Goal: Task Accomplishment & Management: Use online tool/utility

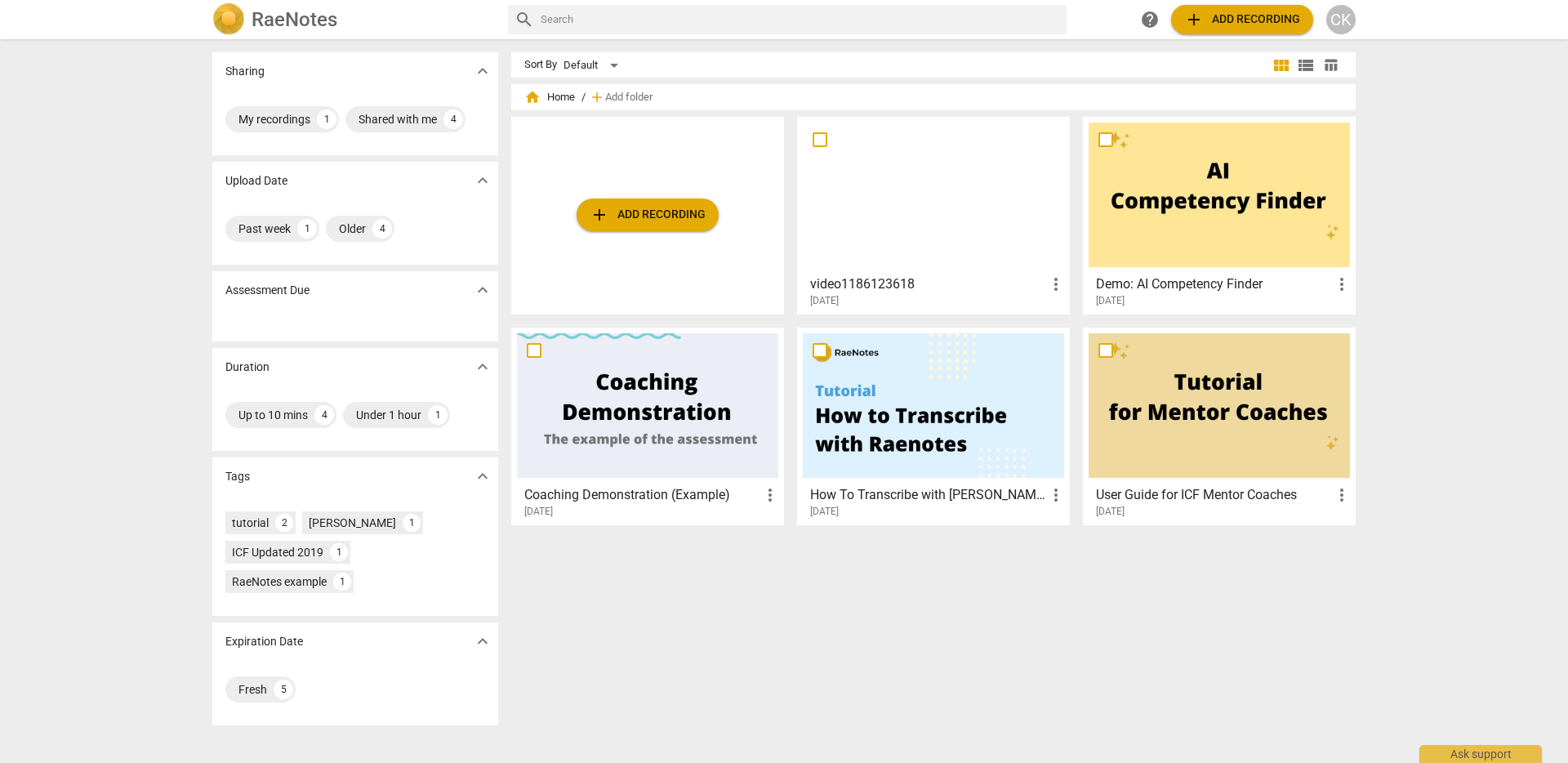
click at [942, 296] on div "[DATE]" at bounding box center [937, 300] width 256 height 14
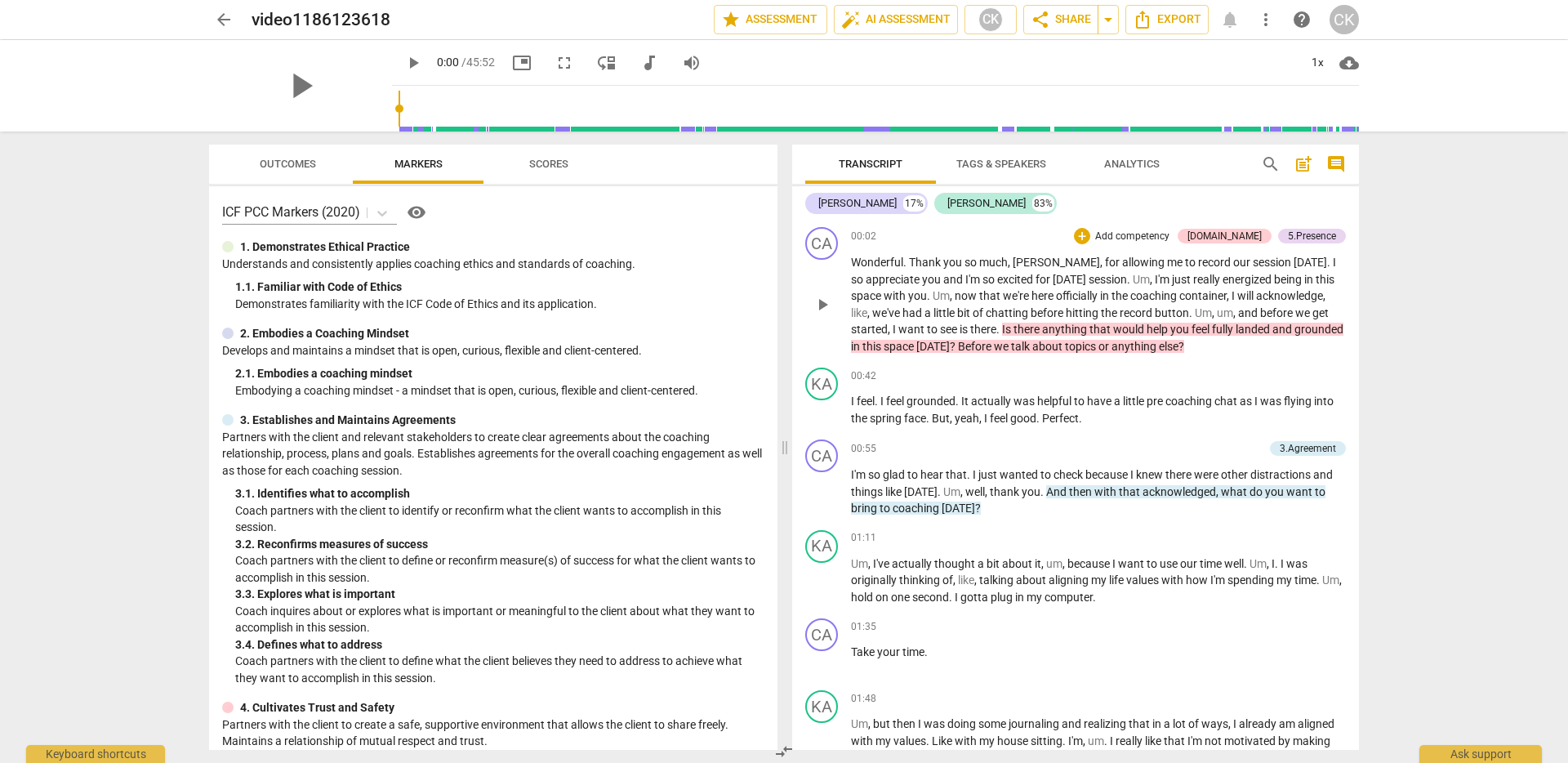
click at [1152, 331] on span "help" at bounding box center [1158, 330] width 24 height 13
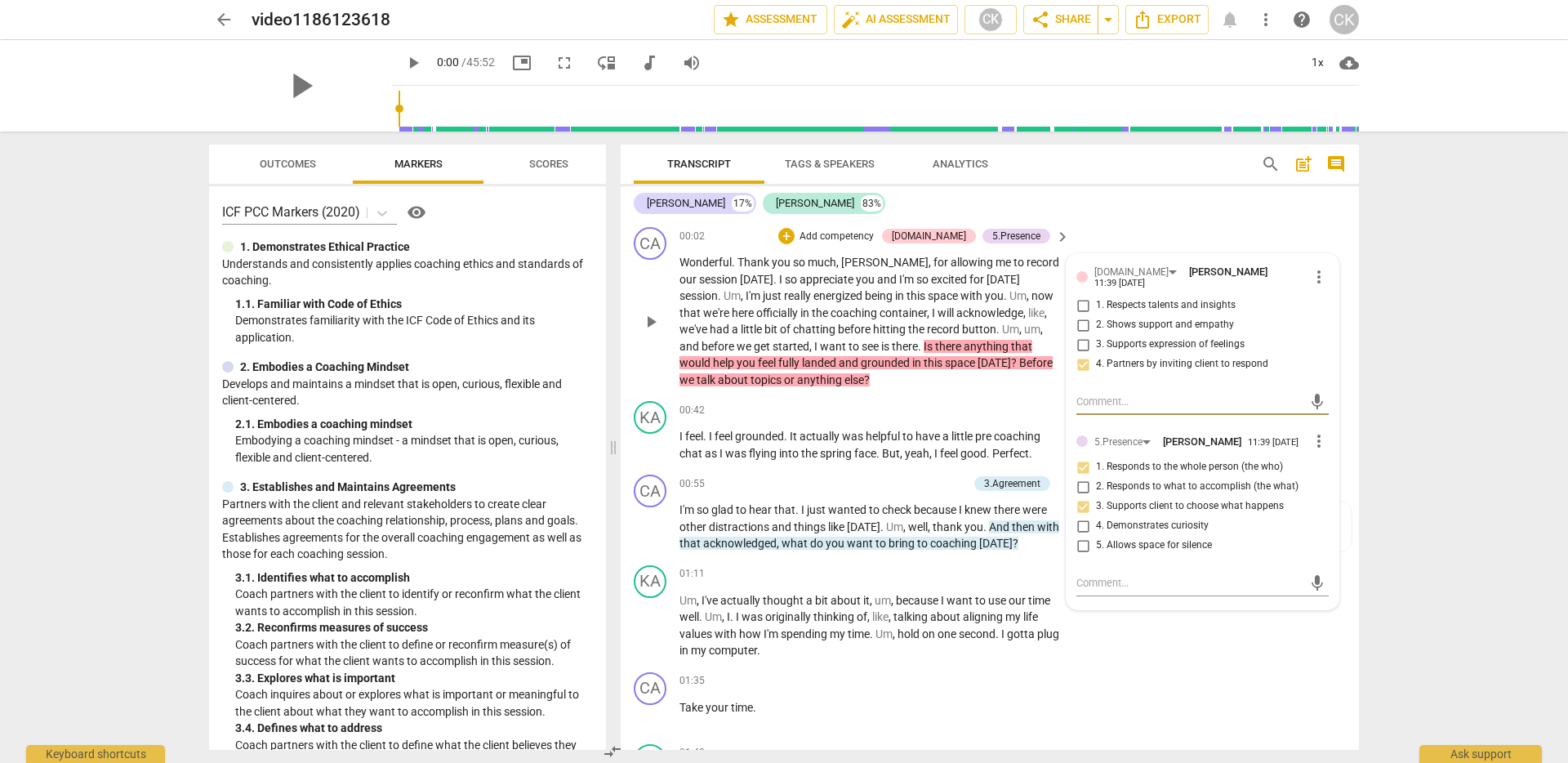
click at [1081, 324] on input "2. Shows support and empathy" at bounding box center [1083, 325] width 26 height 20
checkbox input "true"
click at [1082, 365] on input "4. Partners by inviting client to respond" at bounding box center [1083, 364] width 26 height 20
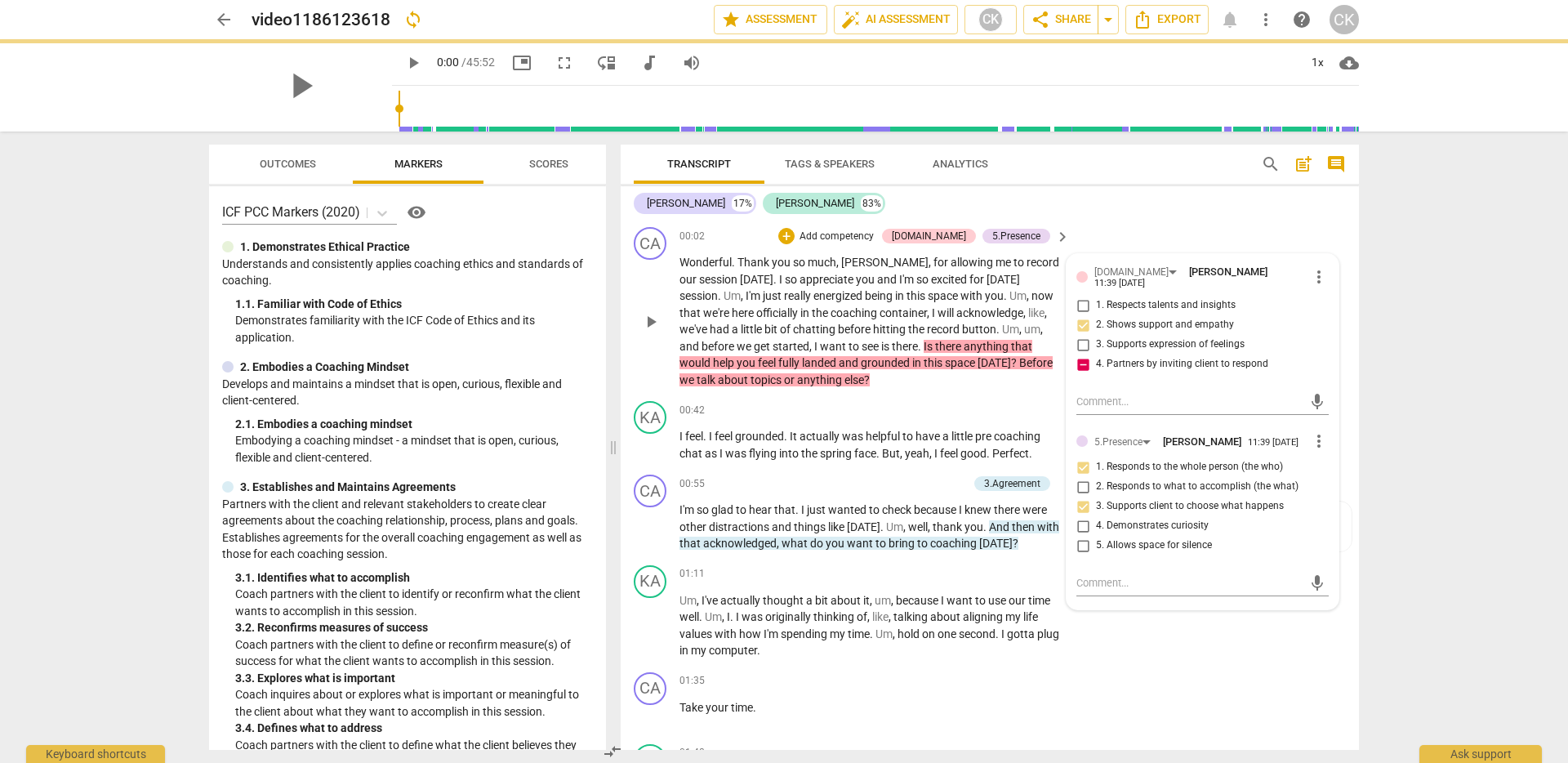
click at [1074, 360] on input "4. Partners by inviting client to respond" at bounding box center [1083, 364] width 26 height 20
checkbox input "false"
click at [1015, 388] on div "CA play_arrow pause 00:02 + Add competency [DOMAIN_NAME] 5.Presence keyboard_ar…" at bounding box center [990, 308] width 738 height 174
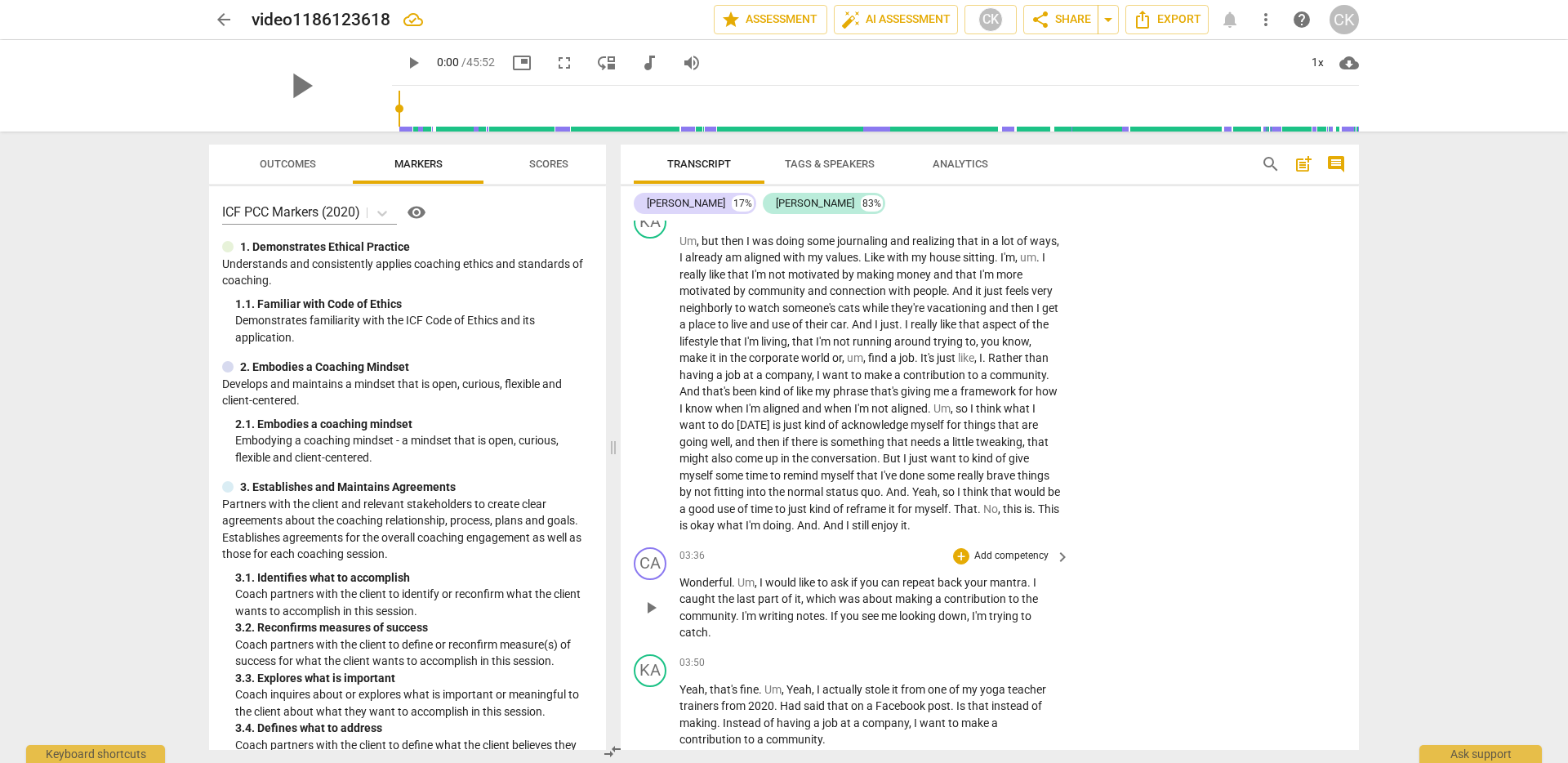
scroll to position [534, 0]
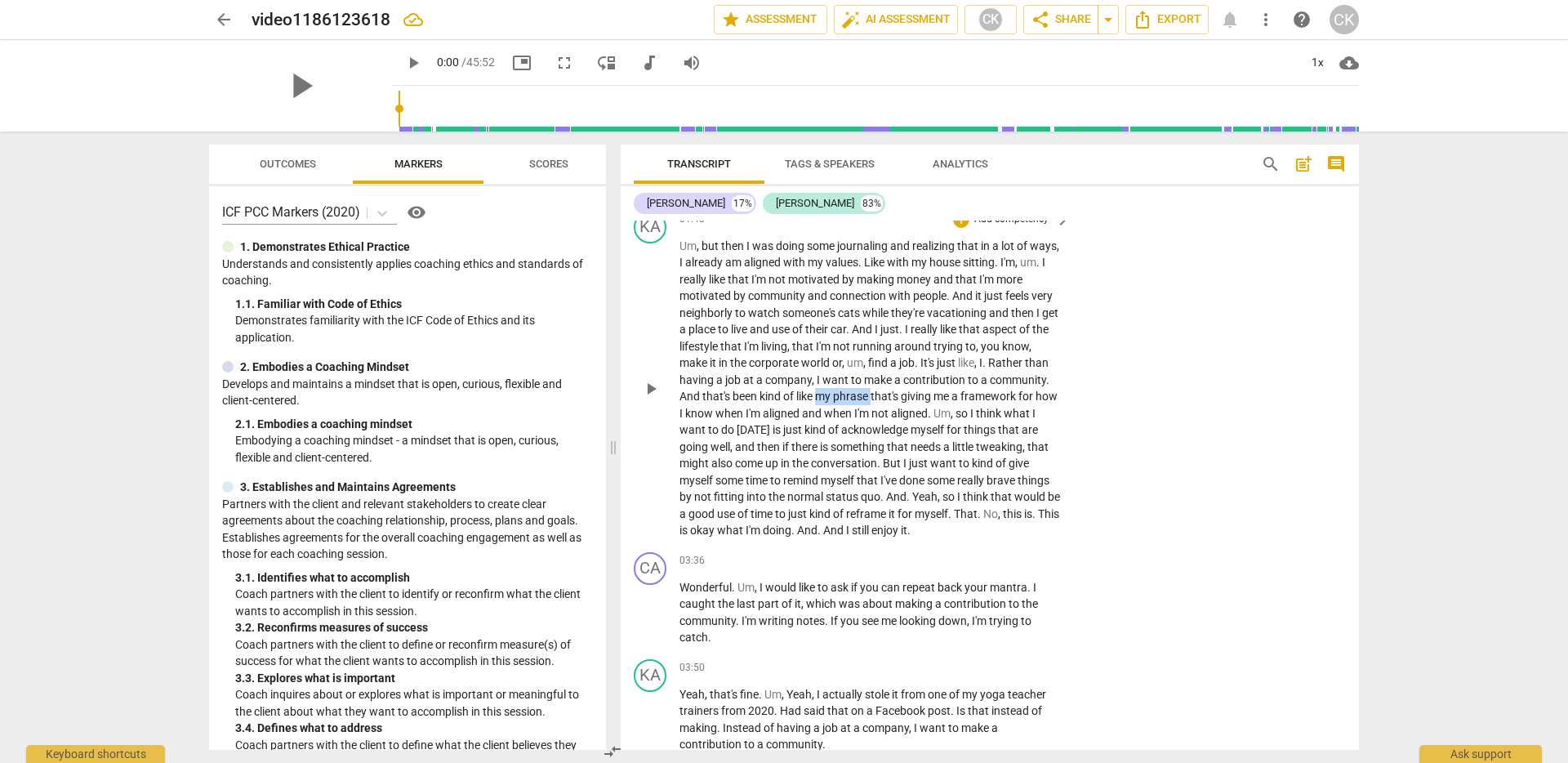
drag, startPoint x: 818, startPoint y: 398, endPoint x: 873, endPoint y: 401, distance: 55.1
click at [873, 401] on p "Um , but then I was doing some journaling and realizing that in a lot of ways ,…" at bounding box center [870, 388] width 382 height 301
click at [739, 404] on p "Um , but then I was doing some journaling and realizing that in a lot of ways ,…" at bounding box center [870, 388] width 382 height 301
click at [652, 386] on span "play_arrow" at bounding box center [650, 388] width 20 height 20
click at [645, 391] on span "pause" at bounding box center [650, 388] width 20 height 20
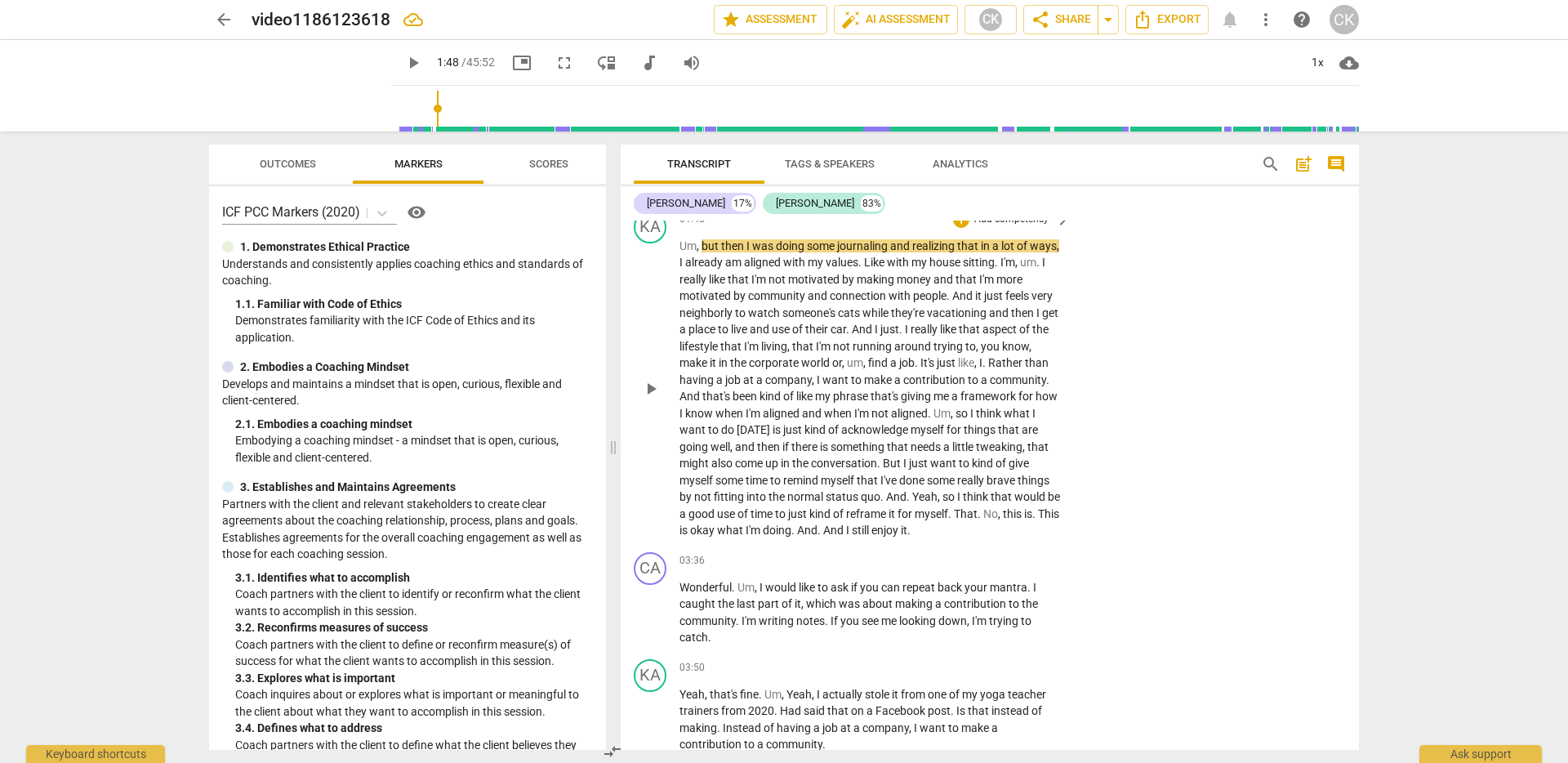
click at [833, 395] on span "my" at bounding box center [823, 397] width 18 height 13
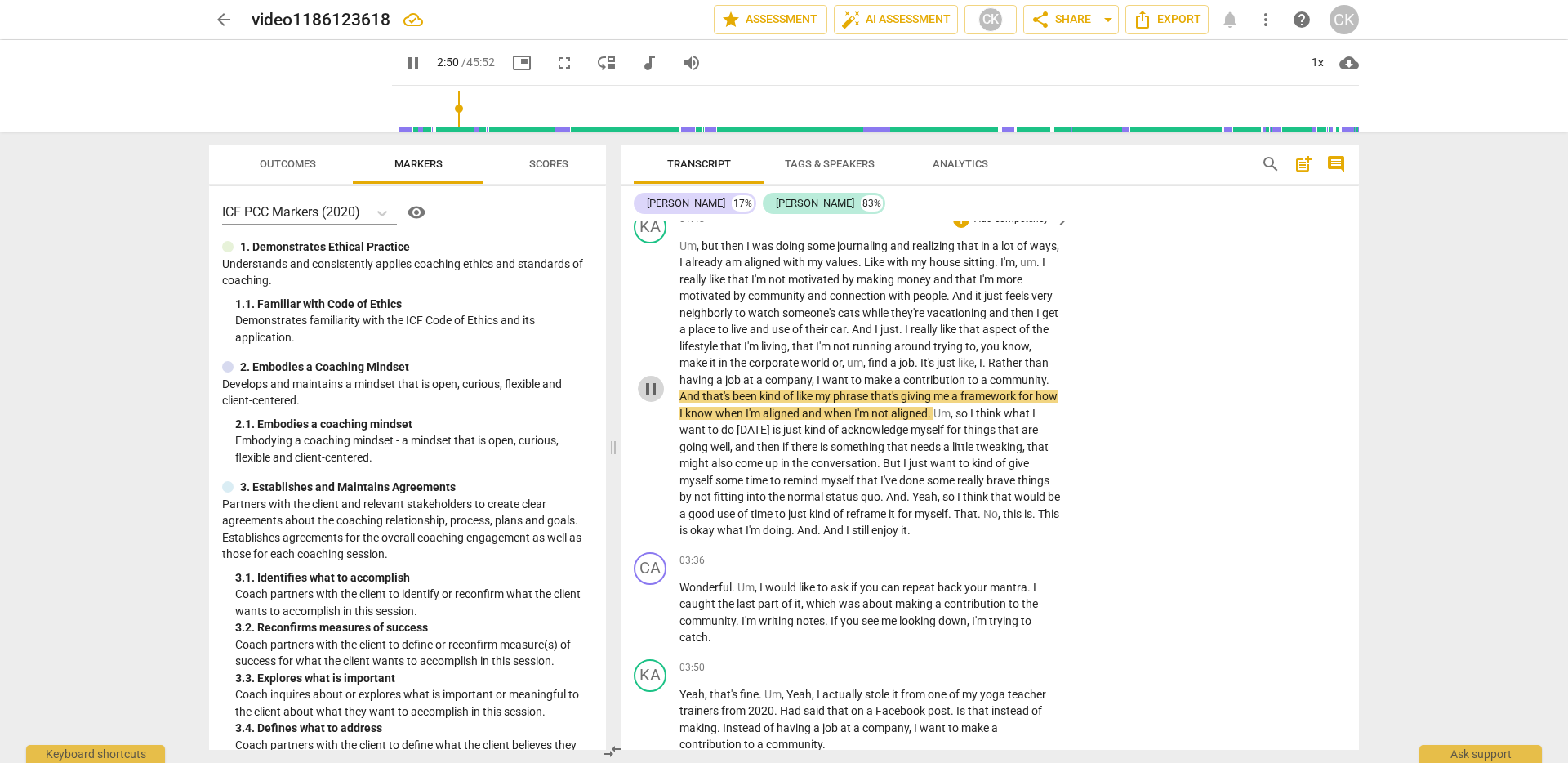
click at [648, 385] on span "pause" at bounding box center [650, 388] width 20 height 20
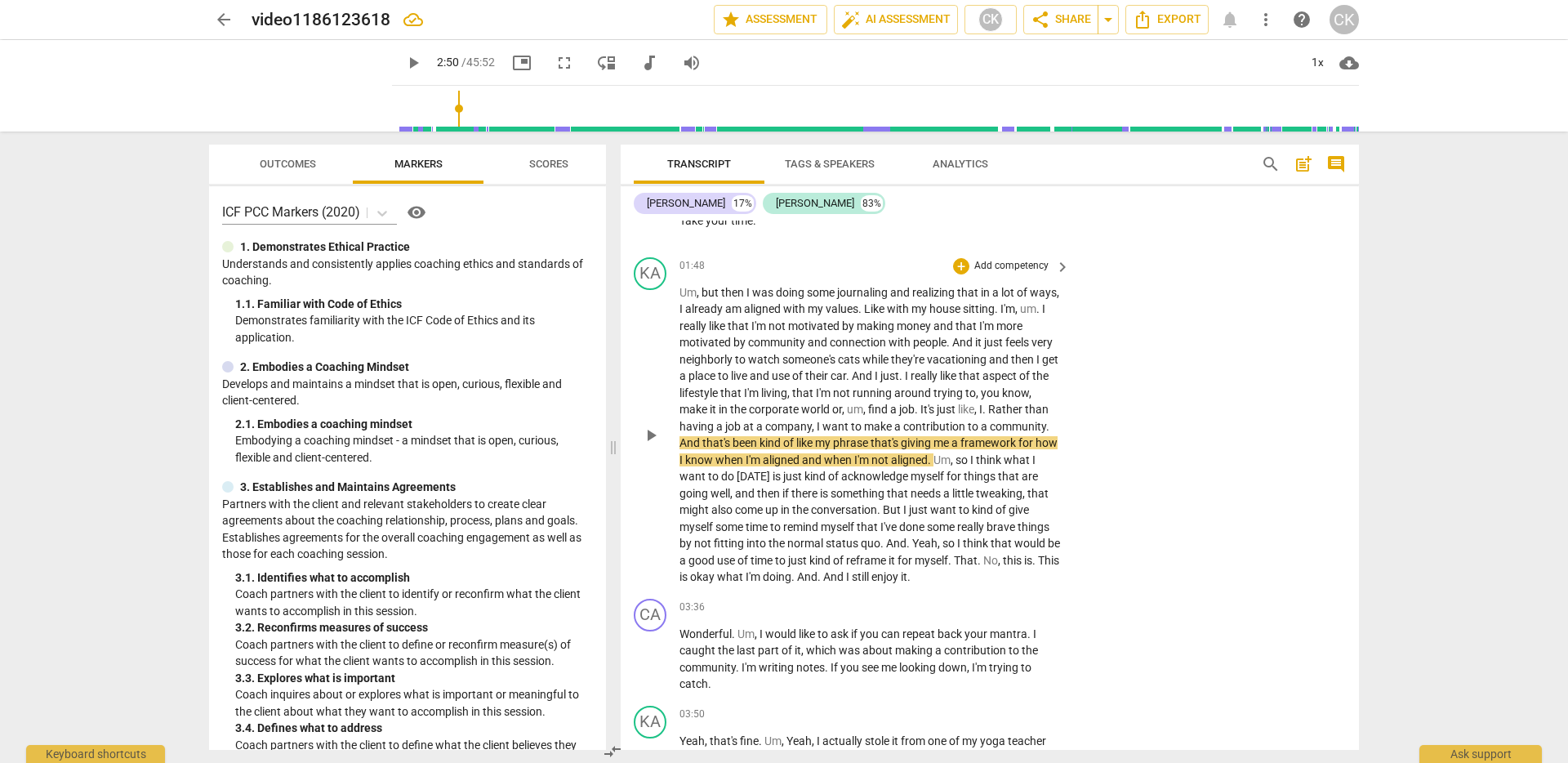
scroll to position [467, 0]
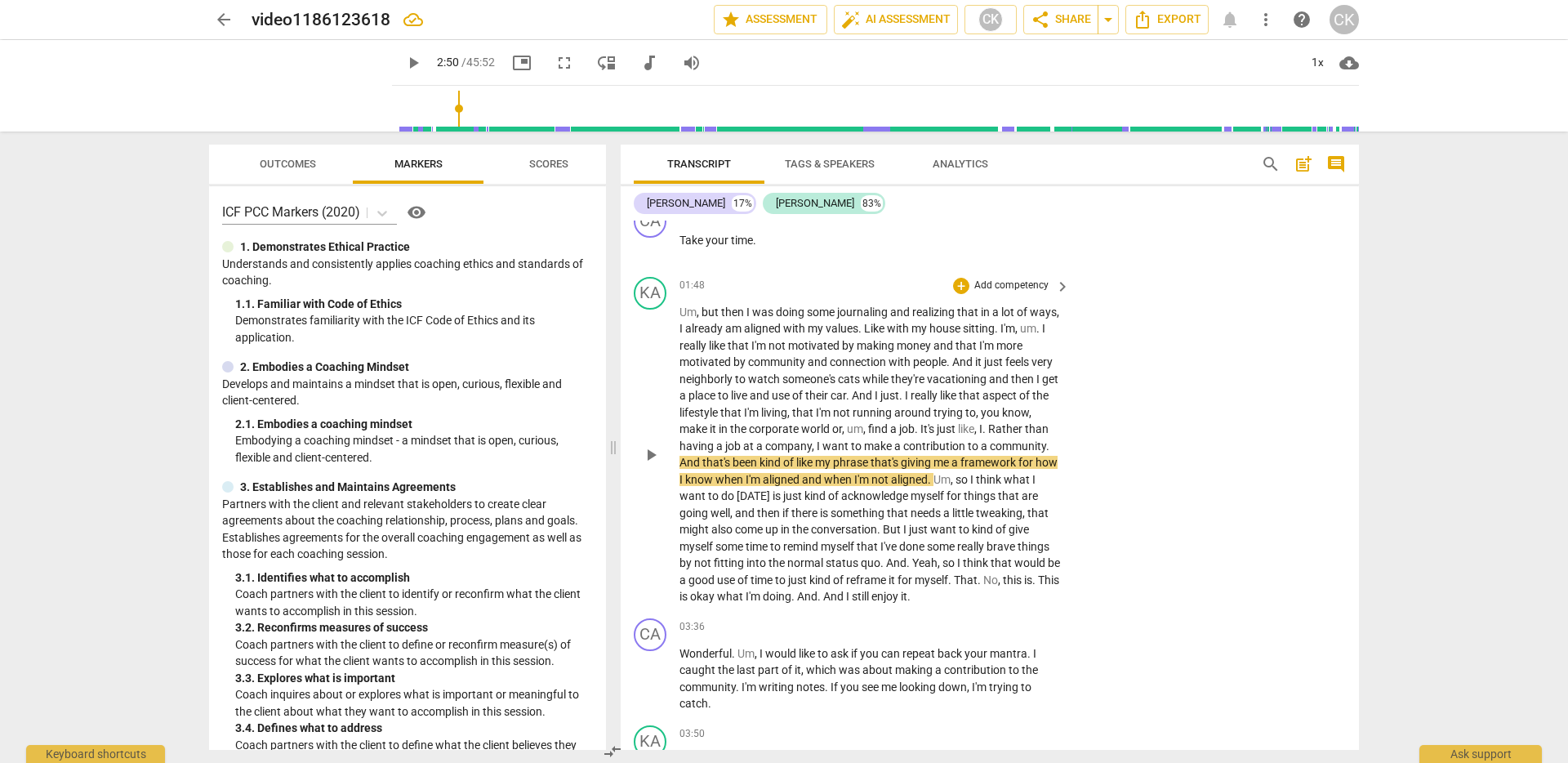
drag, startPoint x: 671, startPoint y: 307, endPoint x: 959, endPoint y: 582, distance: 398.2
click at [960, 582] on div "KA play_arrow pause 01:48 + Add competency keyboard_arrow_right Um , but then I…" at bounding box center [990, 441] width 738 height 342
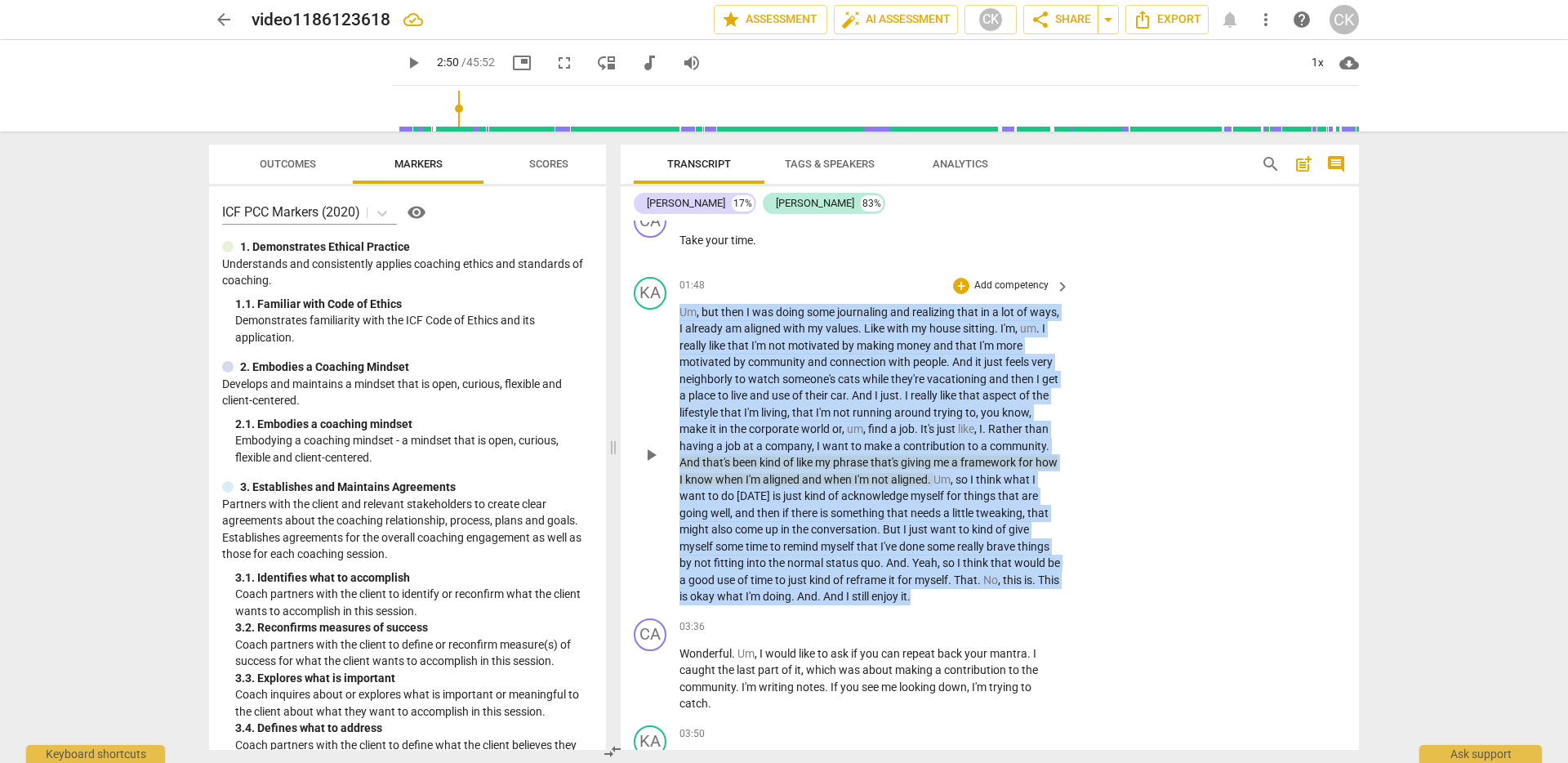
drag, startPoint x: 946, startPoint y: 597, endPoint x: 666, endPoint y: 313, distance: 398.8
click at [666, 313] on div "KA play_arrow pause 01:48 + Add competency keyboard_arrow_right Um , but then I…" at bounding box center [990, 441] width 738 height 342
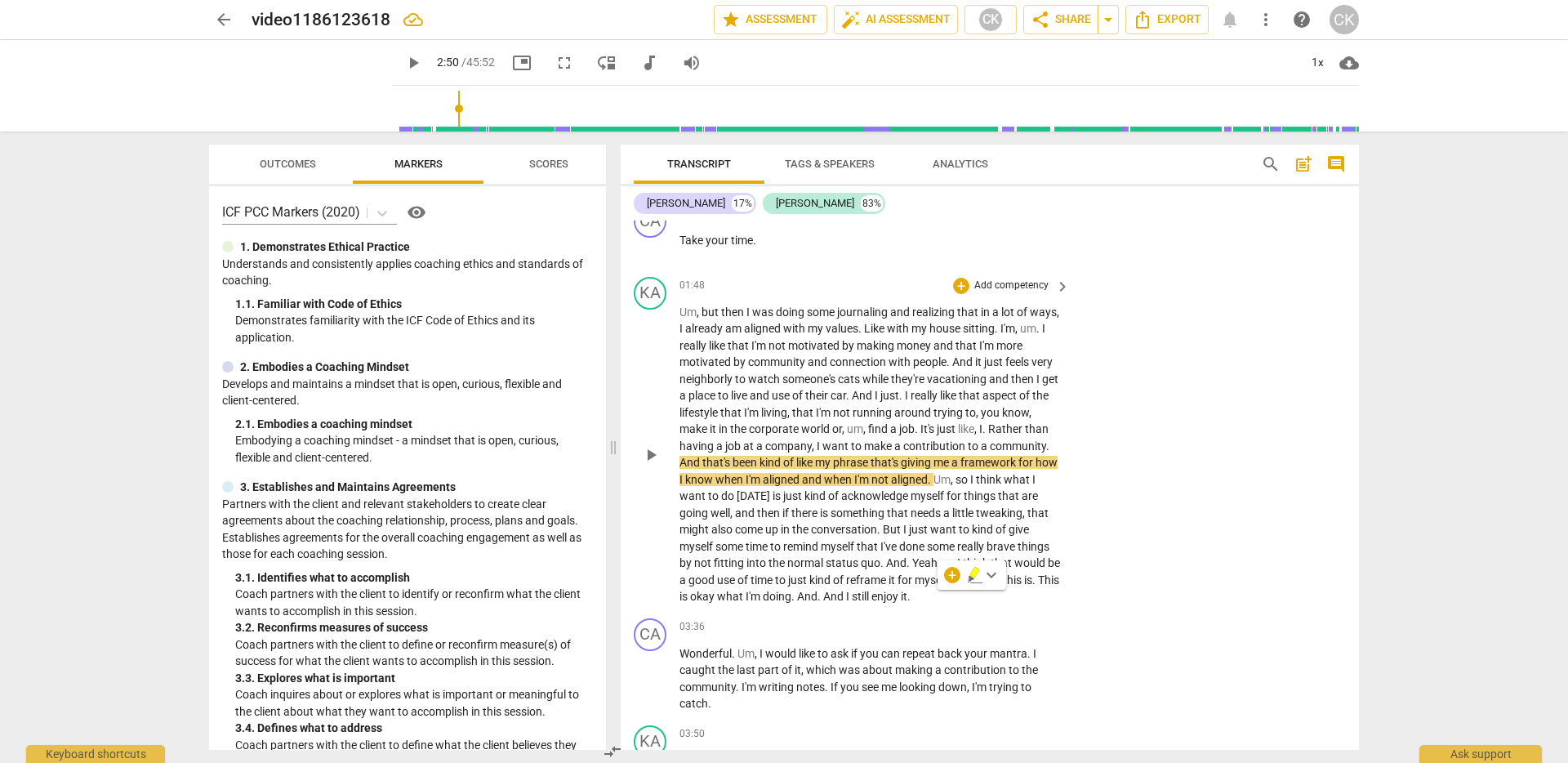
click at [1109, 588] on div "KA play_arrow pause 01:48 + Add competency keyboard_arrow_right Um , but then I…" at bounding box center [990, 441] width 738 height 342
click at [842, 445] on span "want" at bounding box center [836, 446] width 28 height 13
drag, startPoint x: 815, startPoint y: 449, endPoint x: 909, endPoint y: 476, distance: 97.8
click at [909, 476] on p "Um , but then I was doing some journaling and realizing that in a lot of ways ,…" at bounding box center [870, 454] width 382 height 301
click at [1268, 480] on div "KA play_arrow pause 01:48 + Add competency keyboard_arrow_right Um , but then I…" at bounding box center [990, 441] width 738 height 342
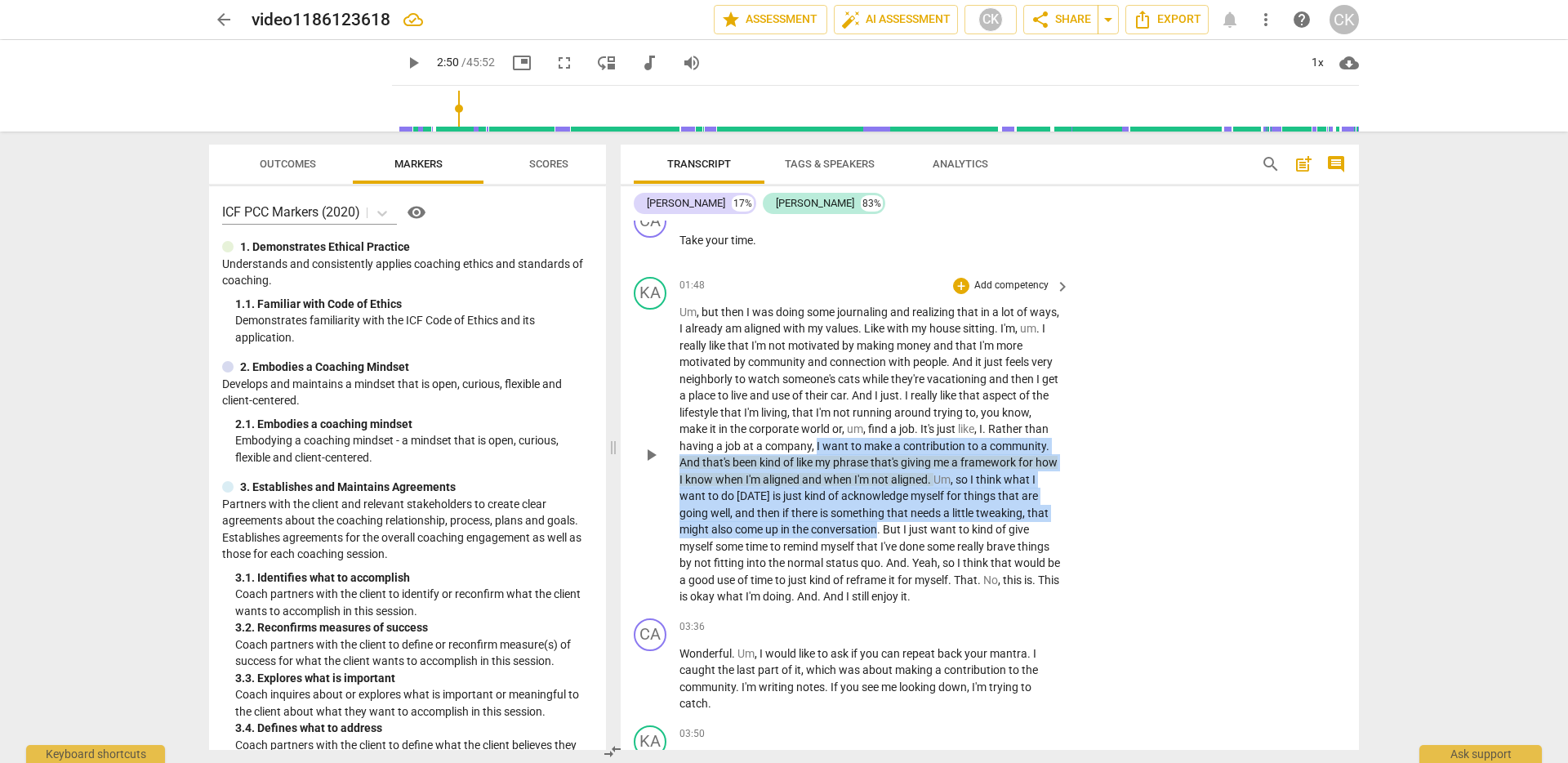
drag, startPoint x: 816, startPoint y: 446, endPoint x: 880, endPoint y: 529, distance: 104.8
click at [880, 529] on p "Um , but then I was doing some journaling and realizing that in a lot of ways ,…" at bounding box center [870, 454] width 382 height 301
click at [757, 498] on span "[DATE]" at bounding box center [754, 496] width 36 height 13
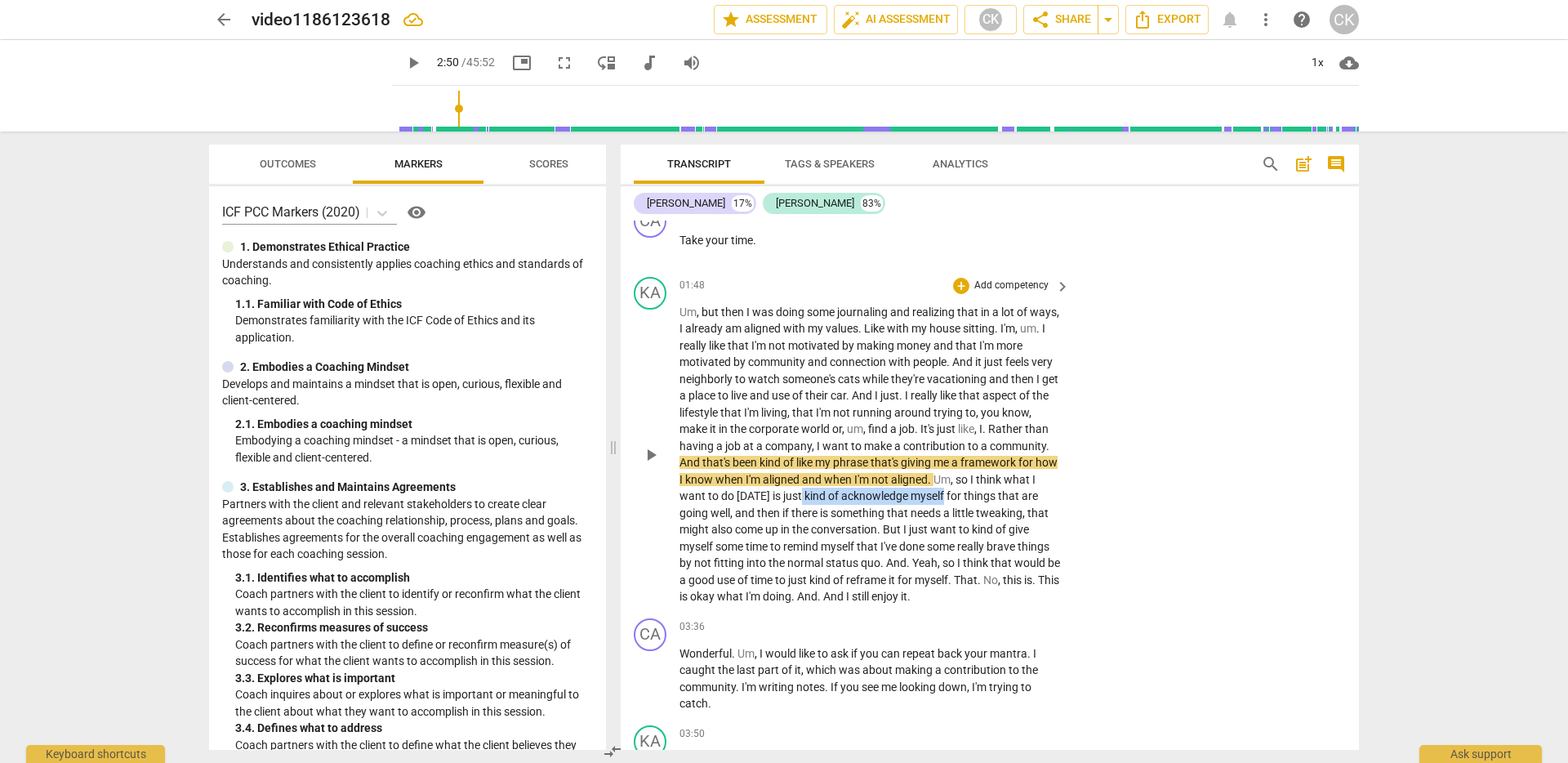
drag, startPoint x: 803, startPoint y: 497, endPoint x: 972, endPoint y: 494, distance: 169.0
click at [948, 492] on p "Um , but then I was doing some journaling and realizing that in a lot of ways ,…" at bounding box center [870, 454] width 382 height 301
click at [1192, 531] on div "KA play_arrow pause 01:48 + Add competency keyboard_arrow_right Um , but then I…" at bounding box center [990, 441] width 738 height 342
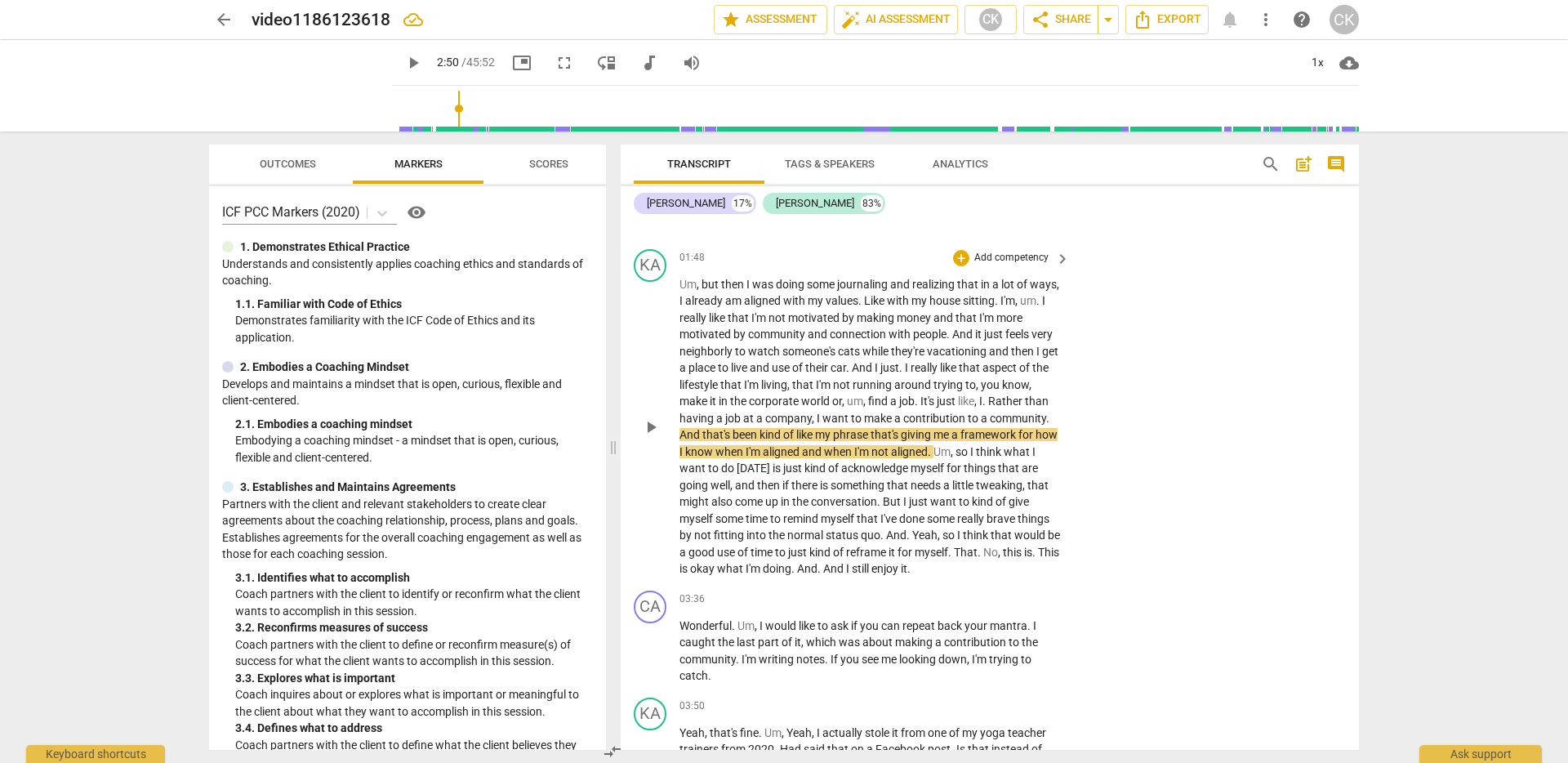
scroll to position [496, 0]
click at [1204, 509] on div "KA play_arrow pause 01:48 + Add competency keyboard_arrow_right Um , but then I…" at bounding box center [990, 413] width 738 height 342
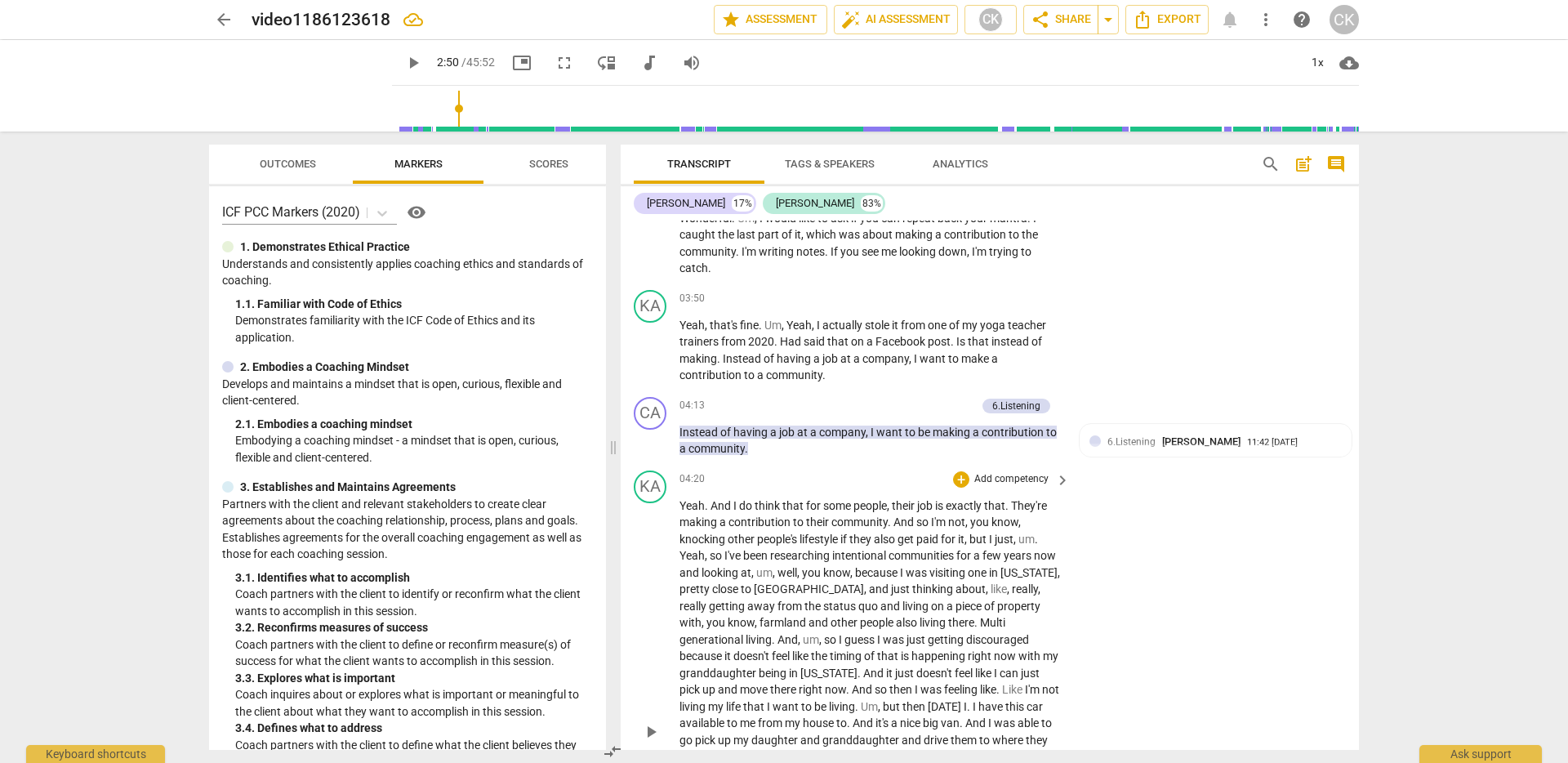
scroll to position [900, 0]
drag, startPoint x: 957, startPoint y: 347, endPoint x: 977, endPoint y: 366, distance: 27.6
click at [977, 366] on p "Yeah , that's fine . Um , [PERSON_NAME] , I actually stole it from one of my yo…" at bounding box center [870, 353] width 382 height 67
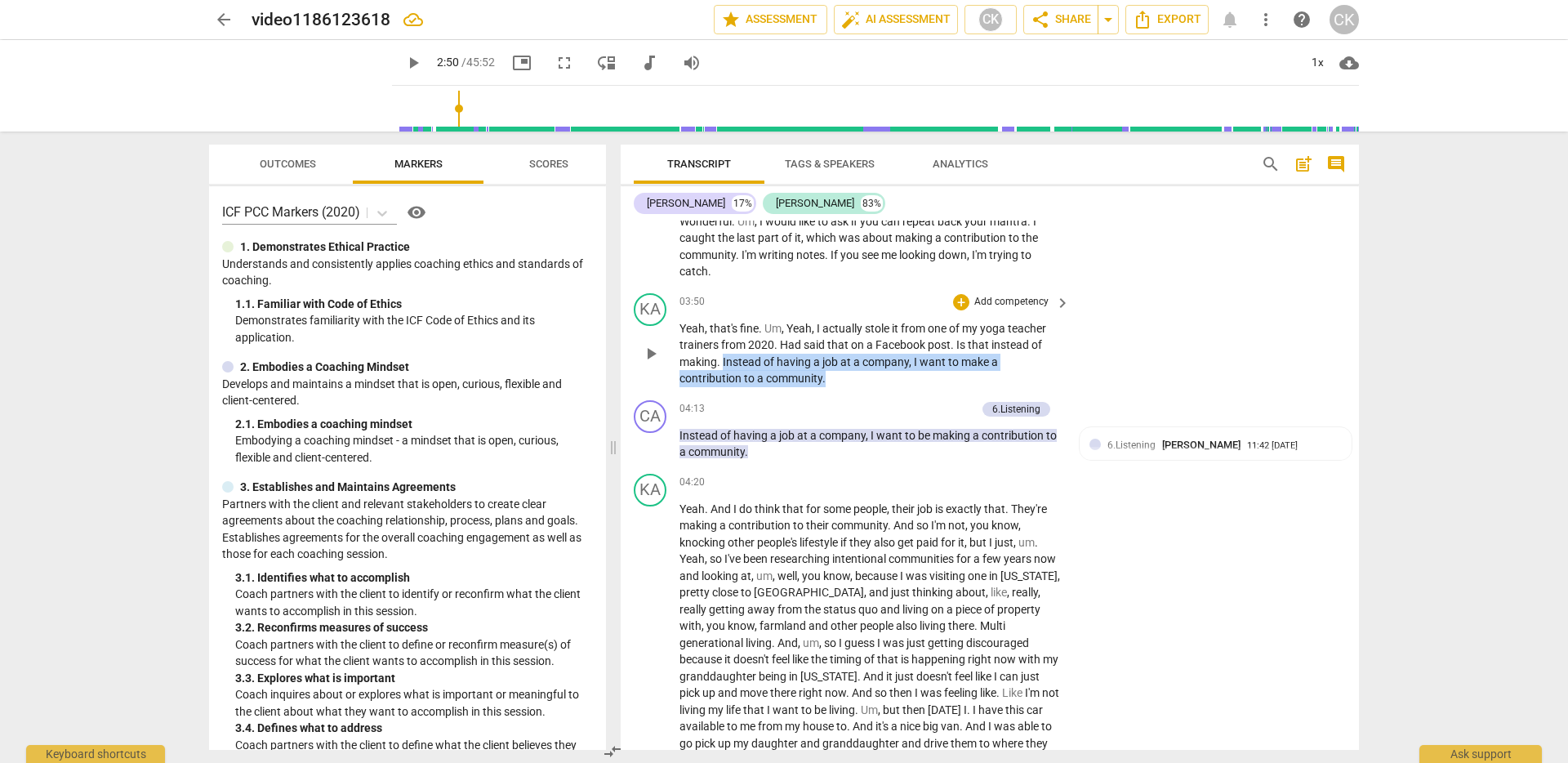
drag, startPoint x: 723, startPoint y: 363, endPoint x: 836, endPoint y: 380, distance: 114.3
click at [836, 380] on p "Yeah , that's fine . Um , [PERSON_NAME] , I actually stole it from one of my yo…" at bounding box center [870, 353] width 382 height 67
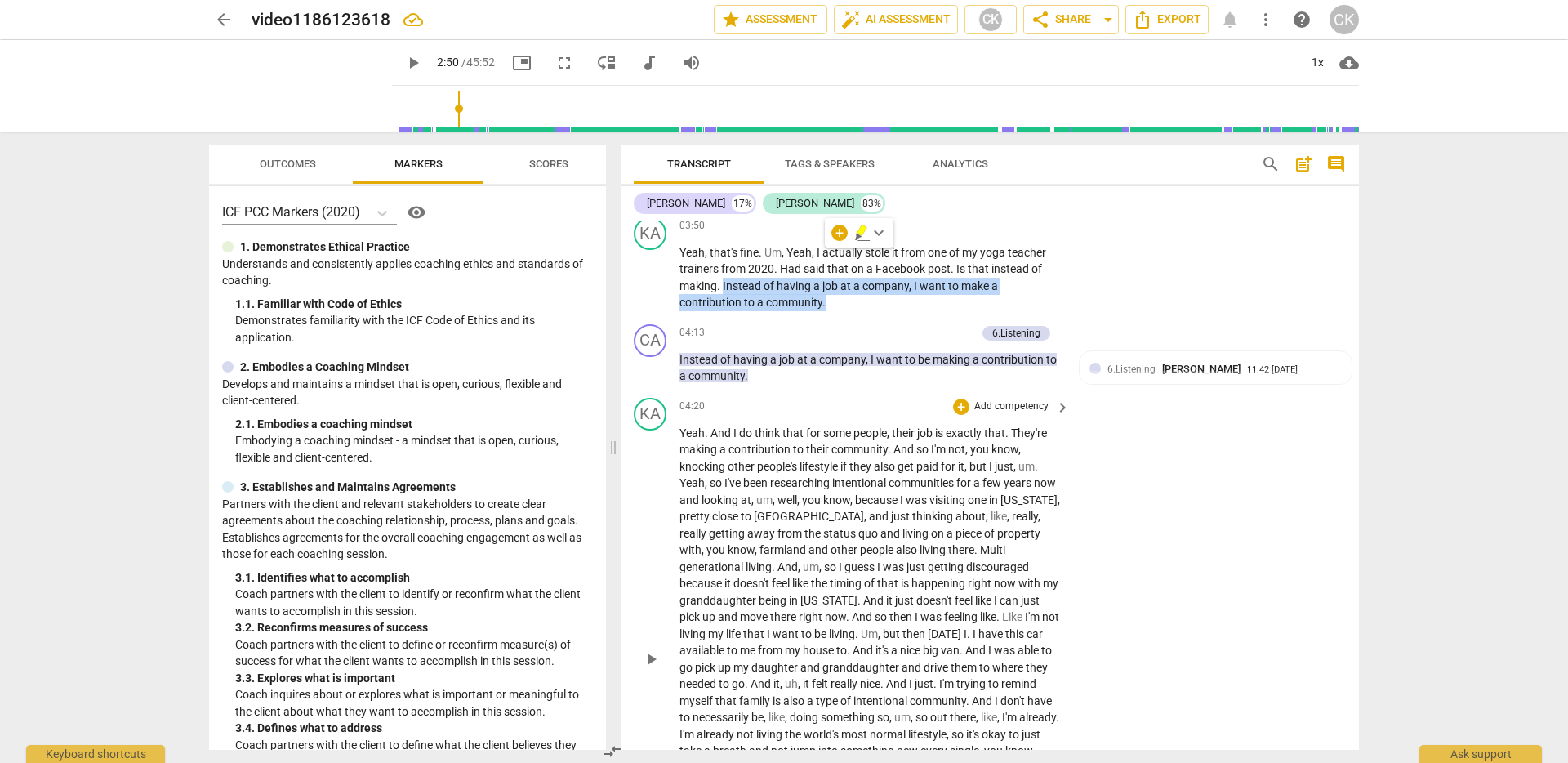
scroll to position [948, 0]
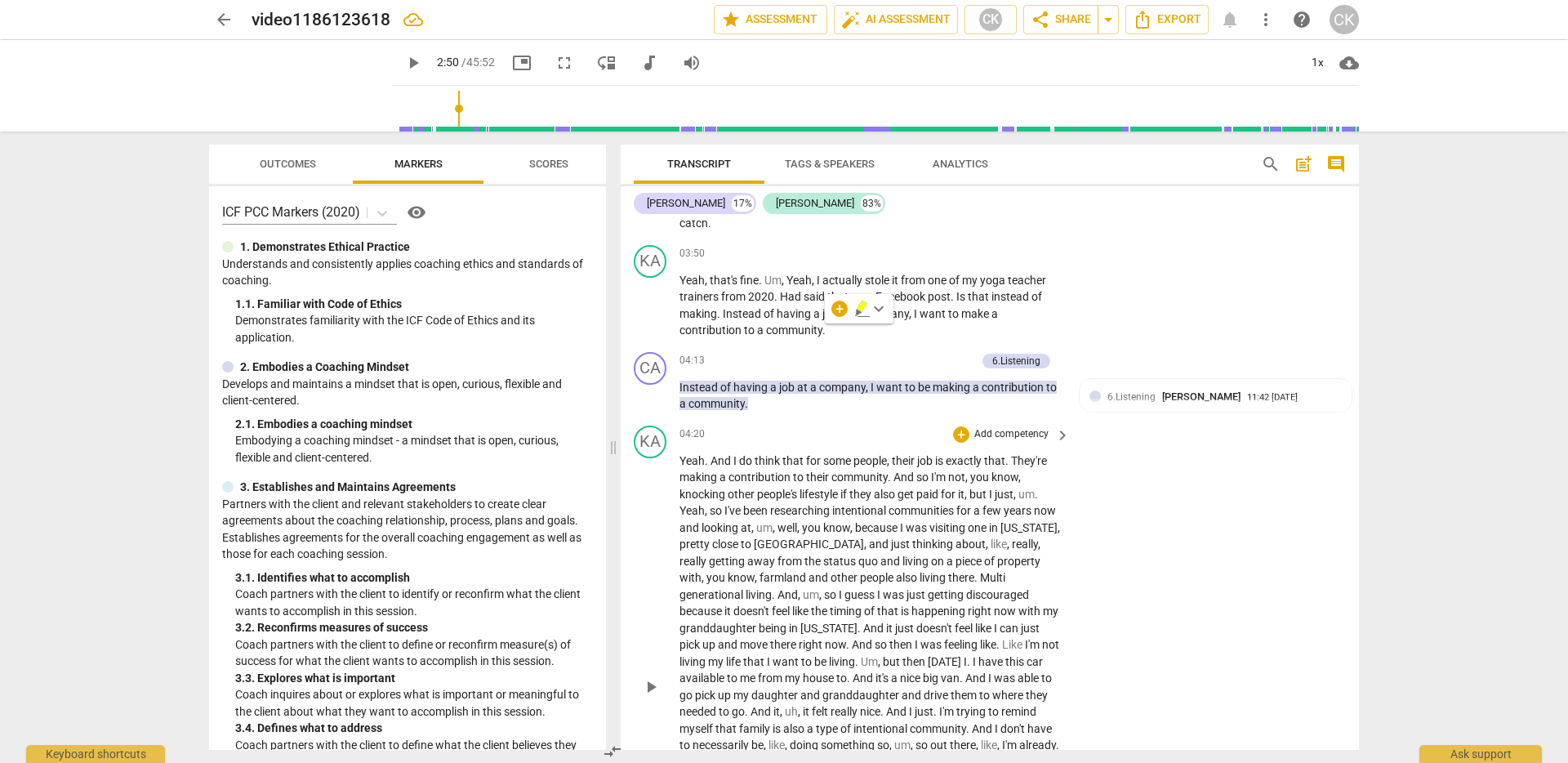
click at [1135, 539] on div "KA play_arrow pause 04:20 + Add competency keyboard_arrow_right Yeah . And I do…" at bounding box center [990, 673] width 738 height 509
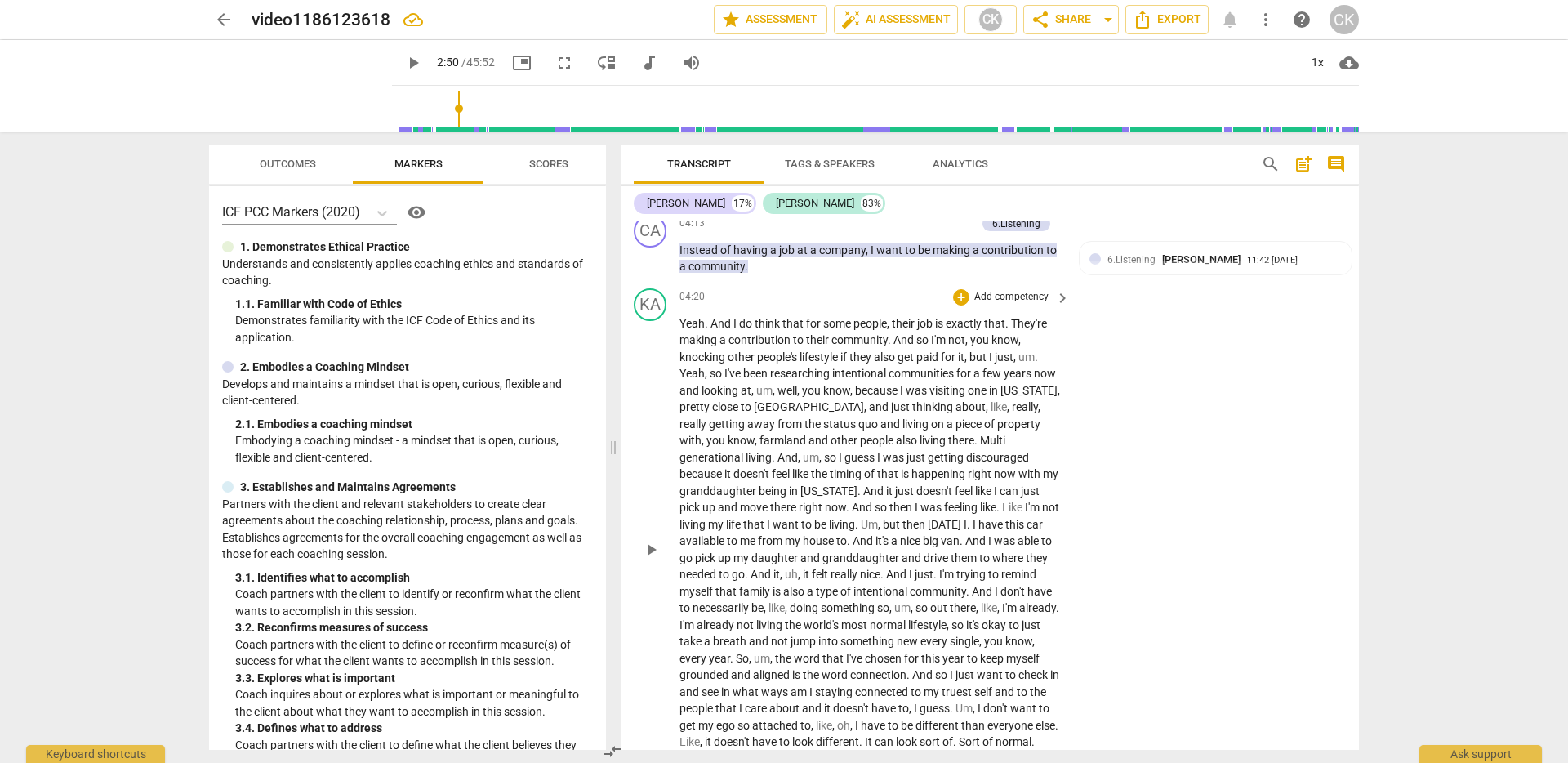
scroll to position [1086, 0]
click at [1004, 291] on p "Add competency" at bounding box center [1011, 297] width 77 height 15
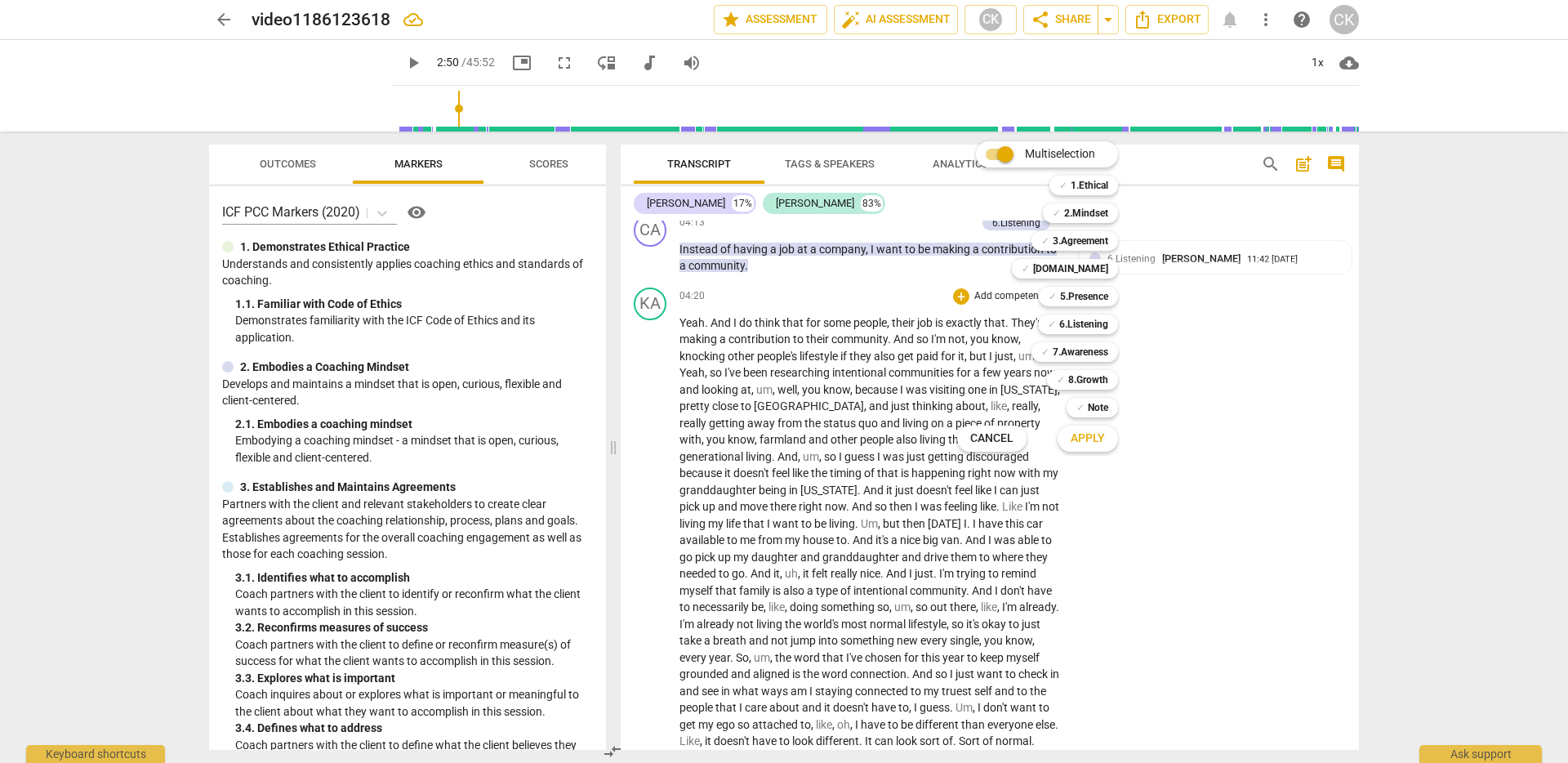
click at [918, 447] on div at bounding box center [784, 382] width 1568 height 763
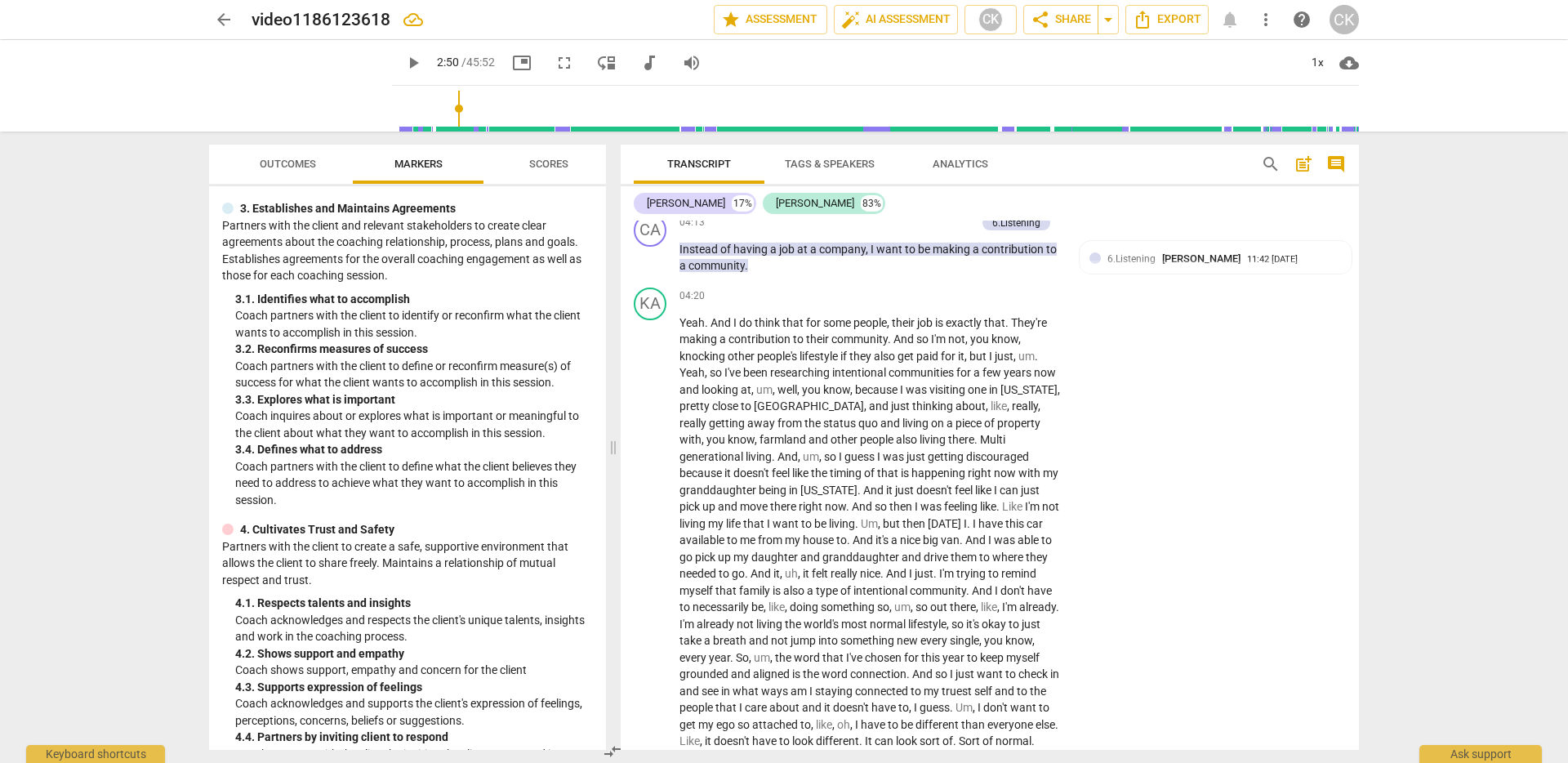
scroll to position [287, 0]
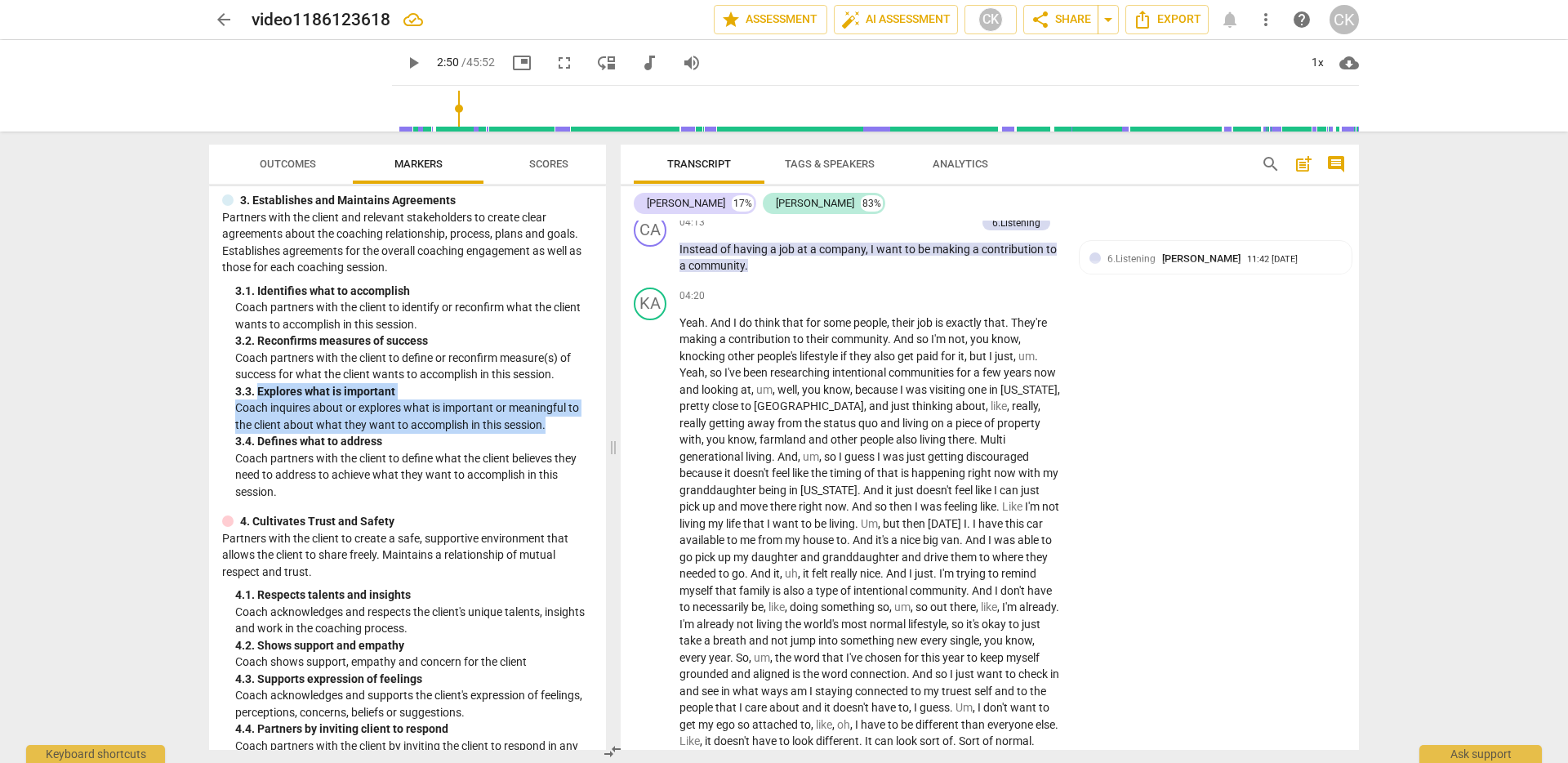
drag, startPoint x: 261, startPoint y: 393, endPoint x: 559, endPoint y: 427, distance: 299.9
click at [559, 427] on div "3. 3. Explores what is important Coach inquires about or explores what is impor…" at bounding box center [413, 409] width 358 height 51
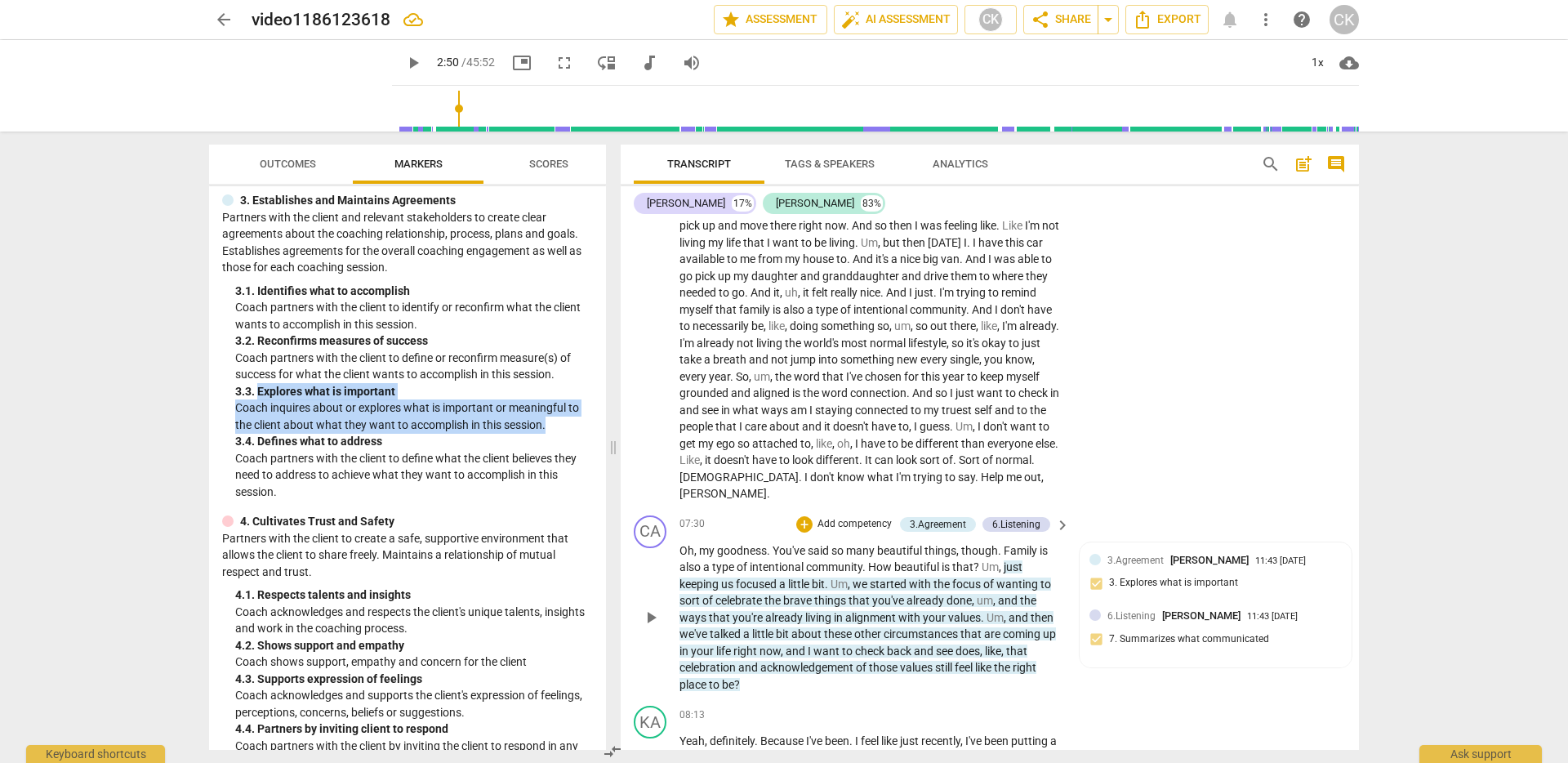
scroll to position [1367, 0]
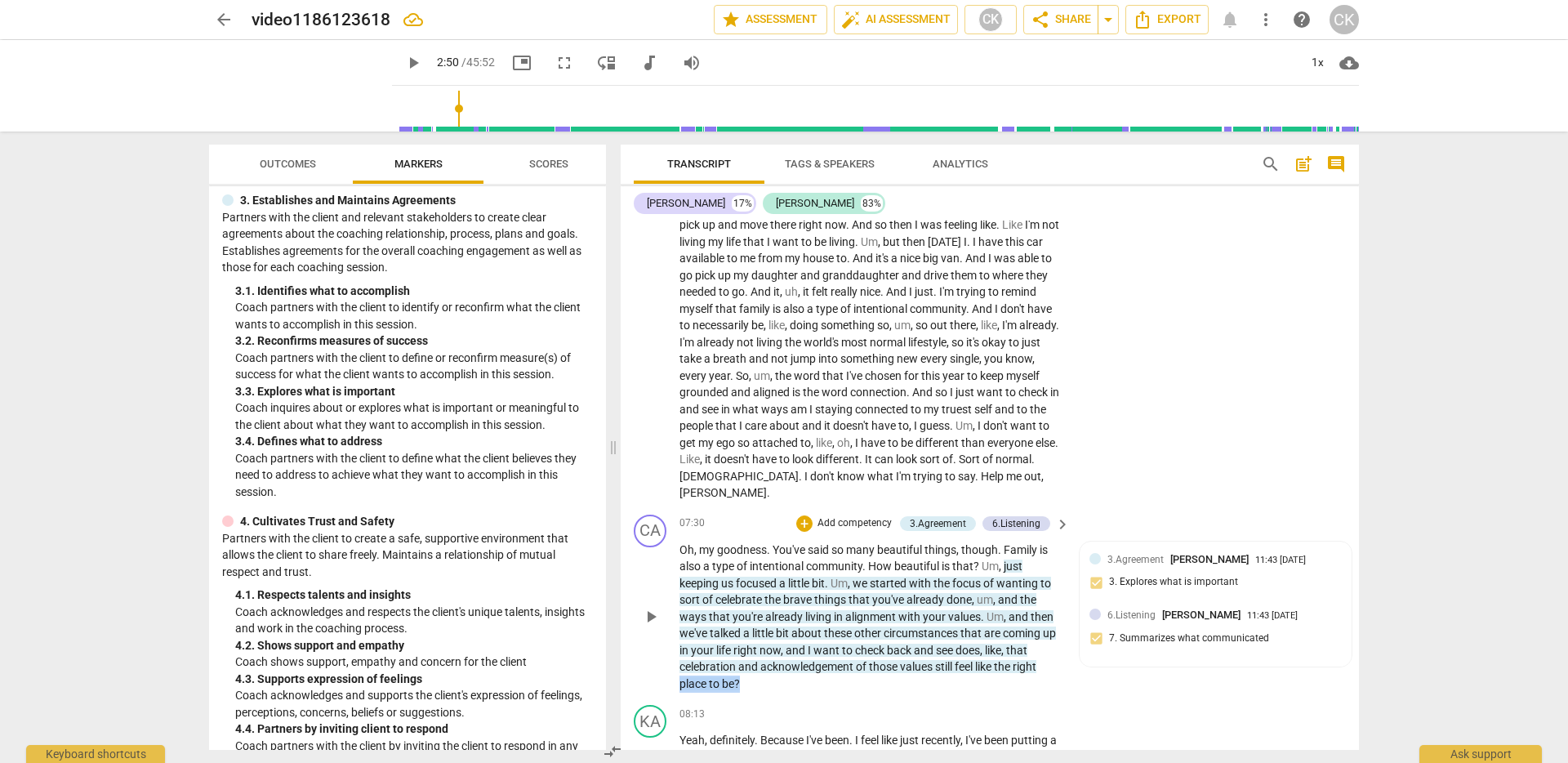
drag, startPoint x: 760, startPoint y: 683, endPoint x: 1055, endPoint y: 668, distance: 295.4
click at [1055, 668] on p "Oh , my goodness . You've said so many beautiful things , though . Family is al…" at bounding box center [870, 618] width 382 height 151
click at [790, 691] on p "Oh , my goodness . You've said so many beautiful things , though . Family is al…" at bounding box center [870, 618] width 382 height 151
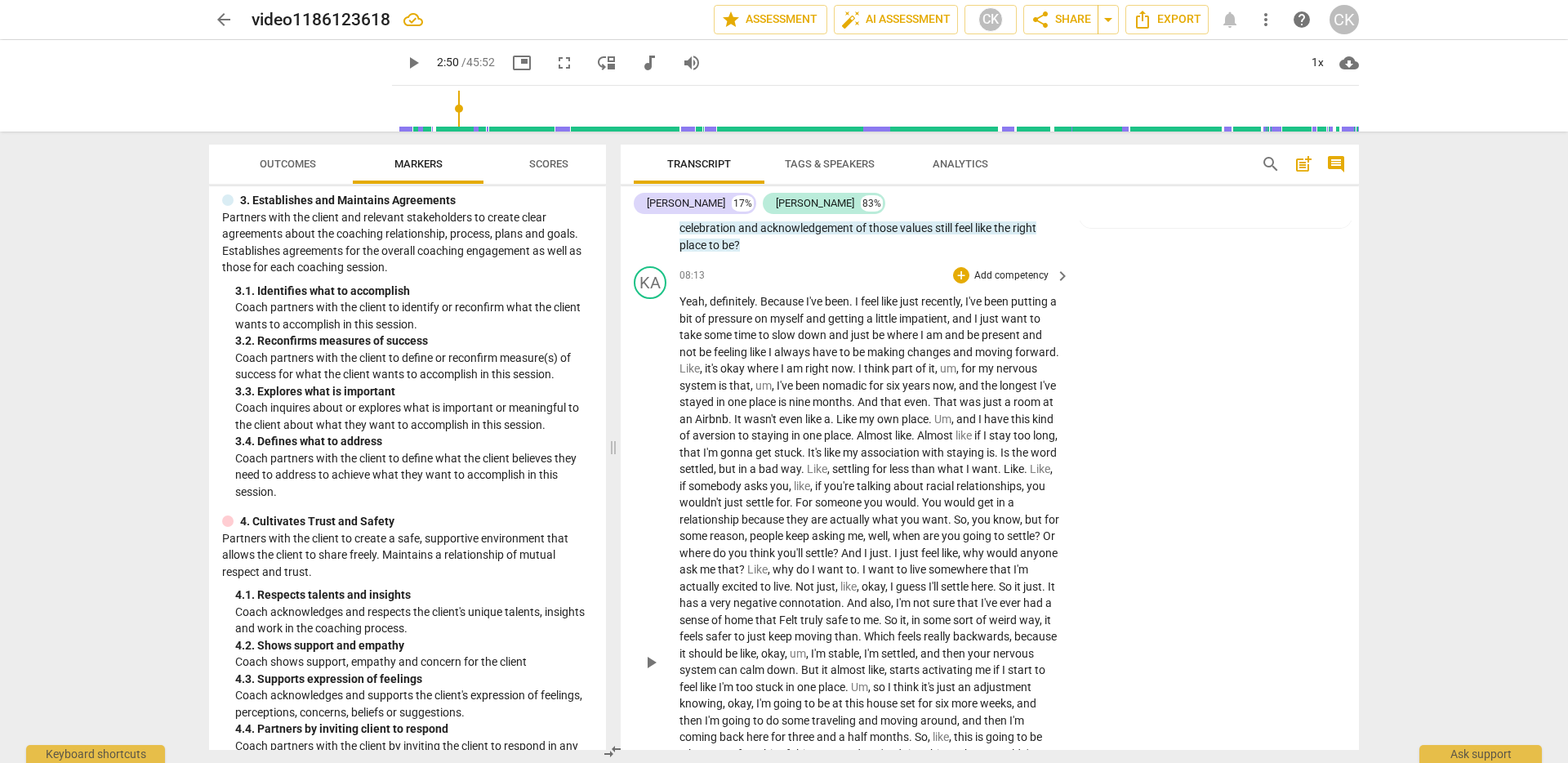
scroll to position [1837, 0]
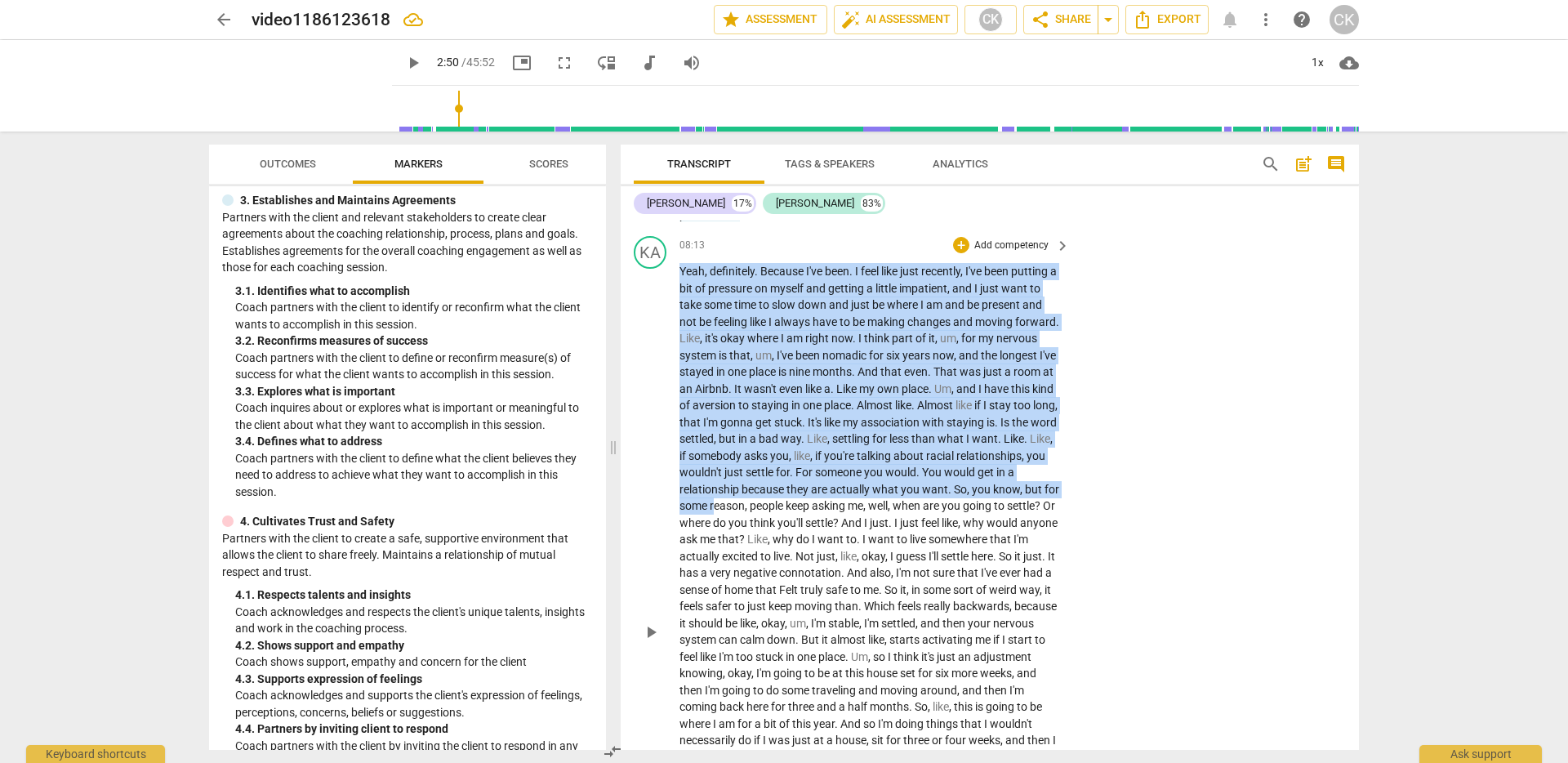
drag, startPoint x: 681, startPoint y: 268, endPoint x: 825, endPoint y: 502, distance: 274.8
click at [825, 502] on p "Yeah , definitely . Because I've been . I feel like just recently , I've been p…" at bounding box center [870, 632] width 382 height 737
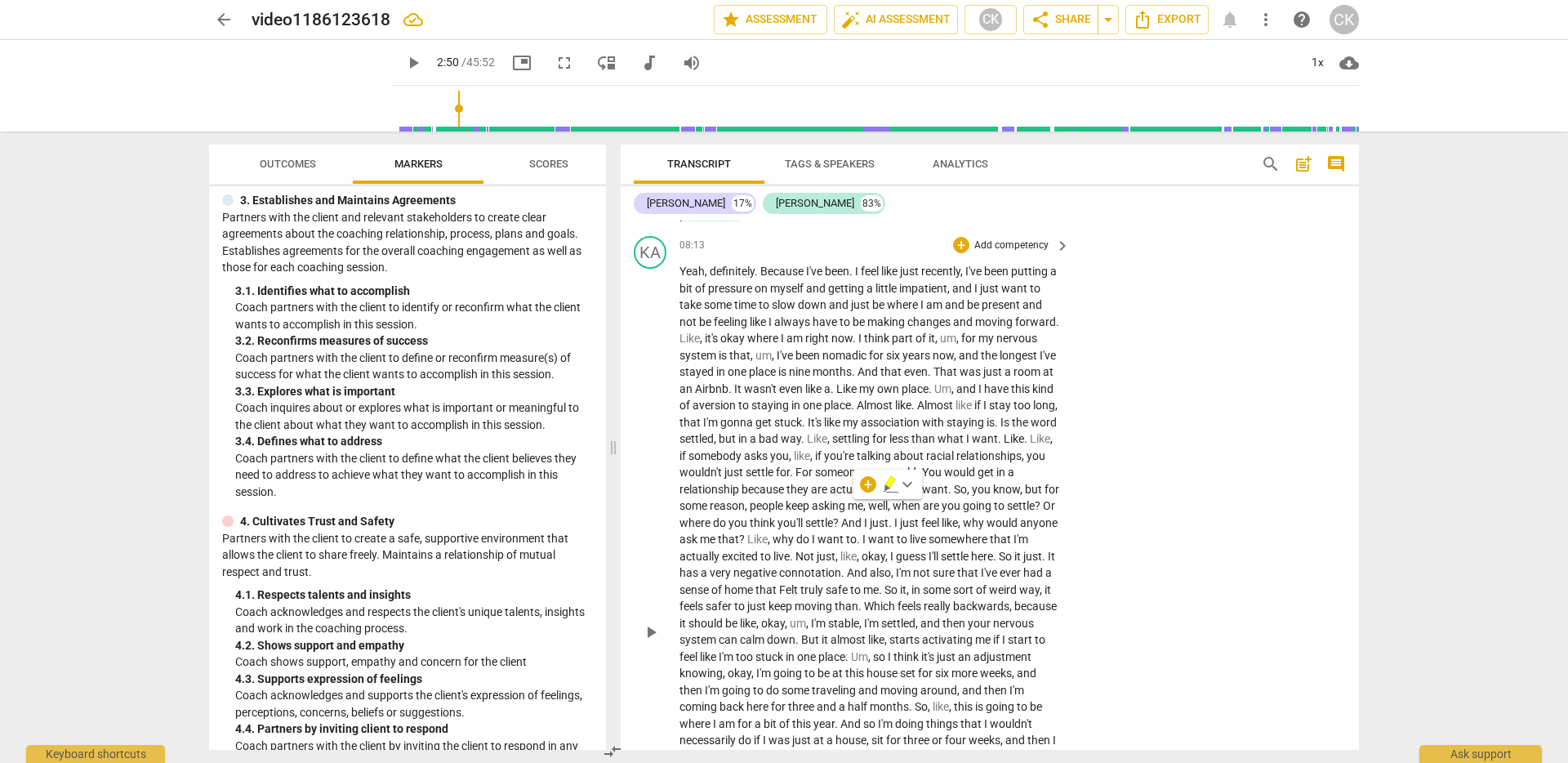
click at [1123, 551] on div "KA play_arrow pause 08:13 + Add competency keyboard_arrow_right Yeah , definite…" at bounding box center [990, 618] width 738 height 777
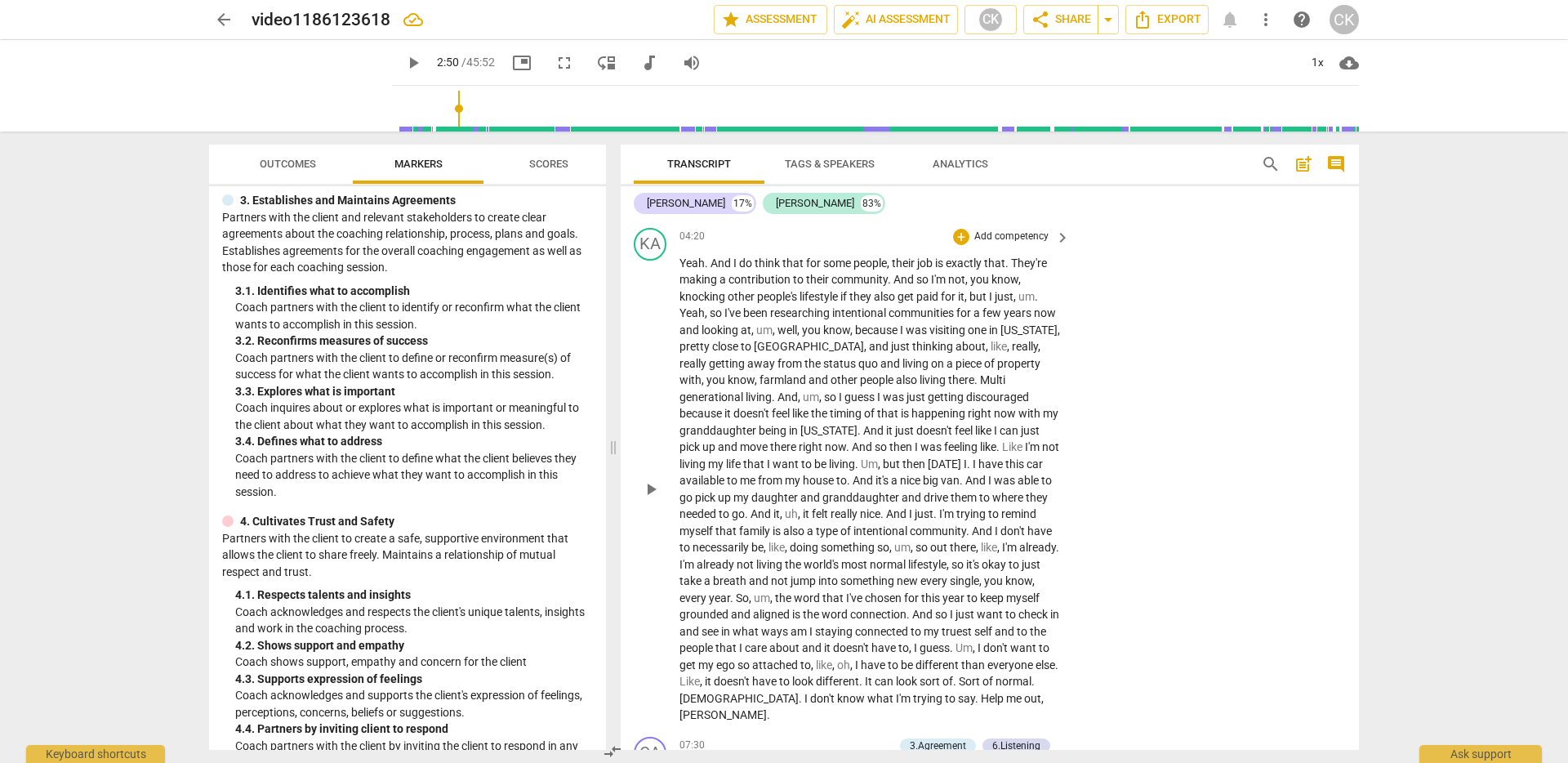
scroll to position [1143, 0]
click at [896, 281] on span "And" at bounding box center [905, 282] width 23 height 13
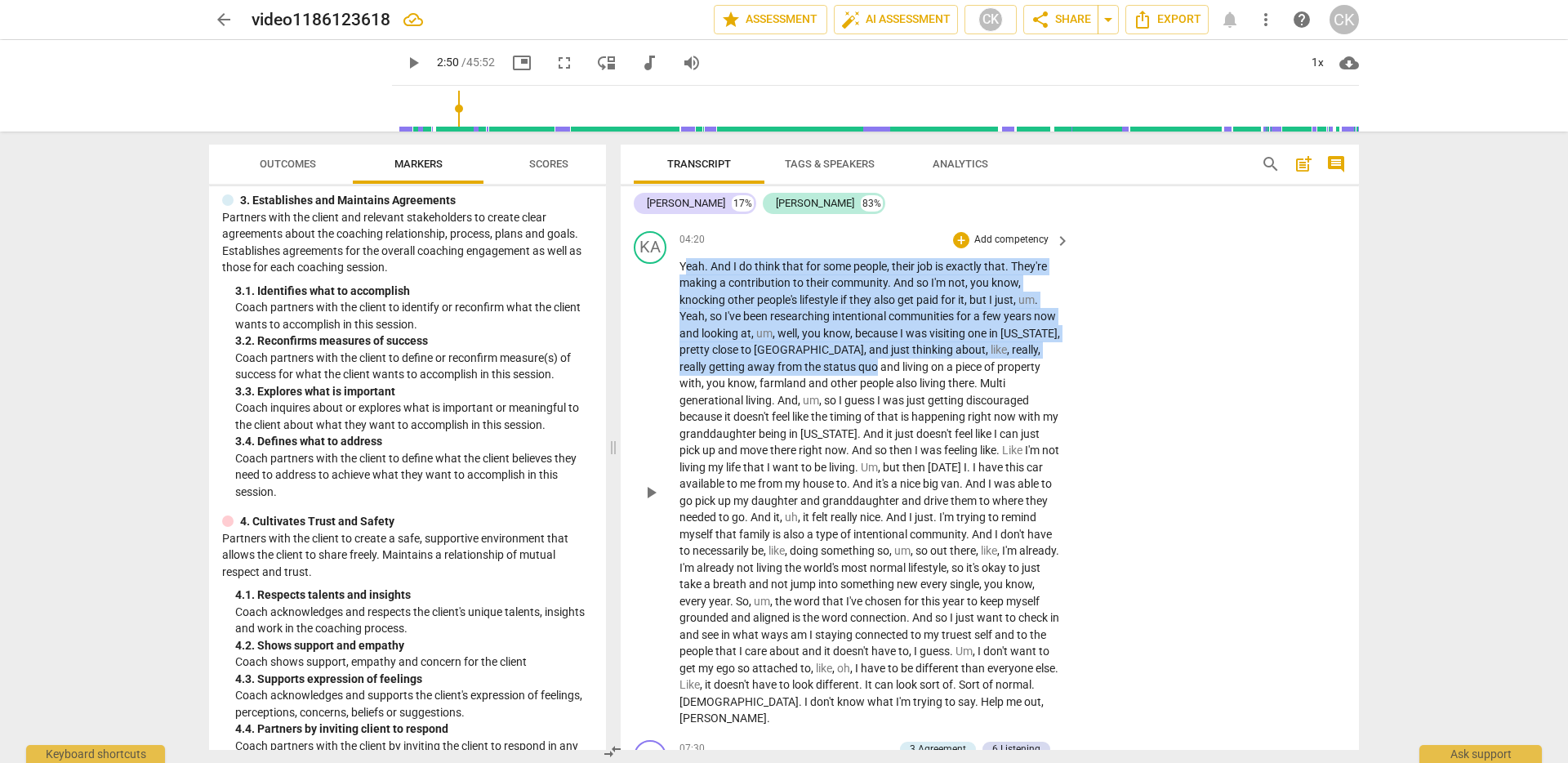
drag, startPoint x: 684, startPoint y: 265, endPoint x: 877, endPoint y: 367, distance: 218.3
click at [877, 367] on p "Yeah . And I do think that for some people , their job is exactly that . They'r…" at bounding box center [870, 492] width 382 height 469
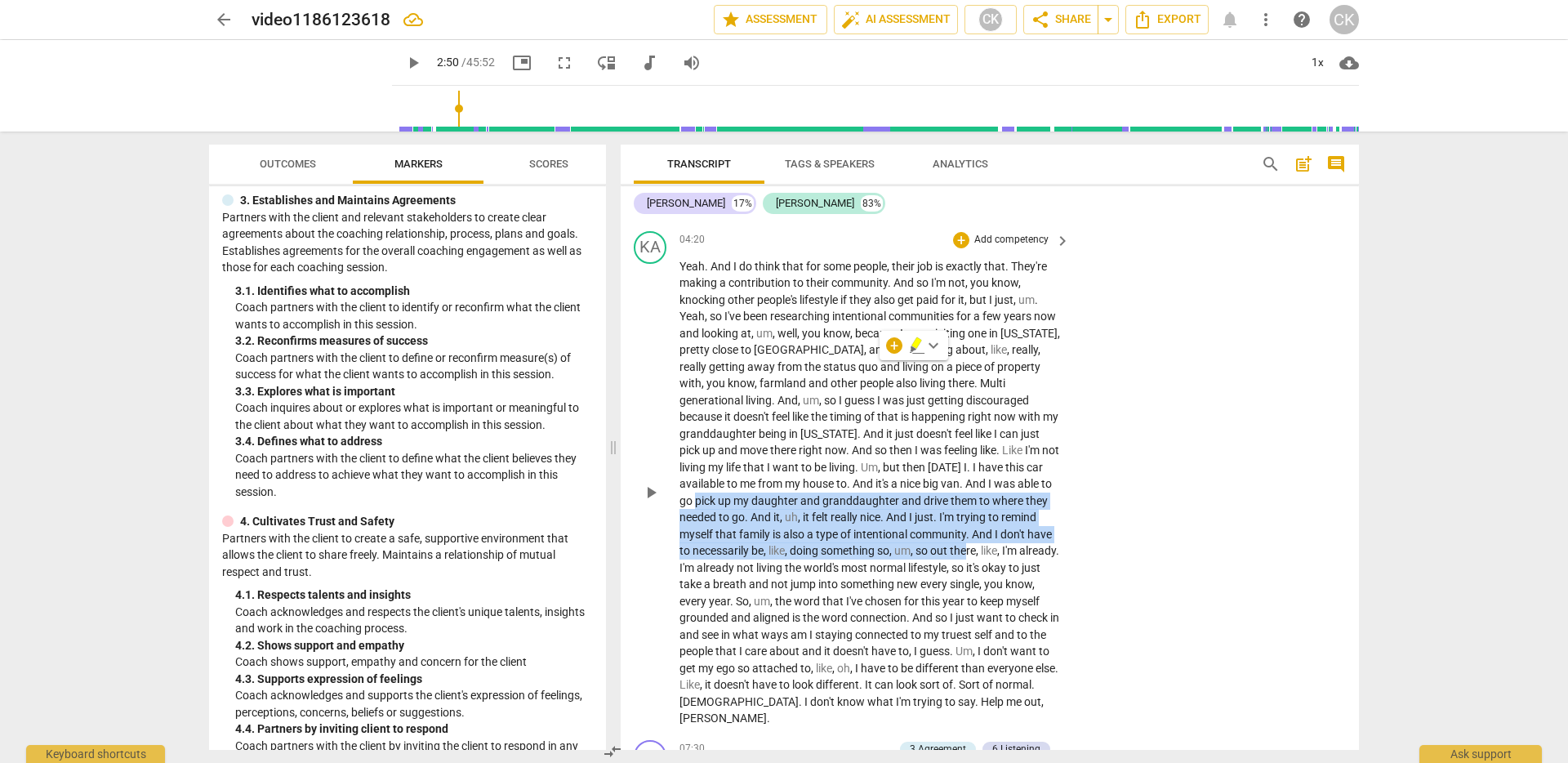
drag, startPoint x: 755, startPoint y: 498, endPoint x: 1022, endPoint y: 550, distance: 272.0
click at [1022, 550] on p "Yeah . And I do think that for some people , their job is exactly that . They'r…" at bounding box center [870, 492] width 382 height 469
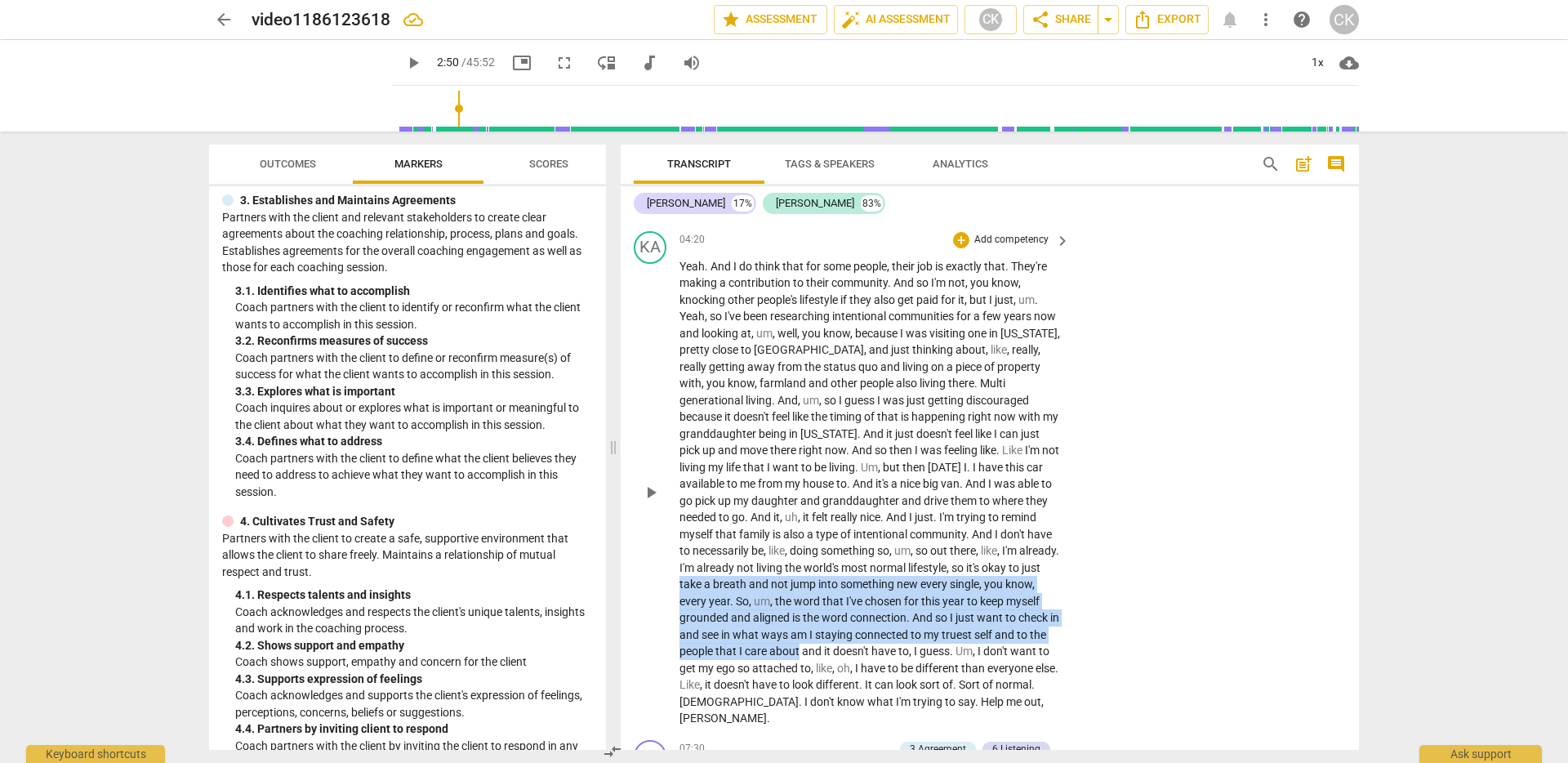
drag, startPoint x: 758, startPoint y: 591, endPoint x: 873, endPoint y: 643, distance: 126.2
click at [873, 643] on p "Yeah . And I do think that for some people , their job is exactly that . They'r…" at bounding box center [870, 492] width 382 height 469
drag, startPoint x: 713, startPoint y: 567, endPoint x: 857, endPoint y: 647, distance: 164.7
click at [857, 647] on p "Yeah . And I do think that for some people , their job is exactly that . They'r…" at bounding box center [870, 492] width 382 height 469
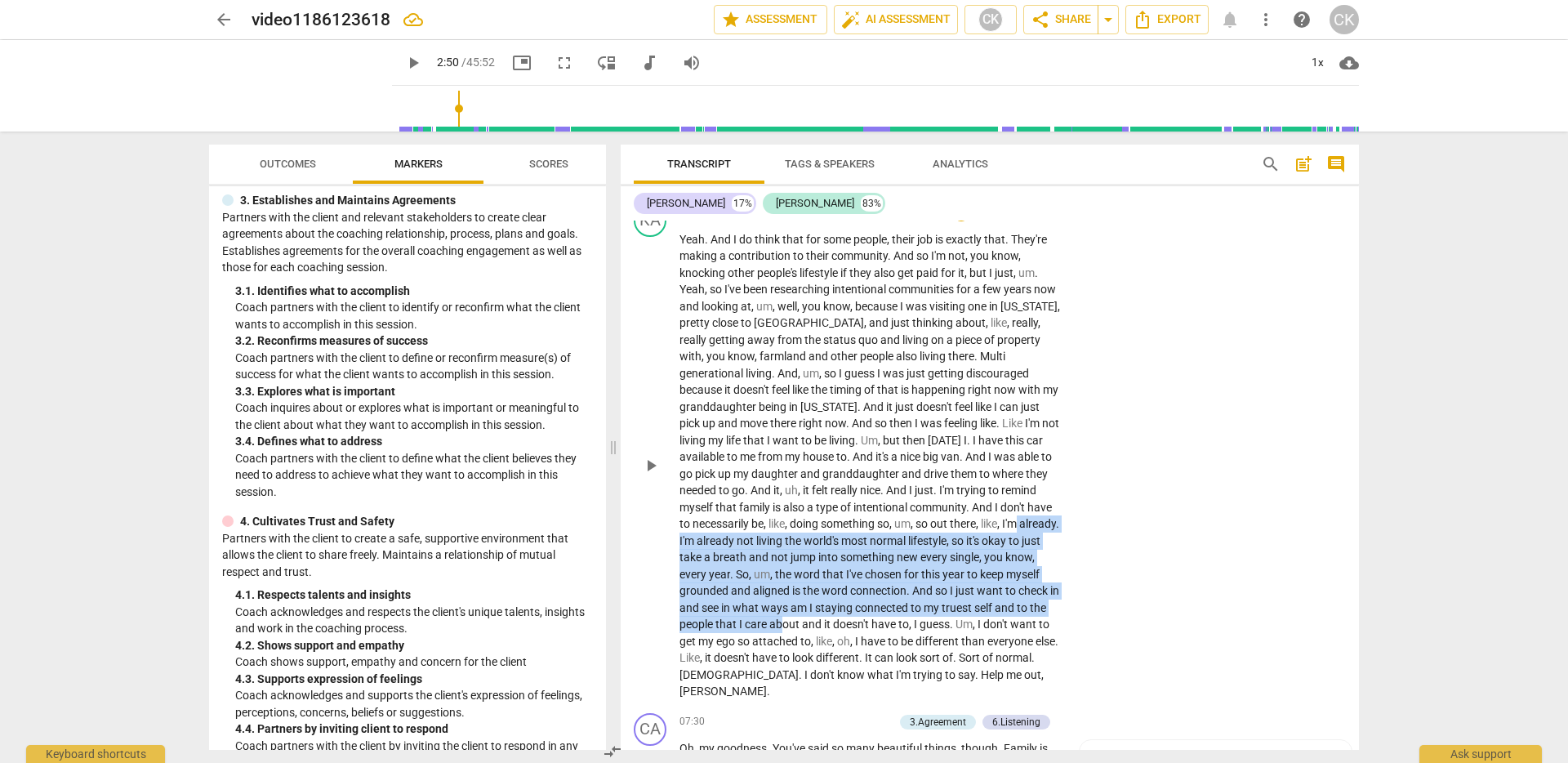
scroll to position [1161, 0]
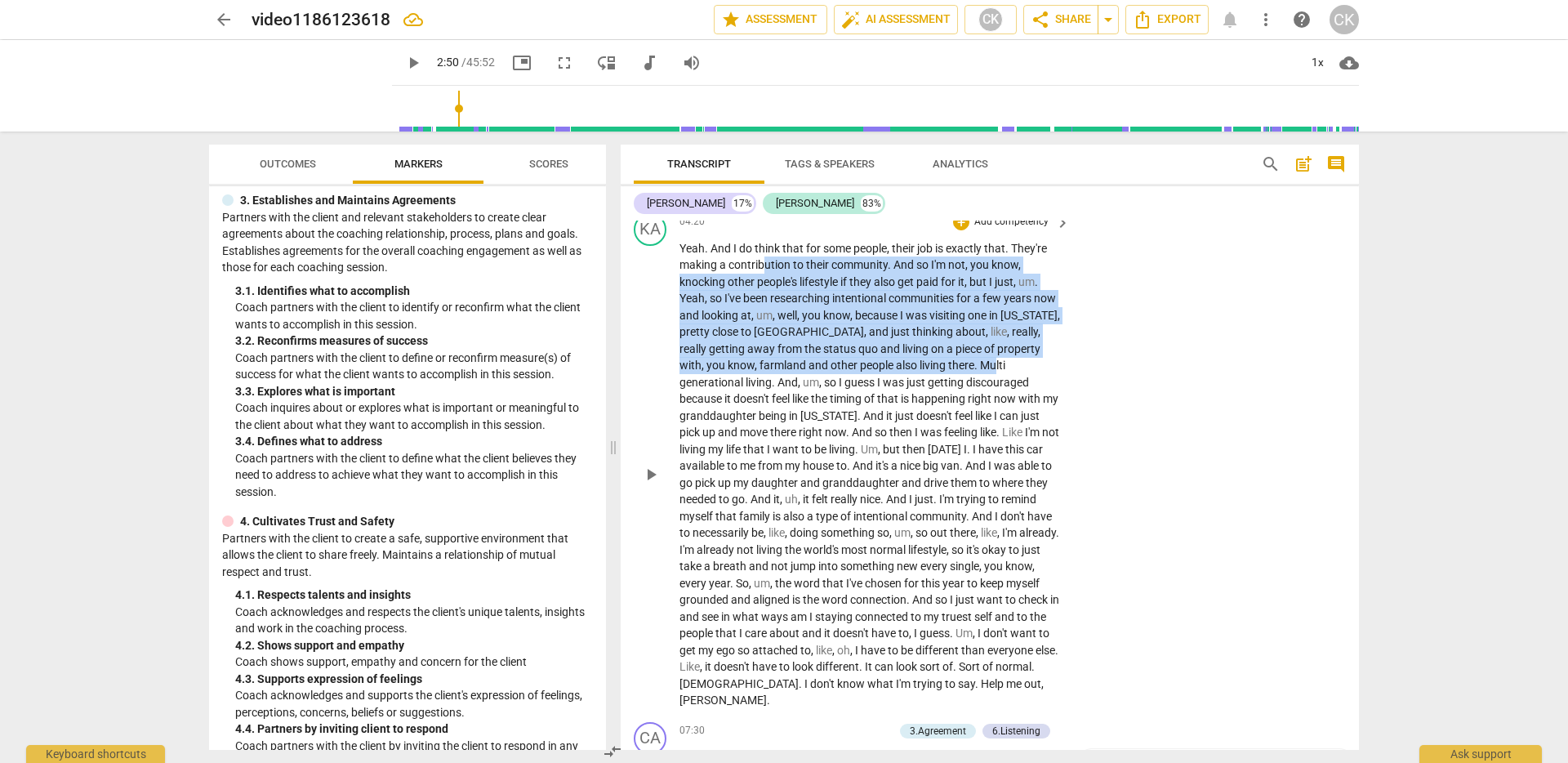
drag, startPoint x: 763, startPoint y: 273, endPoint x: 872, endPoint y: 393, distance: 162.1
click at [998, 363] on p "Yeah . And I do think that for some people , their job is exactly that . They'r…" at bounding box center [870, 474] width 382 height 469
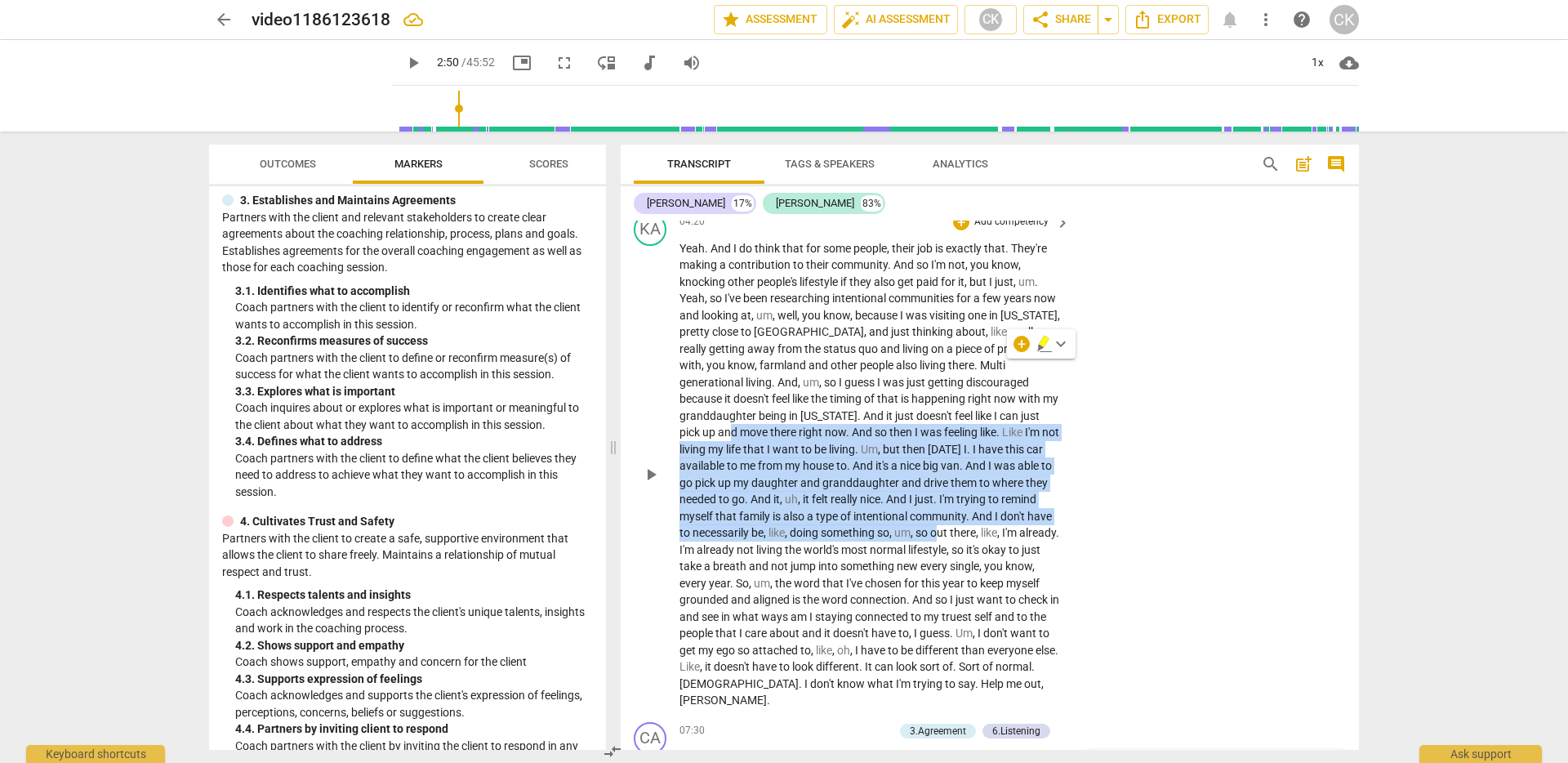
drag, startPoint x: 733, startPoint y: 425, endPoint x: 999, endPoint y: 536, distance: 288.2
click at [999, 536] on p "Yeah . And I do think that for some people , their job is exactly that . They'r…" at bounding box center [870, 474] width 382 height 469
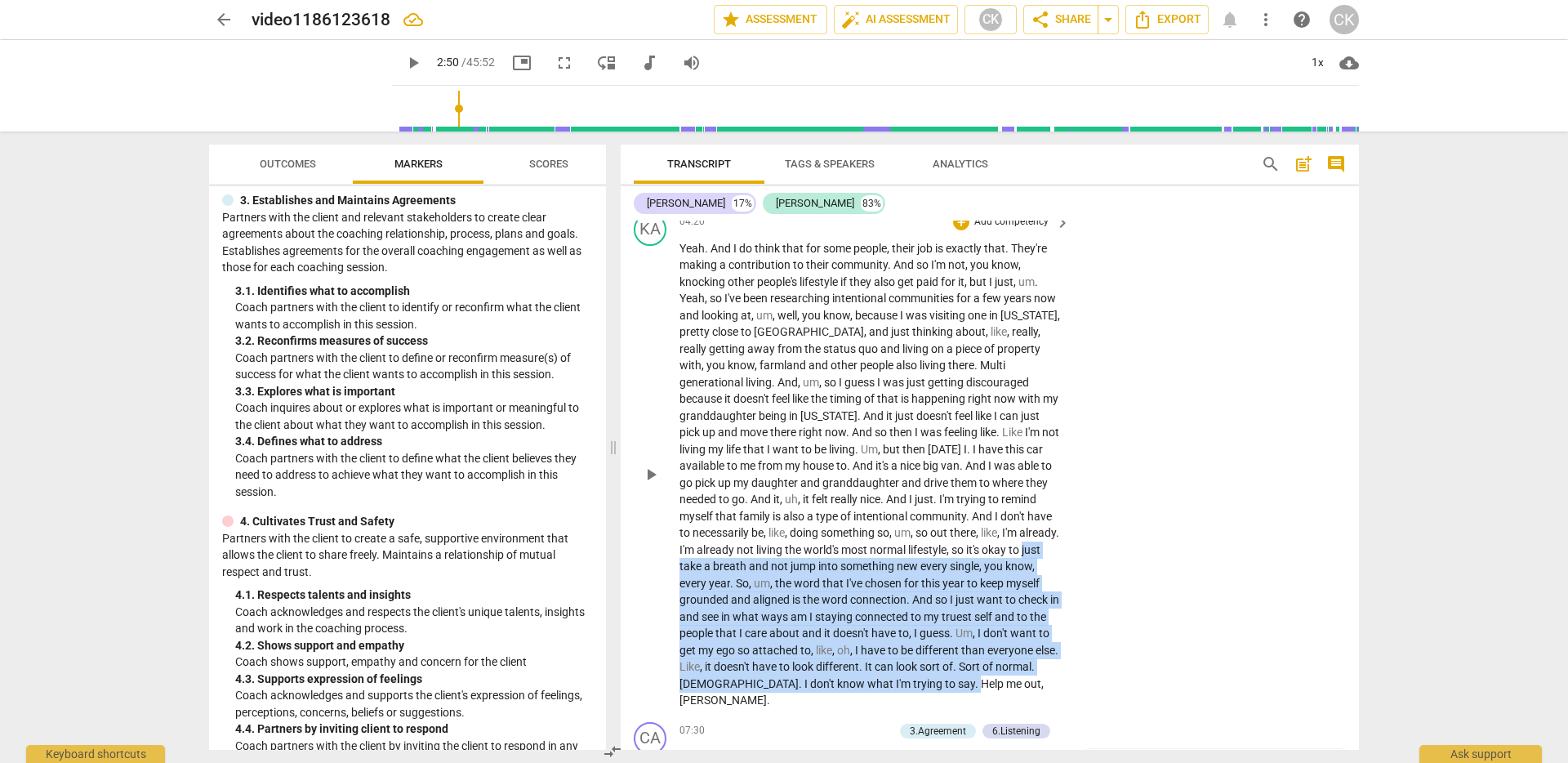
drag, startPoint x: 736, startPoint y: 561, endPoint x: 974, endPoint y: 689, distance: 270.2
click at [974, 689] on p "Yeah . And I do think that for some people , their job is exactly that . They'r…" at bounding box center [870, 474] width 382 height 469
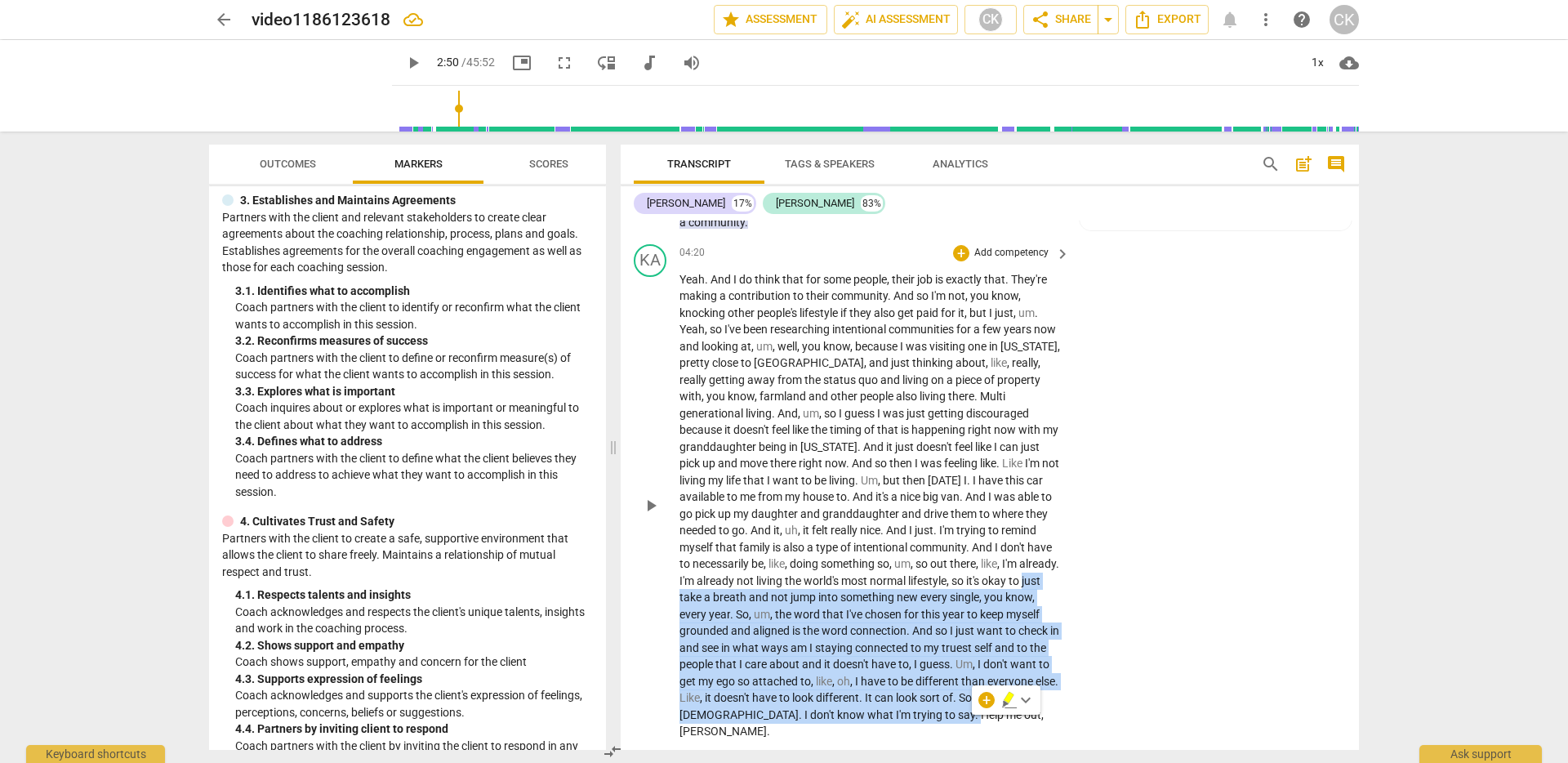
scroll to position [1138, 0]
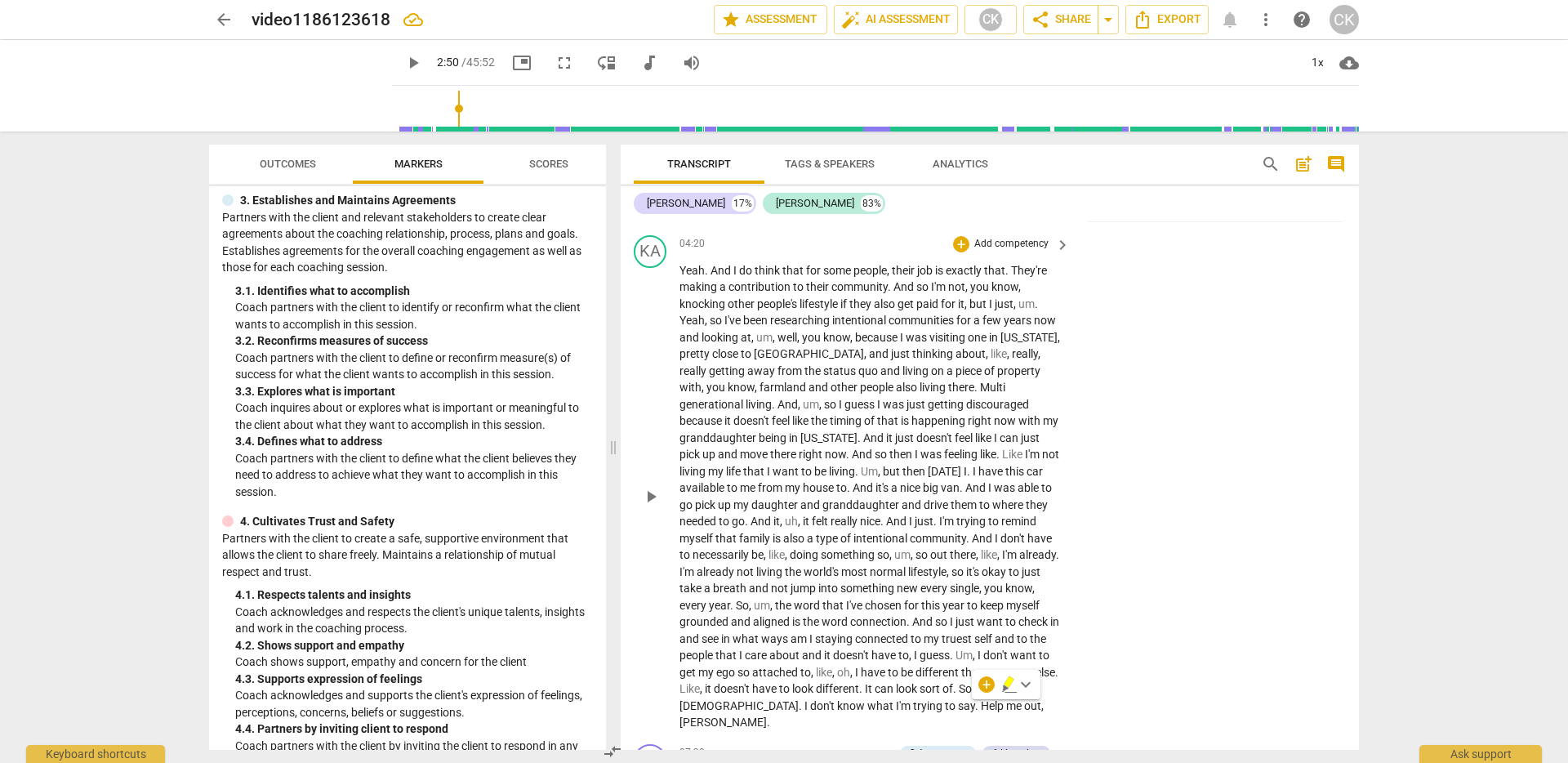
click at [1079, 478] on div "KA play_arrow pause 04:20 + Add competency keyboard_arrow_right Yeah . And I do…" at bounding box center [990, 483] width 738 height 509
drag, startPoint x: 678, startPoint y: 269, endPoint x: 1025, endPoint y: 466, distance: 399.0
click at [1031, 471] on div "KA play_arrow pause 04:20 + Add competency keyboard_arrow_right Yeah . And I do…" at bounding box center [990, 483] width 738 height 509
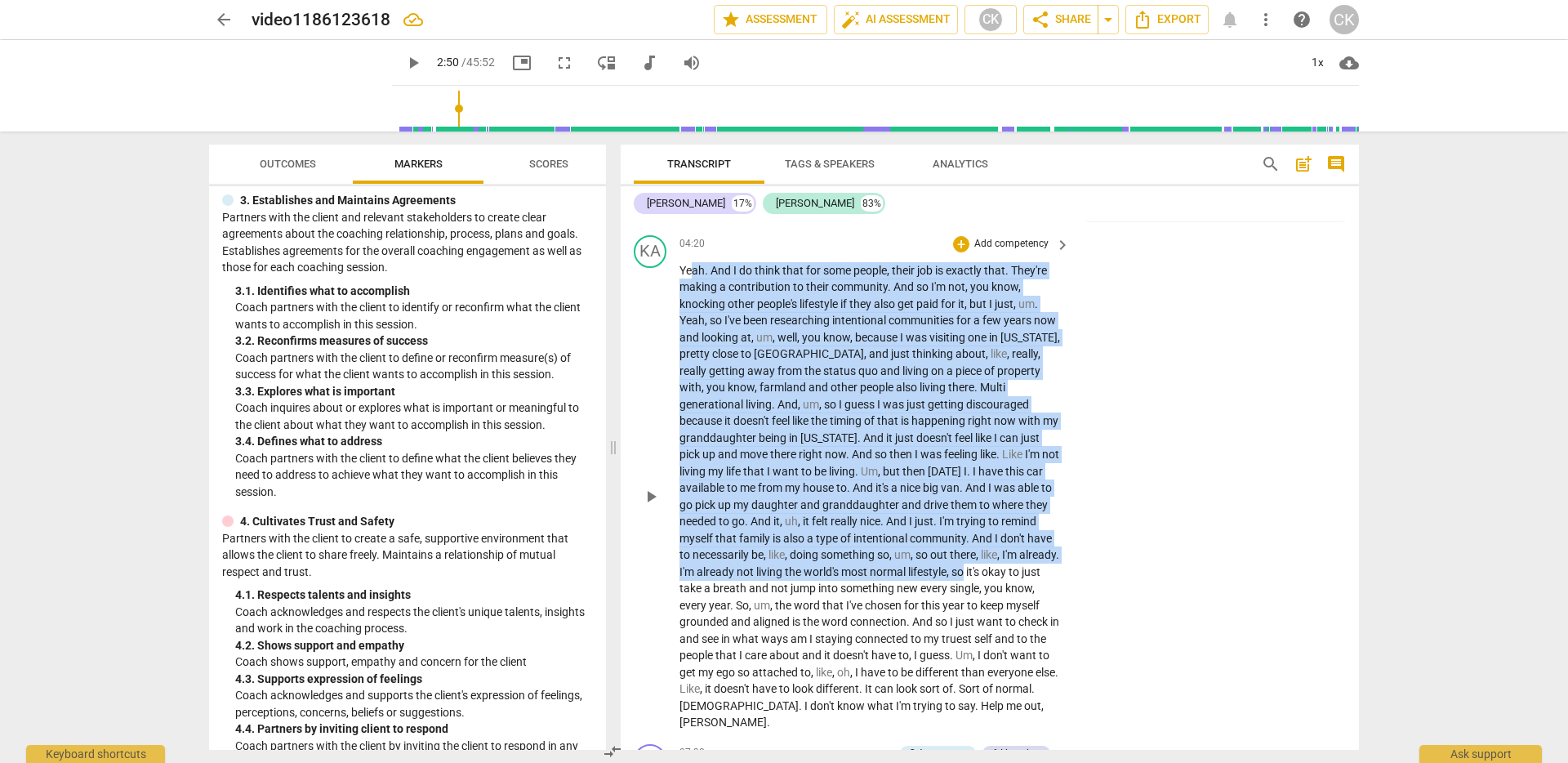
drag, startPoint x: 692, startPoint y: 271, endPoint x: 1095, endPoint y: 572, distance: 503.0
click at [1095, 572] on div "KA play_arrow pause 04:20 + Add competency keyboard_arrow_right Yeah . And I do…" at bounding box center [990, 483] width 738 height 509
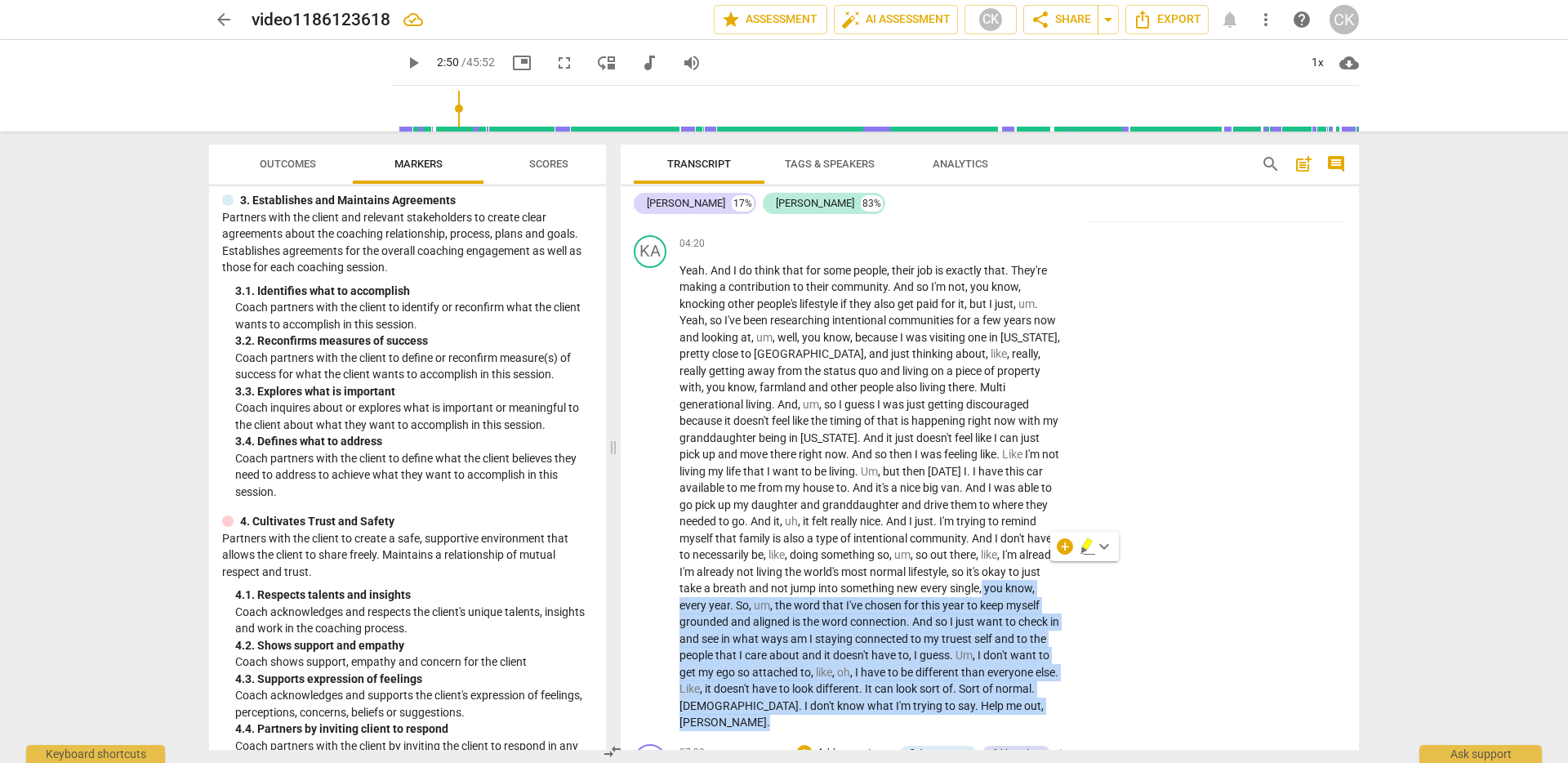
scroll to position [1163, 0]
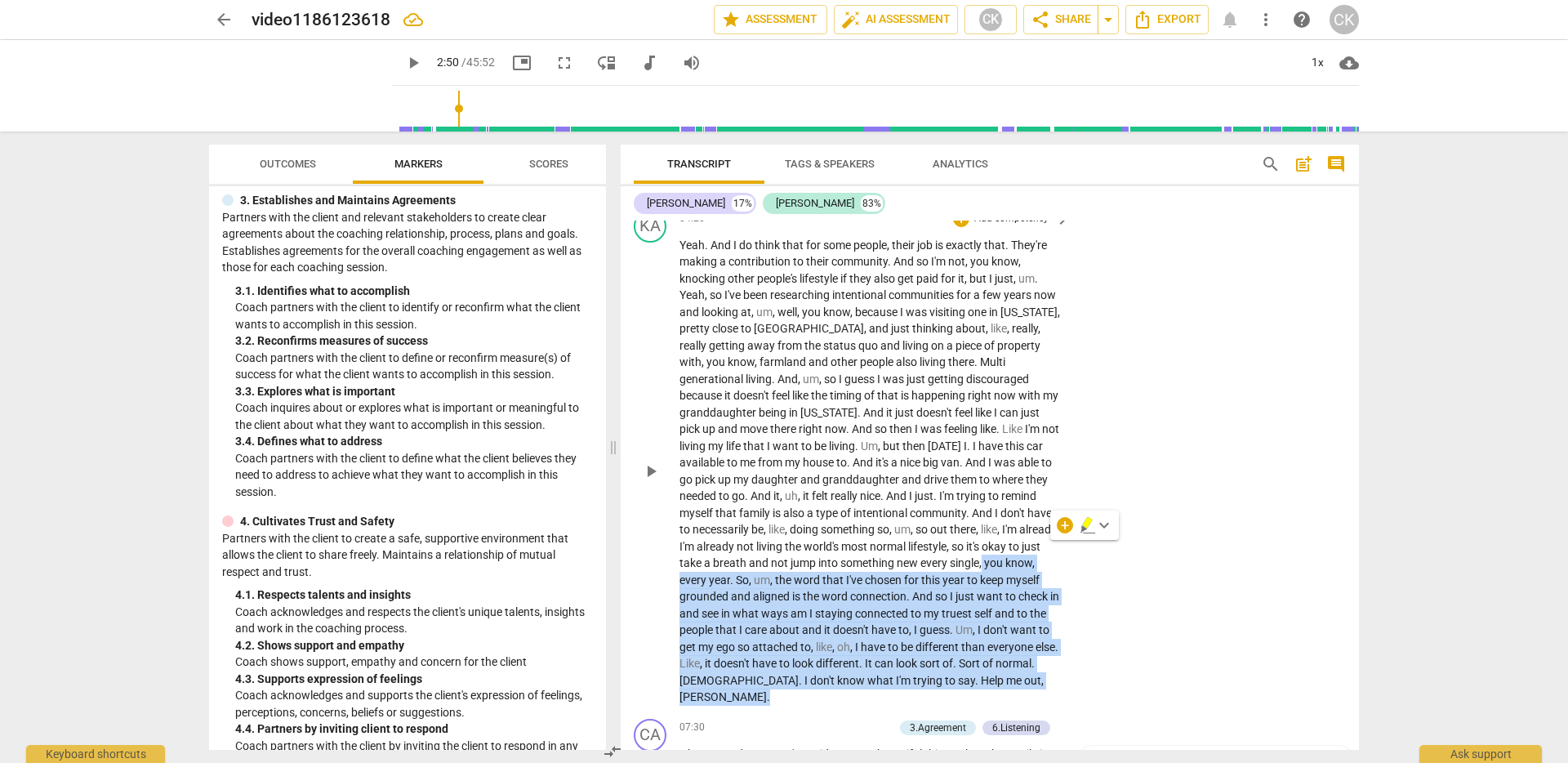
drag, startPoint x: 712, startPoint y: 610, endPoint x: 1058, endPoint y: 691, distance: 355.4
click at [1058, 691] on div "Yeah . And I do think that for some people , their job is exactly that . They'r…" at bounding box center [875, 471] width 392 height 469
click at [749, 583] on span "So" at bounding box center [743, 580] width 13 height 13
drag, startPoint x: 823, startPoint y: 583, endPoint x: 888, endPoint y: 690, distance: 125.2
click at [888, 690] on p "Yeah . And I do think that for some people , their job is exactly that . They'r…" at bounding box center [870, 471] width 382 height 469
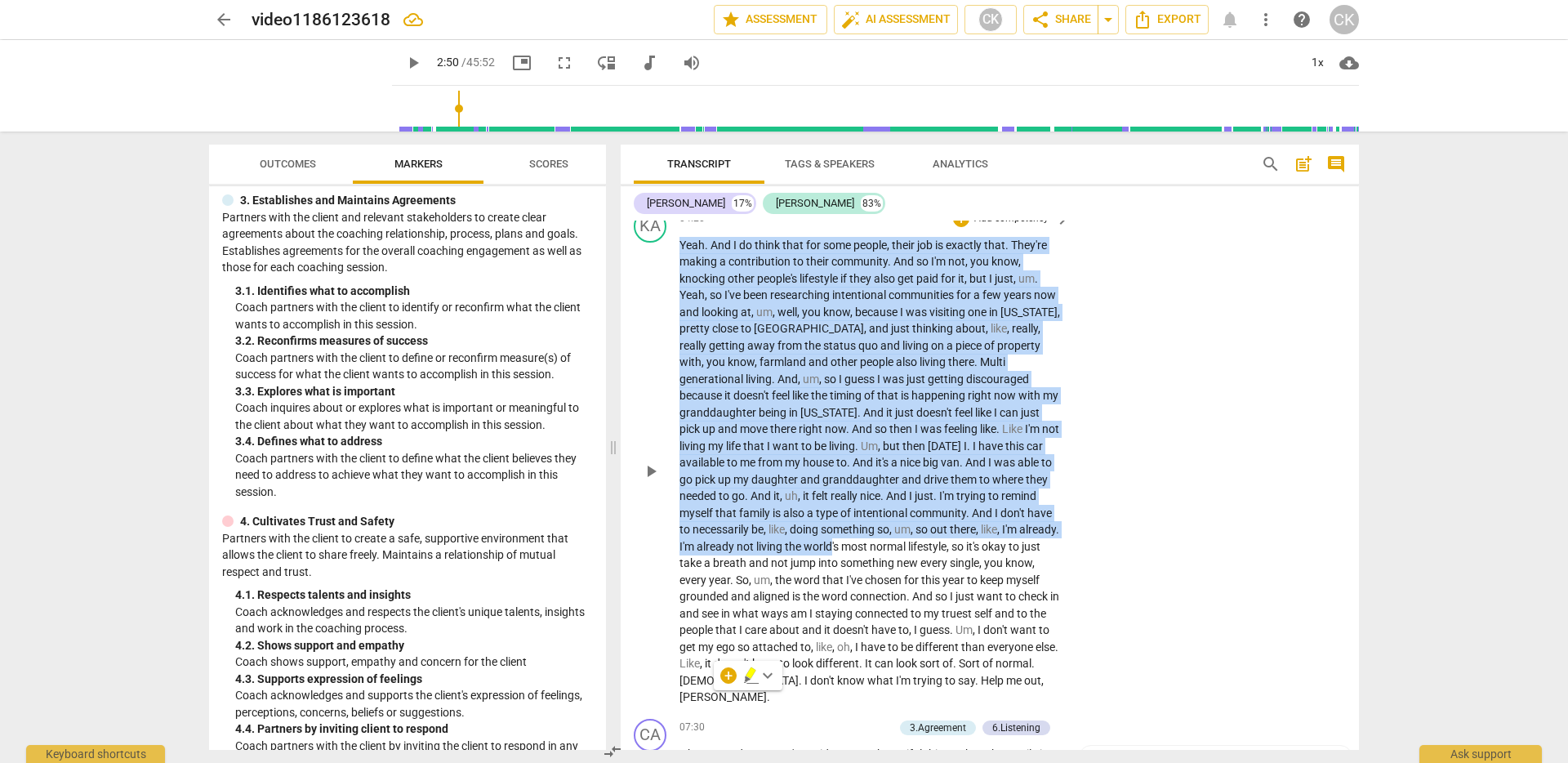
drag, startPoint x: 682, startPoint y: 246, endPoint x: 915, endPoint y: 541, distance: 375.9
click at [915, 541] on p "Yeah . And I do think that for some people , their job is exactly that . They'r…" at bounding box center [870, 471] width 382 height 469
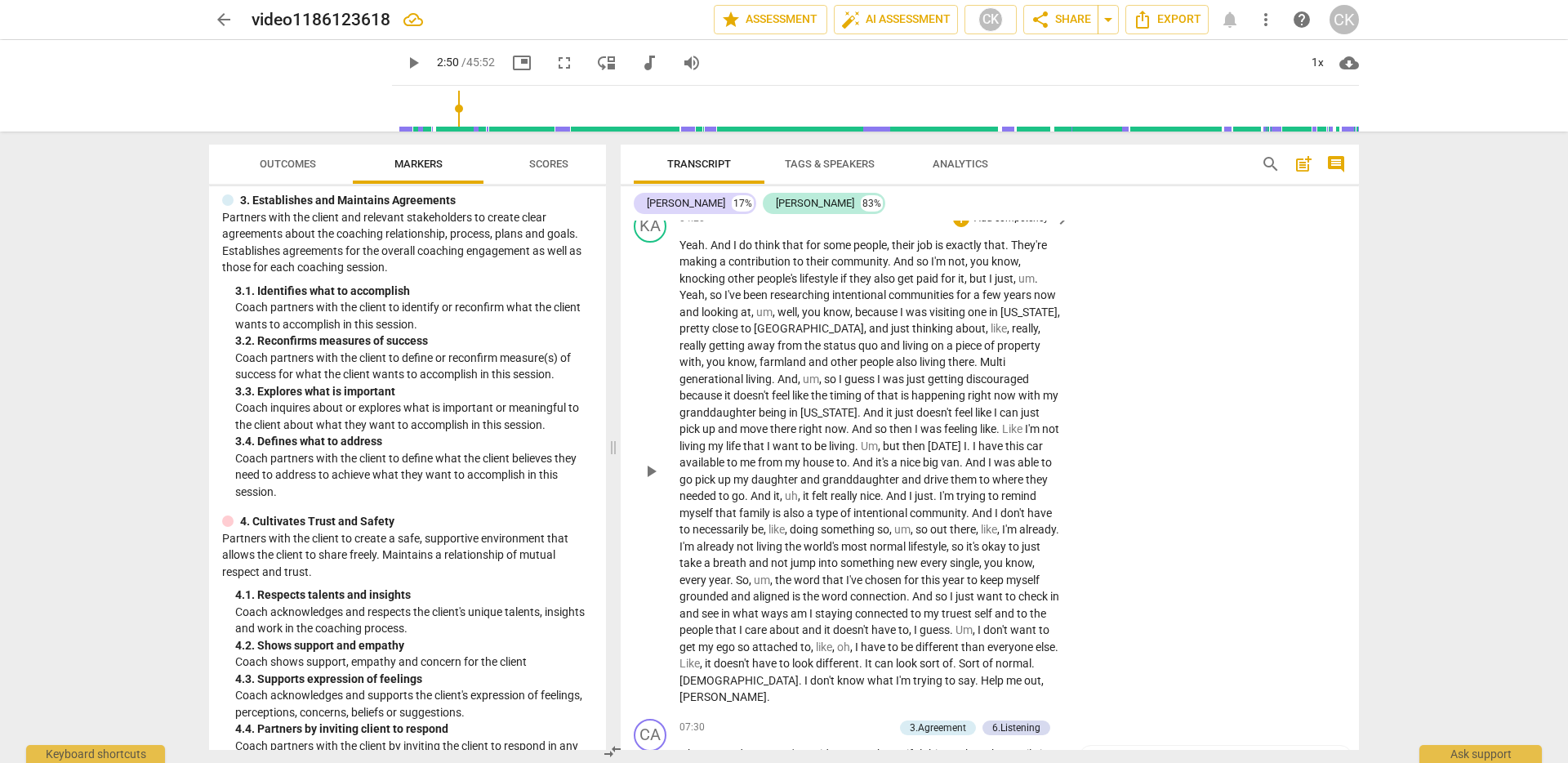
click at [815, 607] on span "I" at bounding box center [812, 614] width 6 height 13
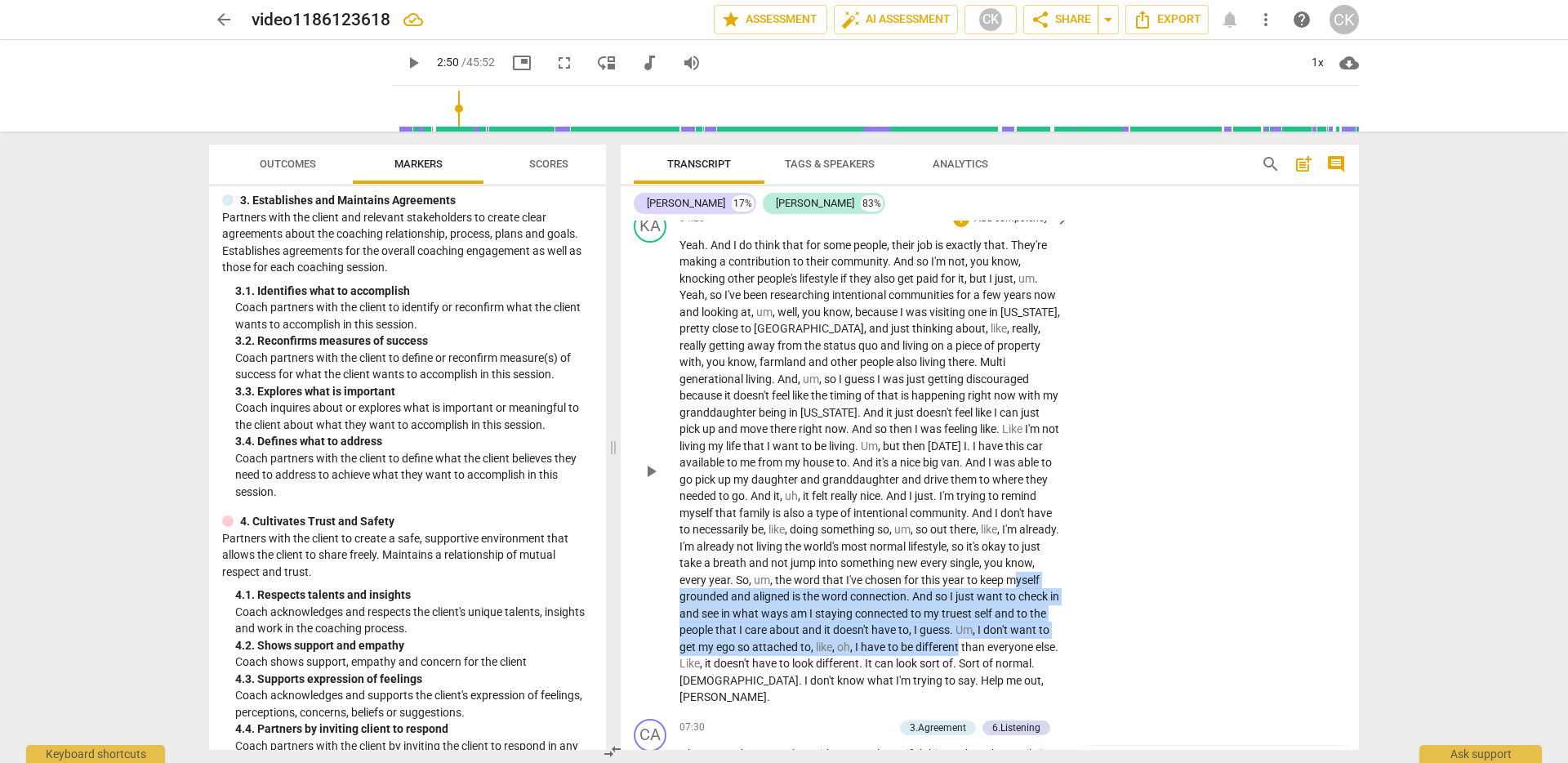
drag, startPoint x: 727, startPoint y: 595, endPoint x: 1038, endPoint y: 639, distance: 314.1
click at [1038, 639] on p "Yeah . And I do think that for some people , their job is exactly that . They'r…" at bounding box center [870, 471] width 382 height 469
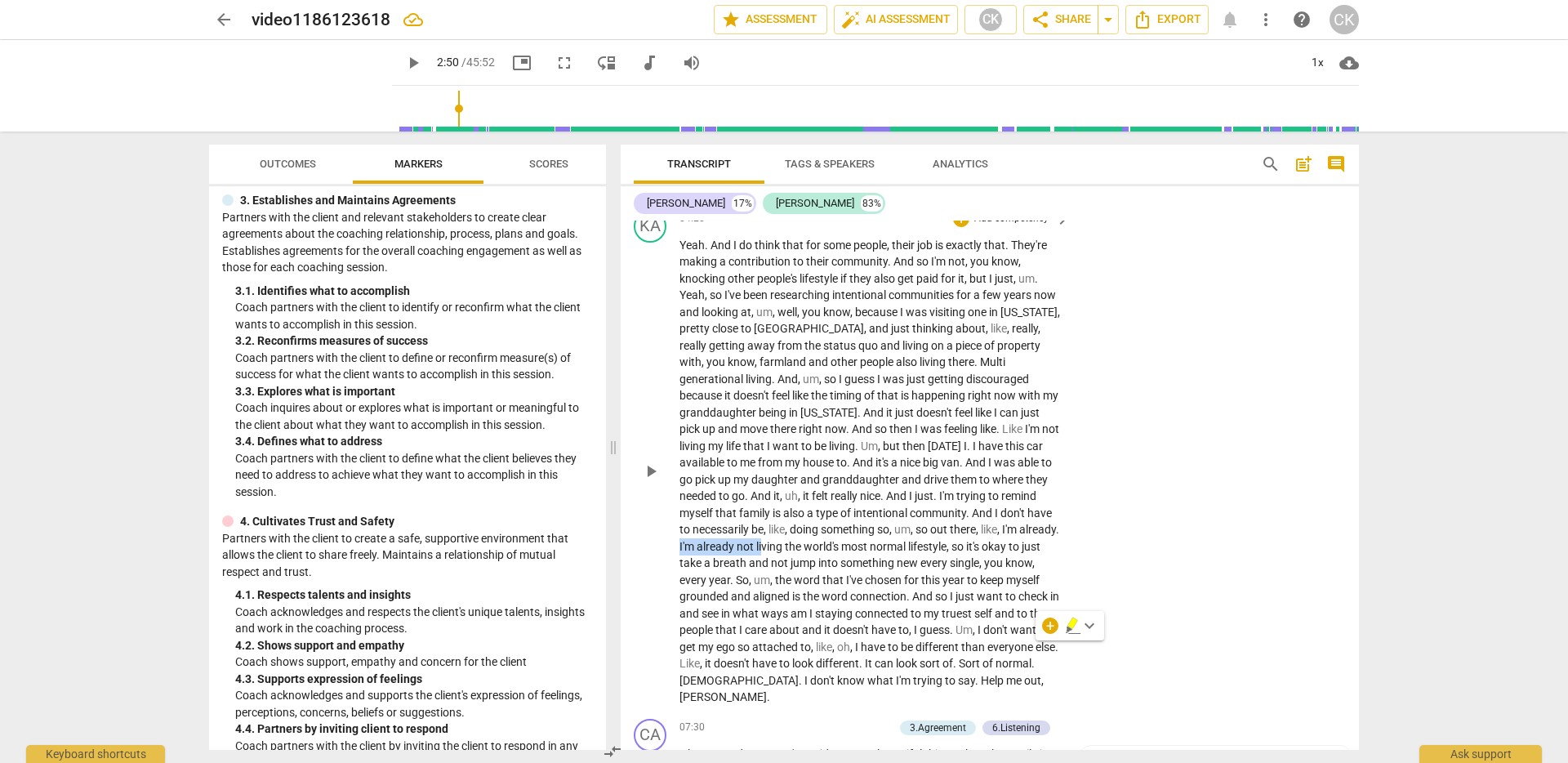
drag, startPoint x: 762, startPoint y: 549, endPoint x: 845, endPoint y: 551, distance: 83.0
click at [845, 551] on p "Yeah . And I do think that for some people , their job is exactly that . They'r…" at bounding box center [870, 471] width 382 height 469
click at [818, 562] on span "jump" at bounding box center [803, 563] width 27 height 13
drag, startPoint x: 844, startPoint y: 566, endPoint x: 821, endPoint y: 576, distance: 25.1
click at [821, 576] on p "Yeah . And I do think that for some people , their job is exactly that . They'r…" at bounding box center [870, 471] width 382 height 469
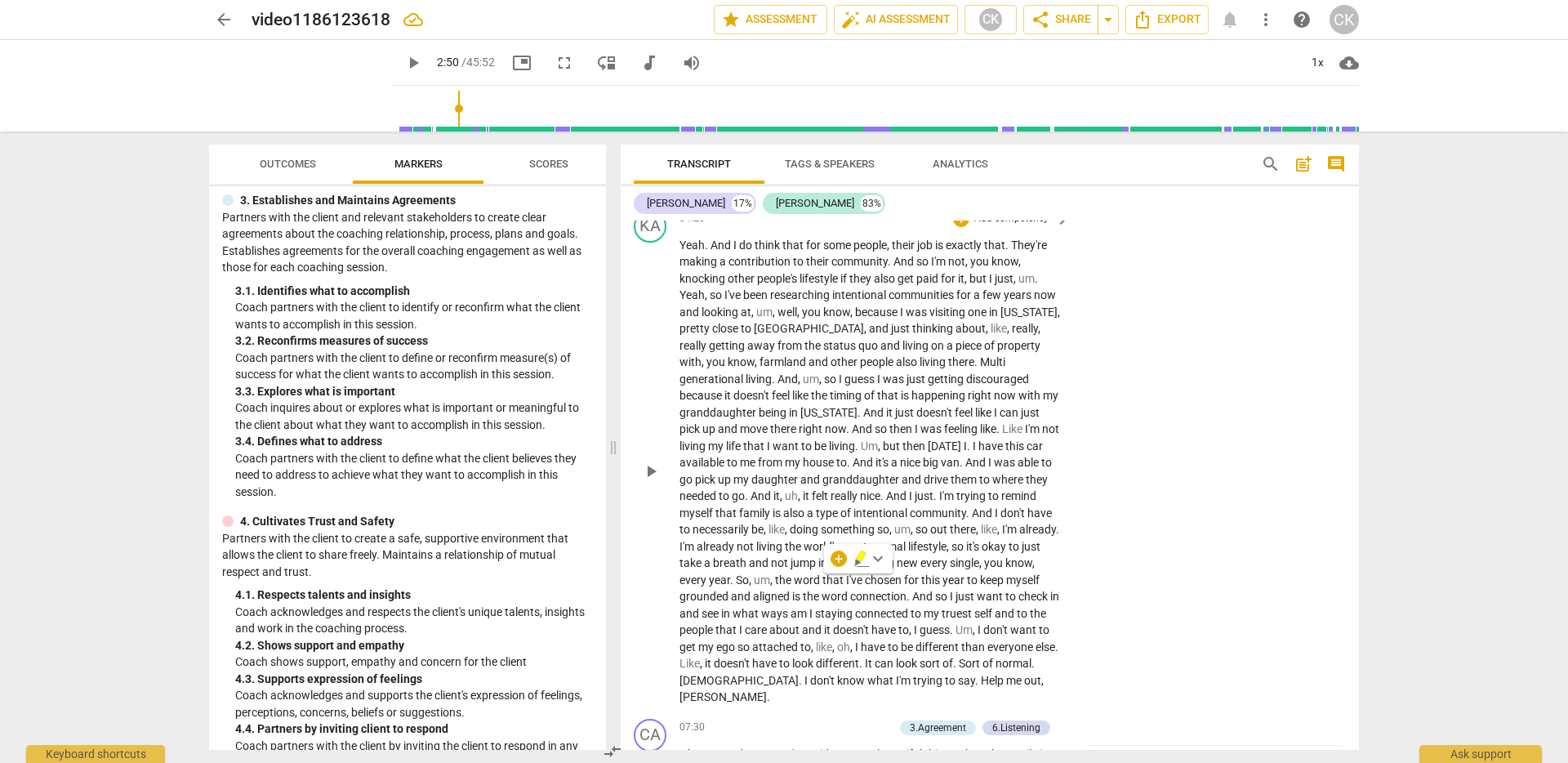
click at [911, 612] on span "connected" at bounding box center [883, 614] width 56 height 13
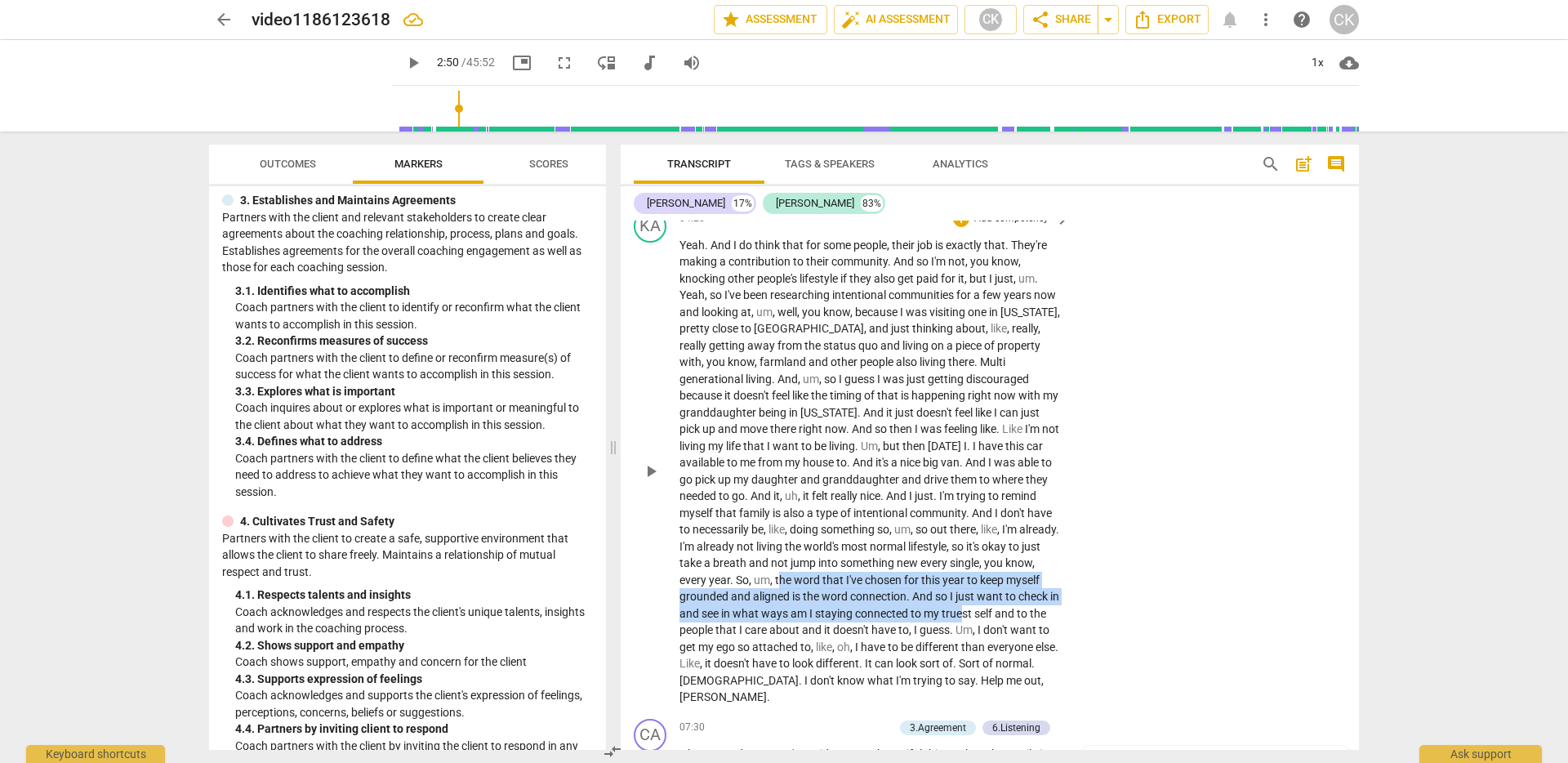
drag, startPoint x: 868, startPoint y: 584, endPoint x: 1051, endPoint y: 609, distance: 184.7
click at [1051, 609] on p "Yeah . And I do think that for some people , their job is exactly that . They'r…" at bounding box center [870, 471] width 382 height 469
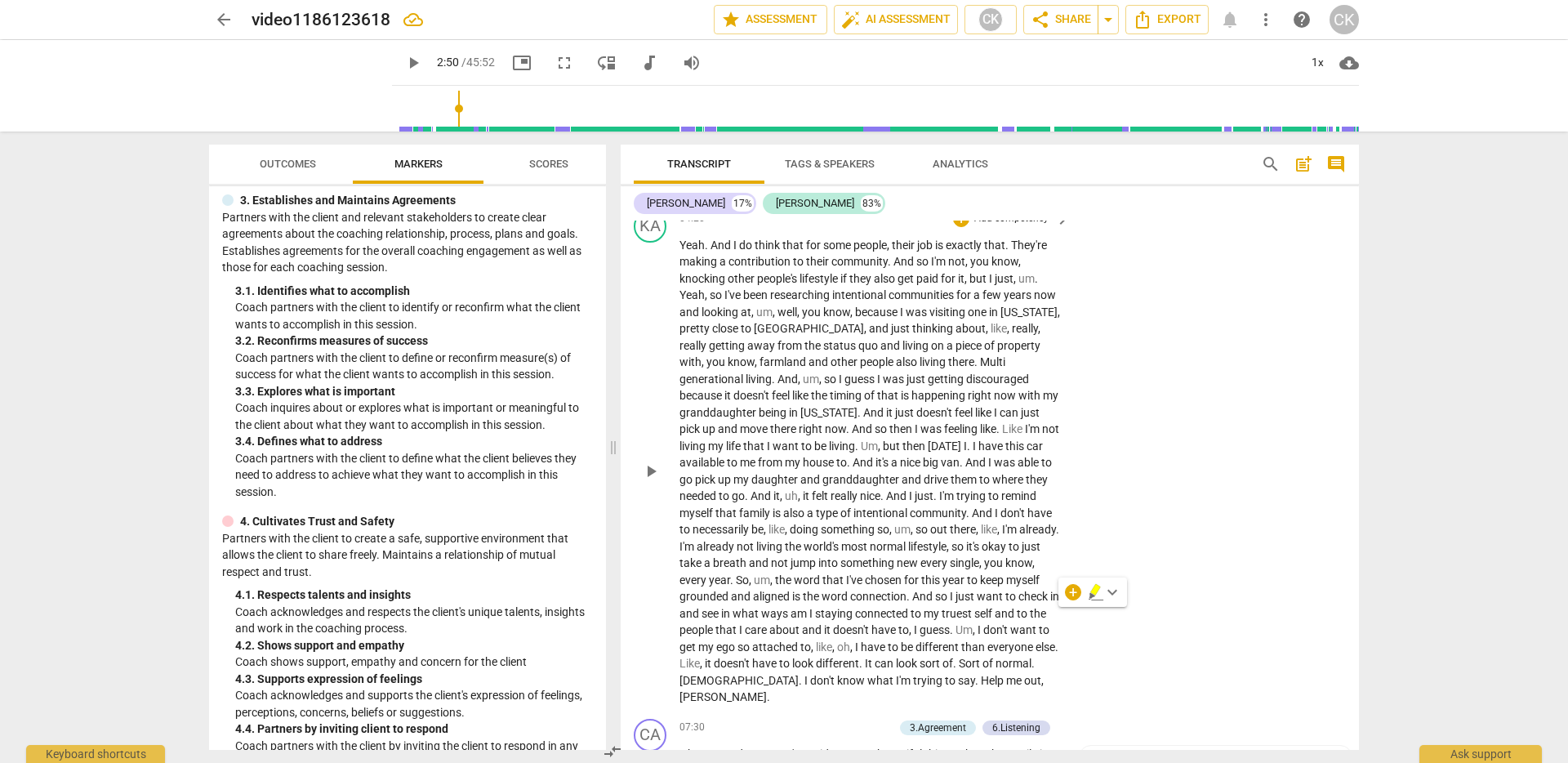
click at [950, 636] on span "guess" at bounding box center [935, 630] width 30 height 13
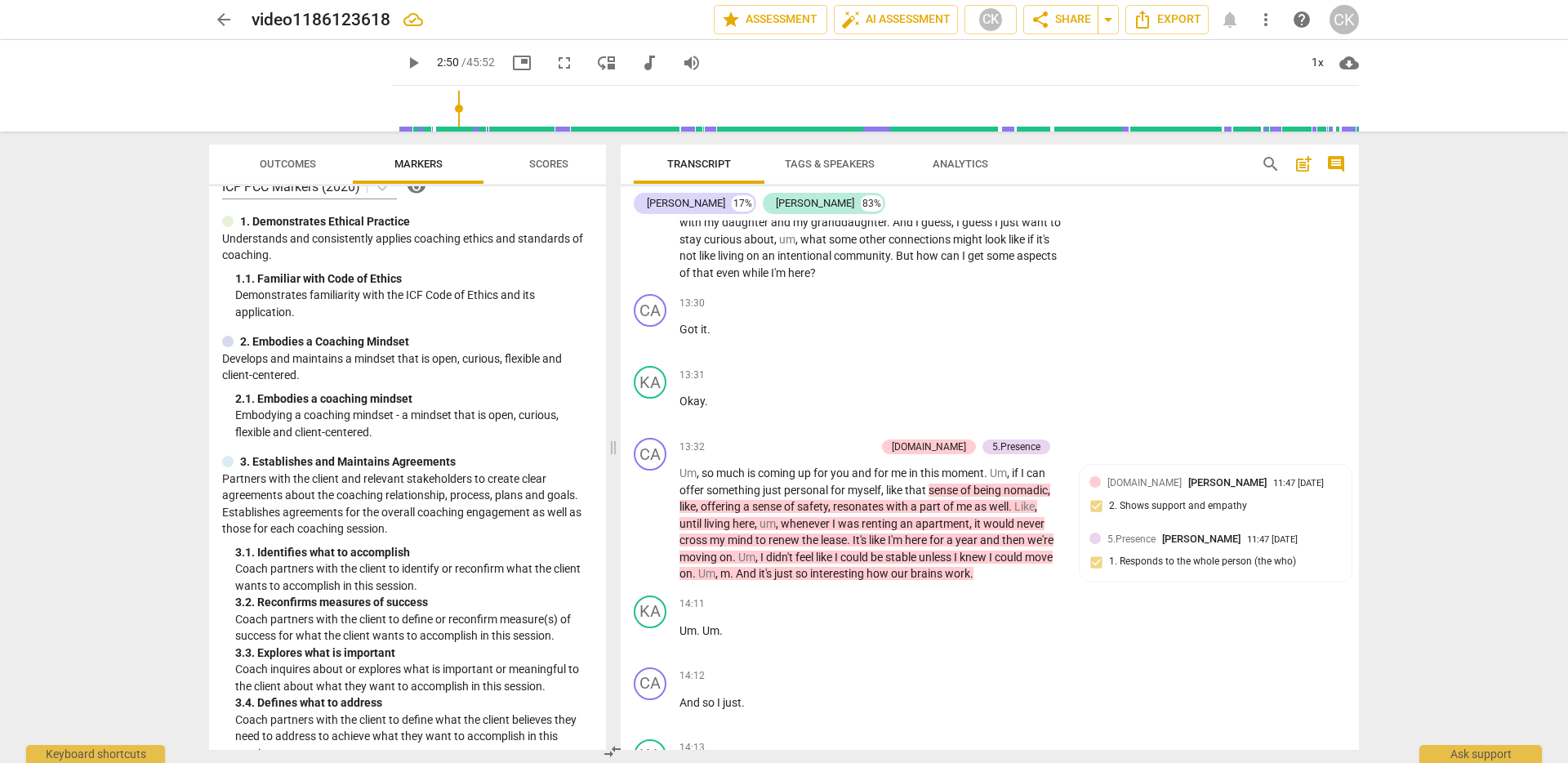
scroll to position [28, 0]
drag, startPoint x: 279, startPoint y: 403, endPoint x: 432, endPoint y: 416, distance: 153.6
click at [432, 416] on p "Embodying a coaching mindset - a mindset that is open, curious, flexible and cl…" at bounding box center [413, 419] width 358 height 33
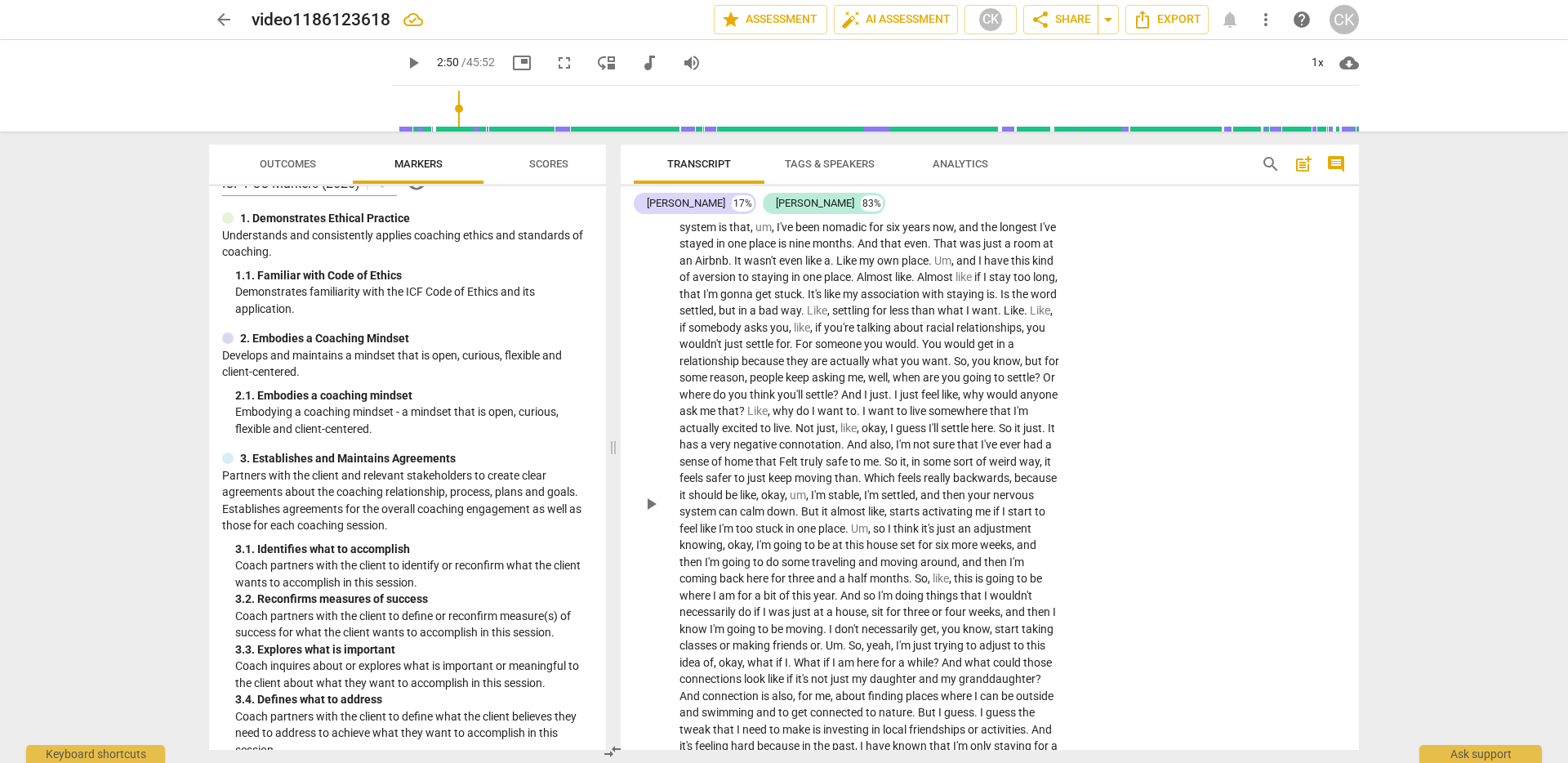
scroll to position [1967, 0]
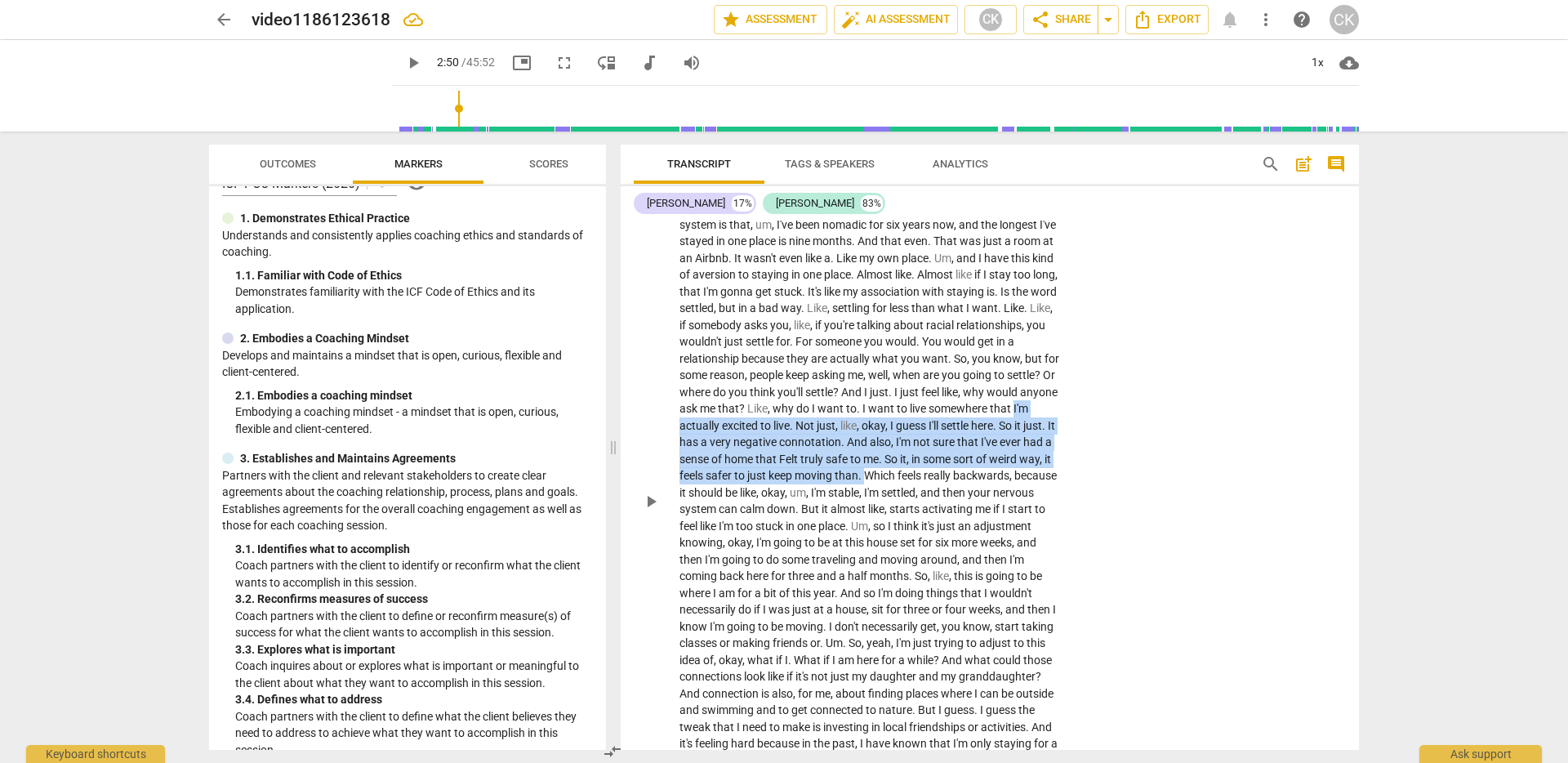
drag, startPoint x: 784, startPoint y: 423, endPoint x: 1012, endPoint y: 483, distance: 235.8
click at [1012, 483] on p "Yeah , definitely . Because I've been . I feel like just recently , I've been p…" at bounding box center [870, 500] width 382 height 737
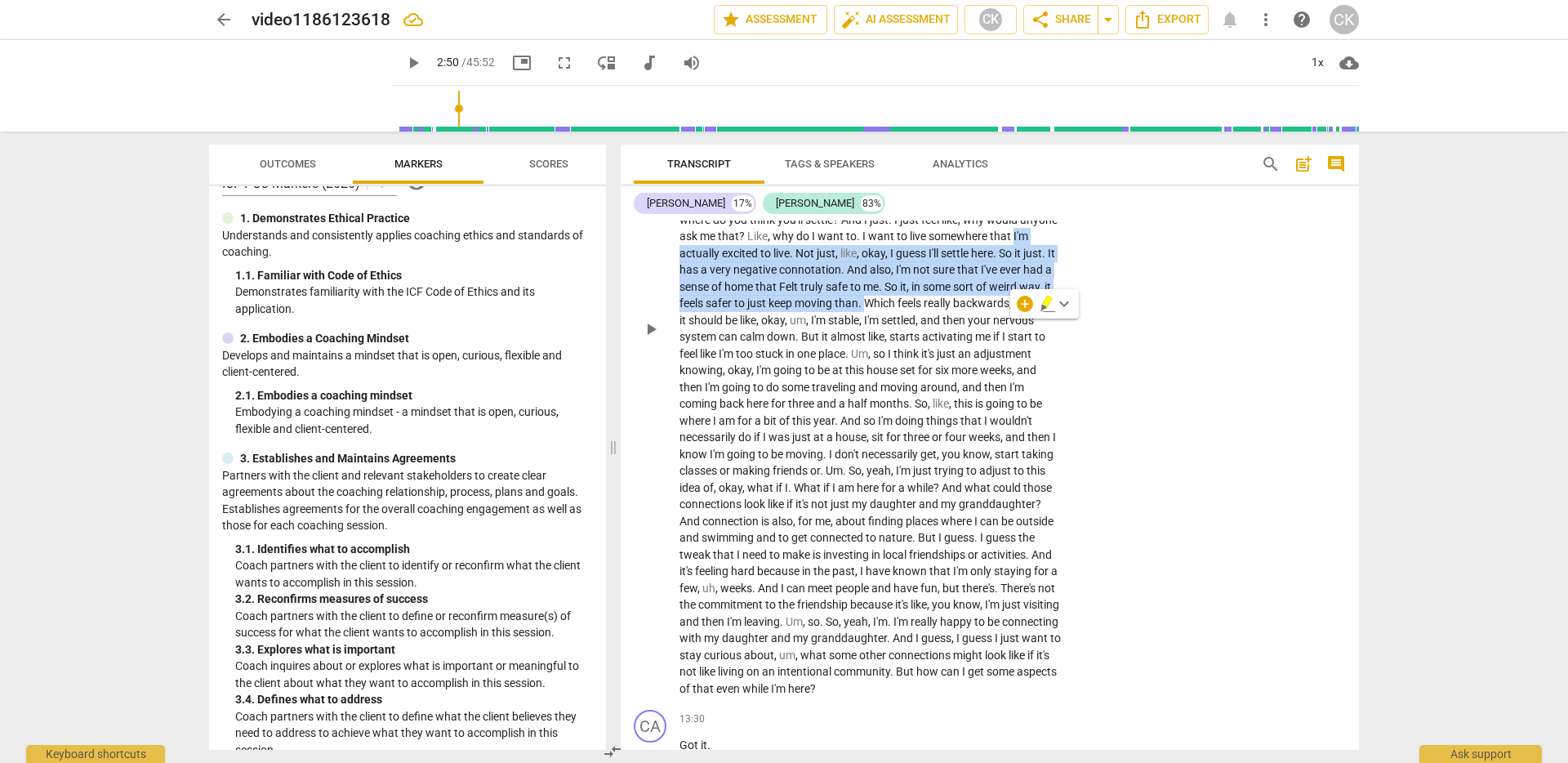
scroll to position [2079, 0]
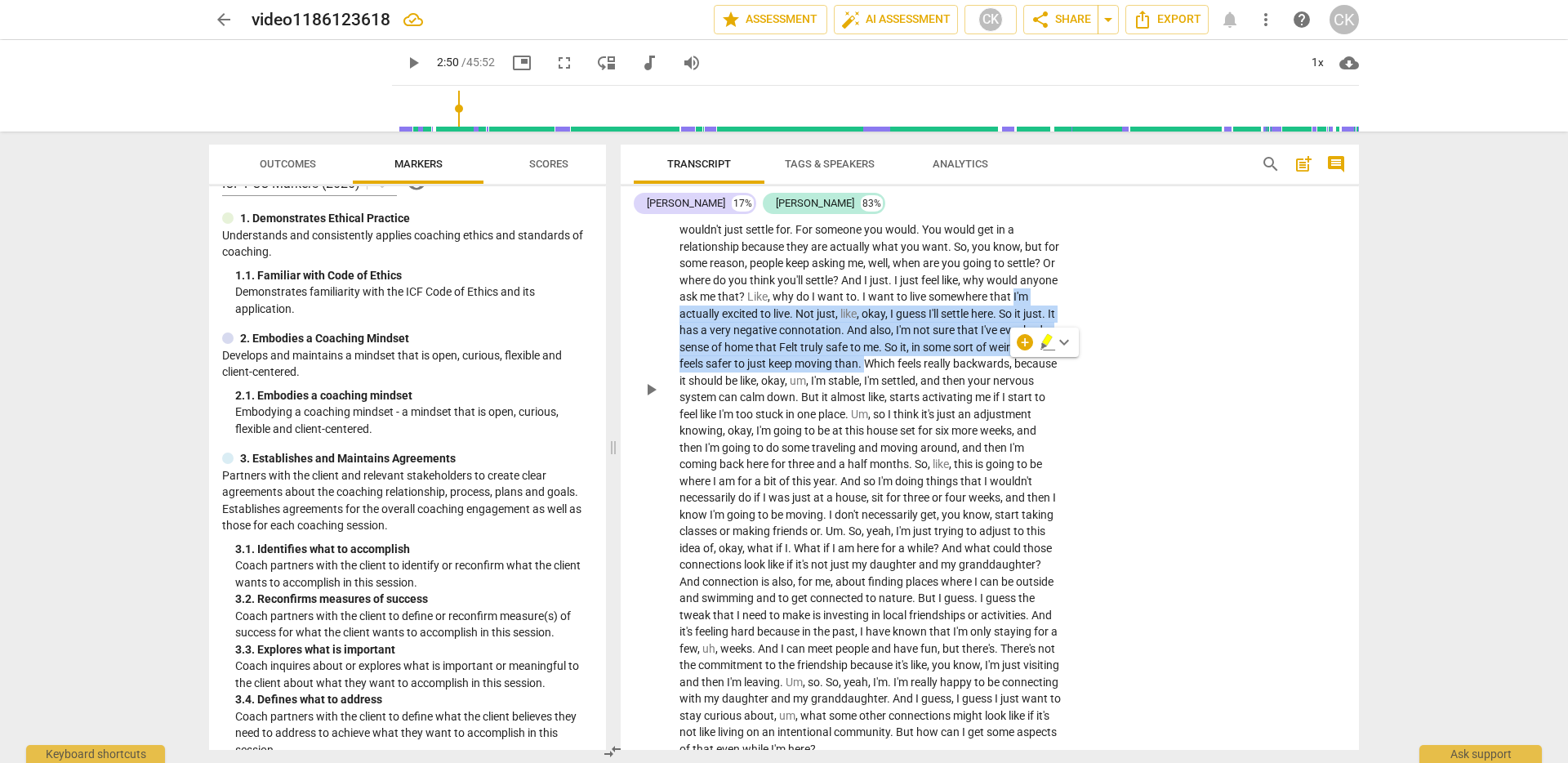
click at [841, 333] on span "connotation" at bounding box center [810, 331] width 62 height 13
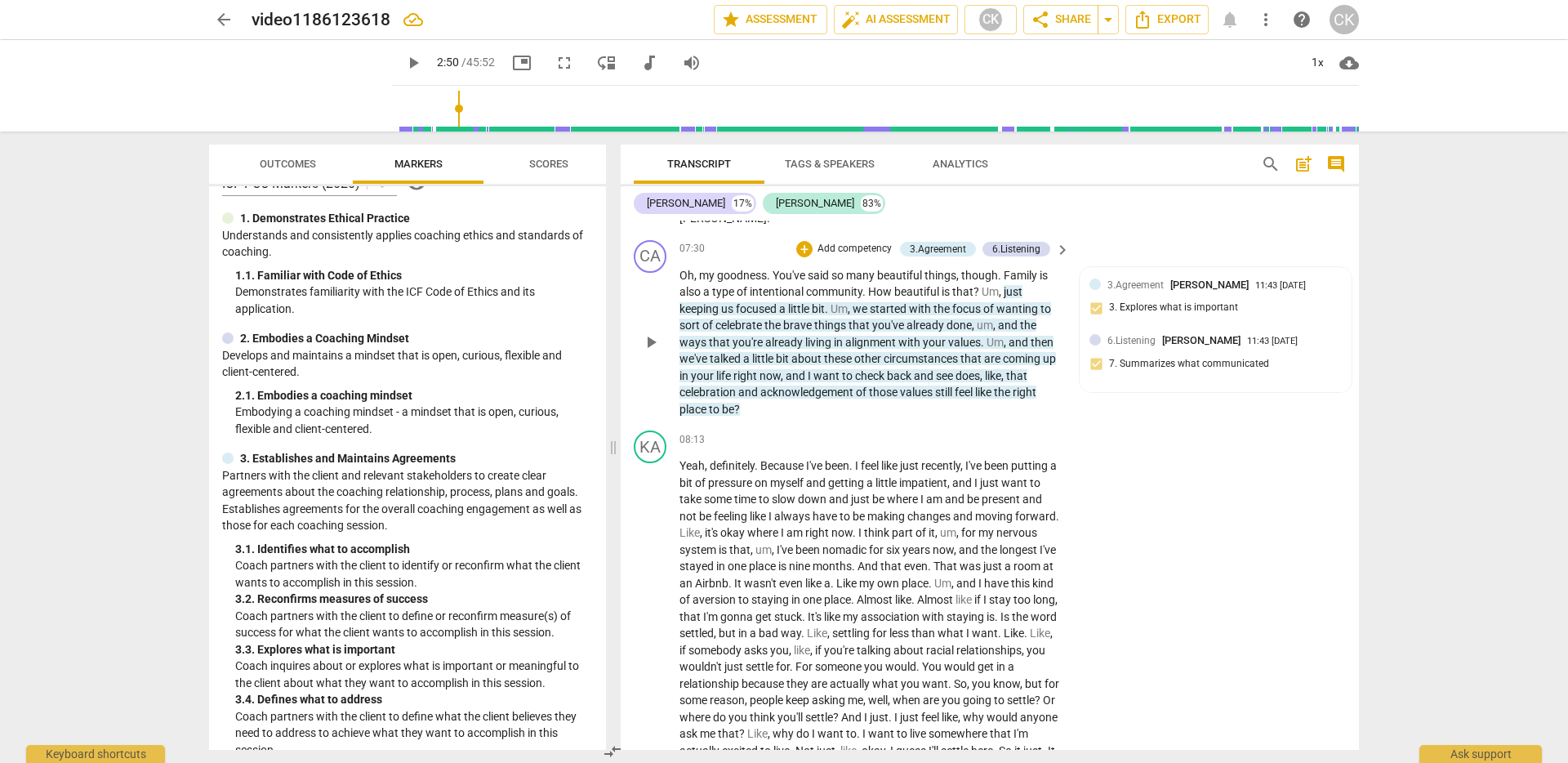
scroll to position [1569, 0]
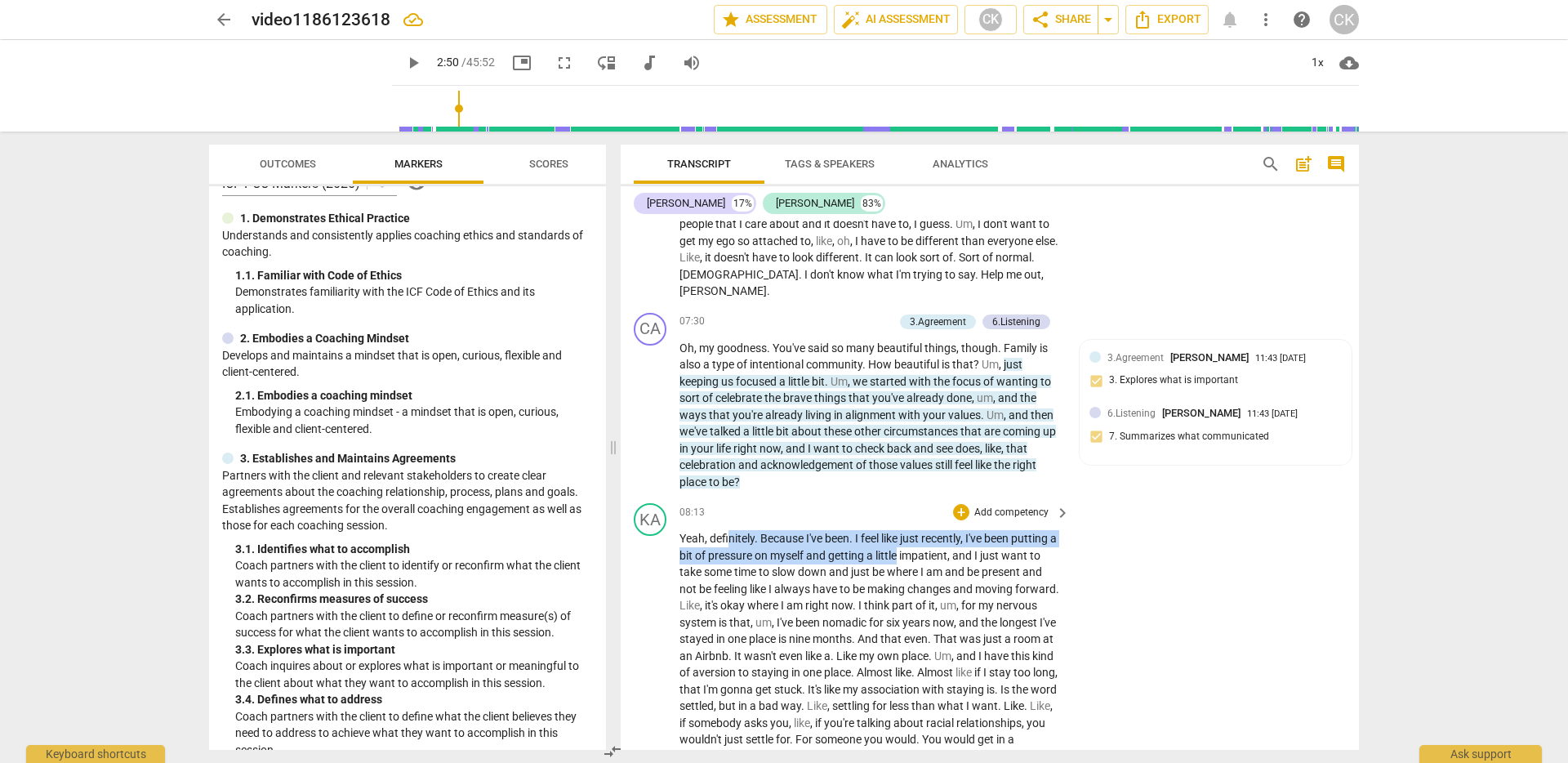
drag, startPoint x: 730, startPoint y: 538, endPoint x: 908, endPoint y: 559, distance: 179.2
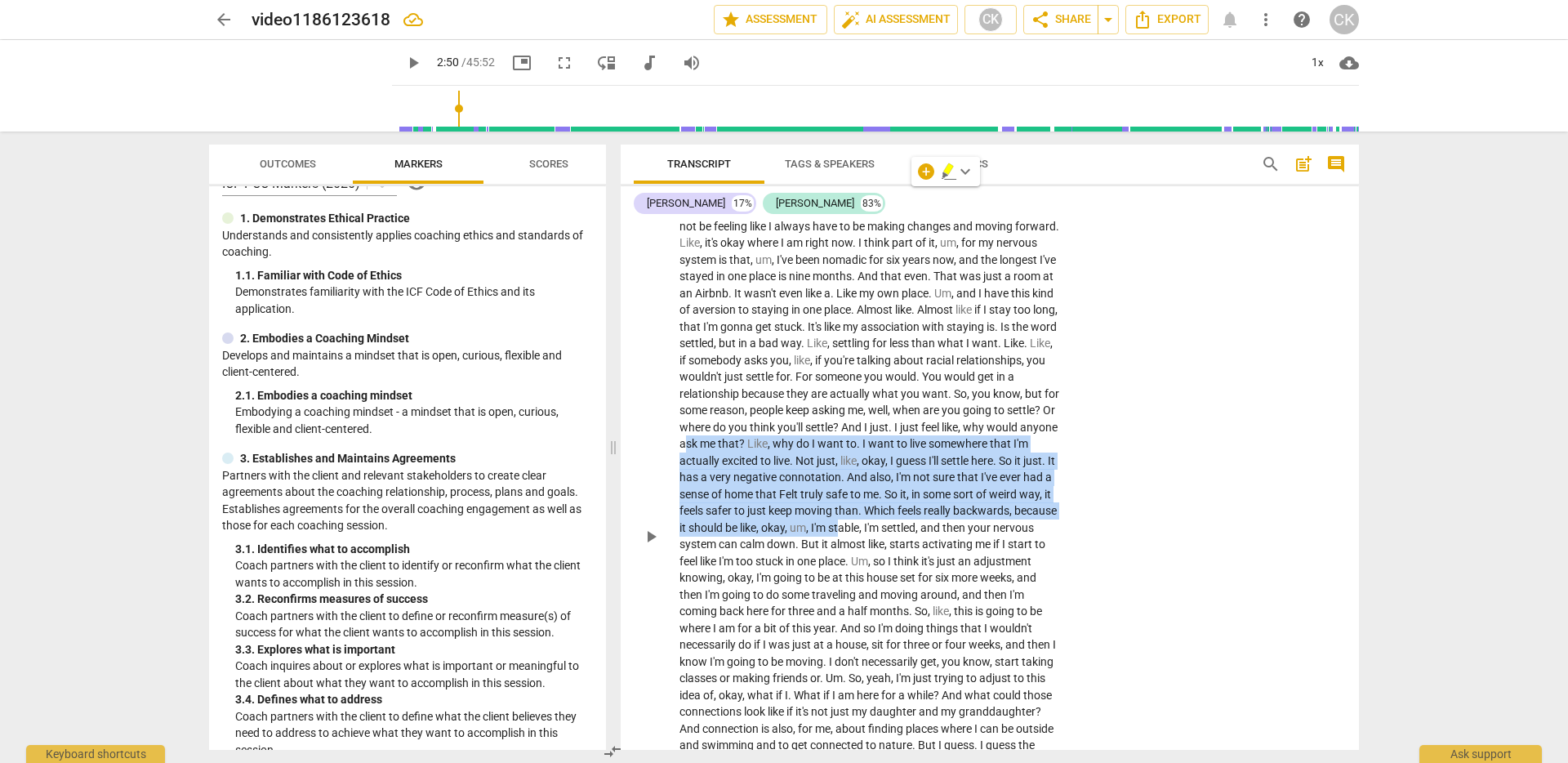
drag, startPoint x: 824, startPoint y: 451, endPoint x: 1003, endPoint y: 519, distance: 191.5
click at [1003, 519] on p "Yeah , definitely . Because I've been . I feel like just recently , I've been p…" at bounding box center [870, 535] width 382 height 737
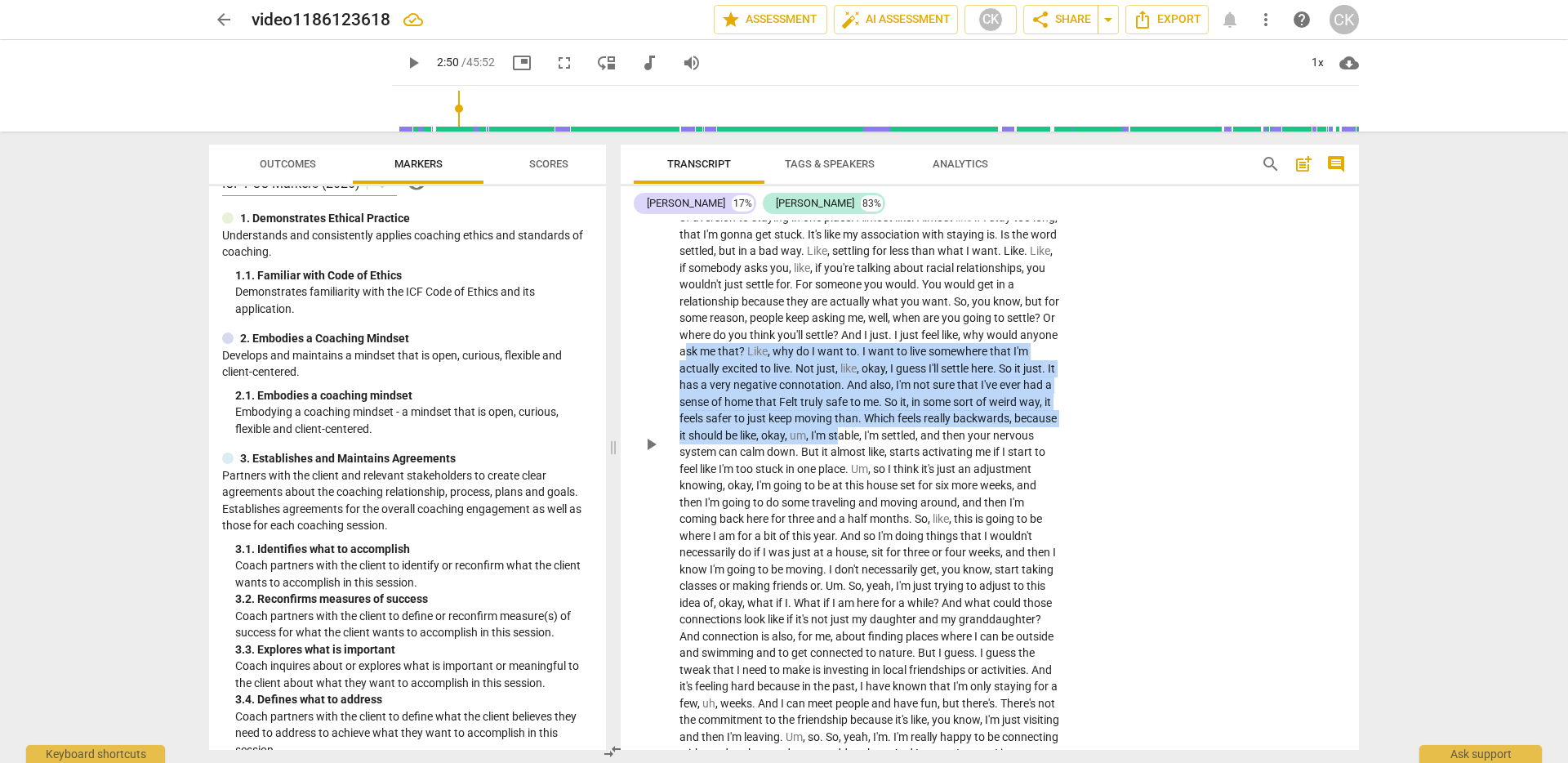
scroll to position [2355, 0]
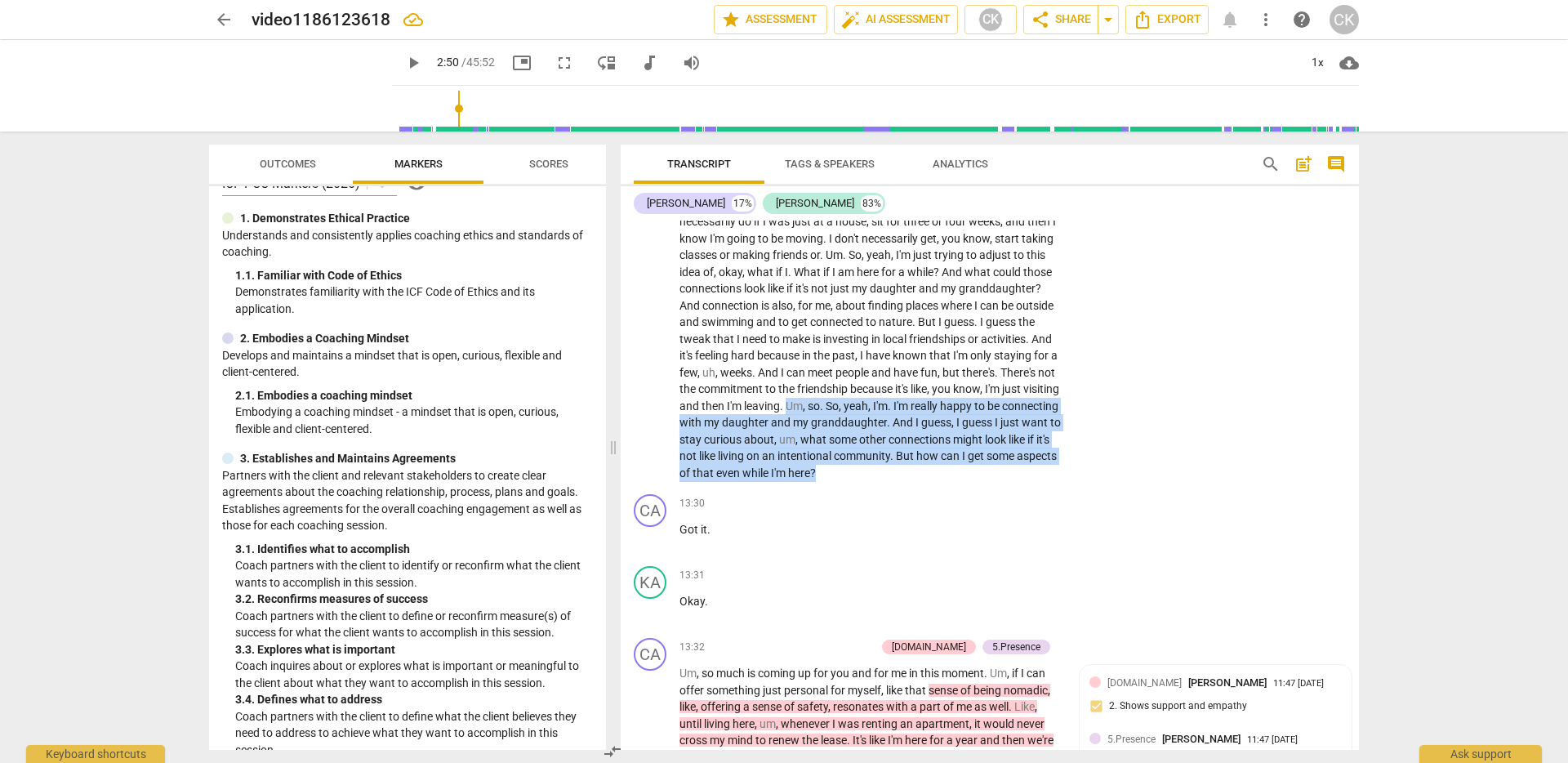
drag, startPoint x: 784, startPoint y: 487, endPoint x: 681, endPoint y: 415, distance: 125.7
click at [681, 415] on p "Yeah , definitely . Because I've been . I feel like just recently , I've been p…" at bounding box center [870, 112] width 382 height 737
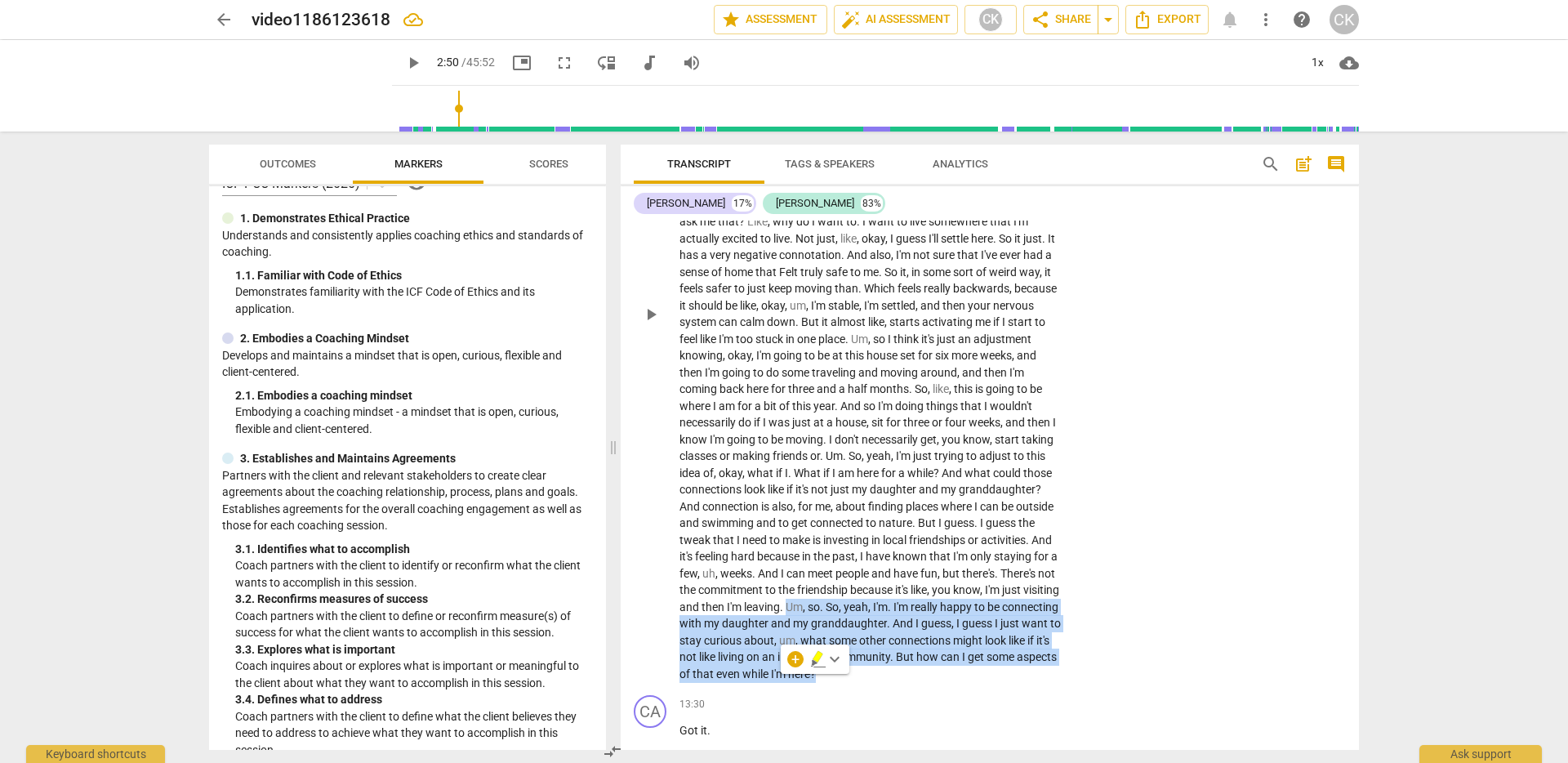
scroll to position [2151, 0]
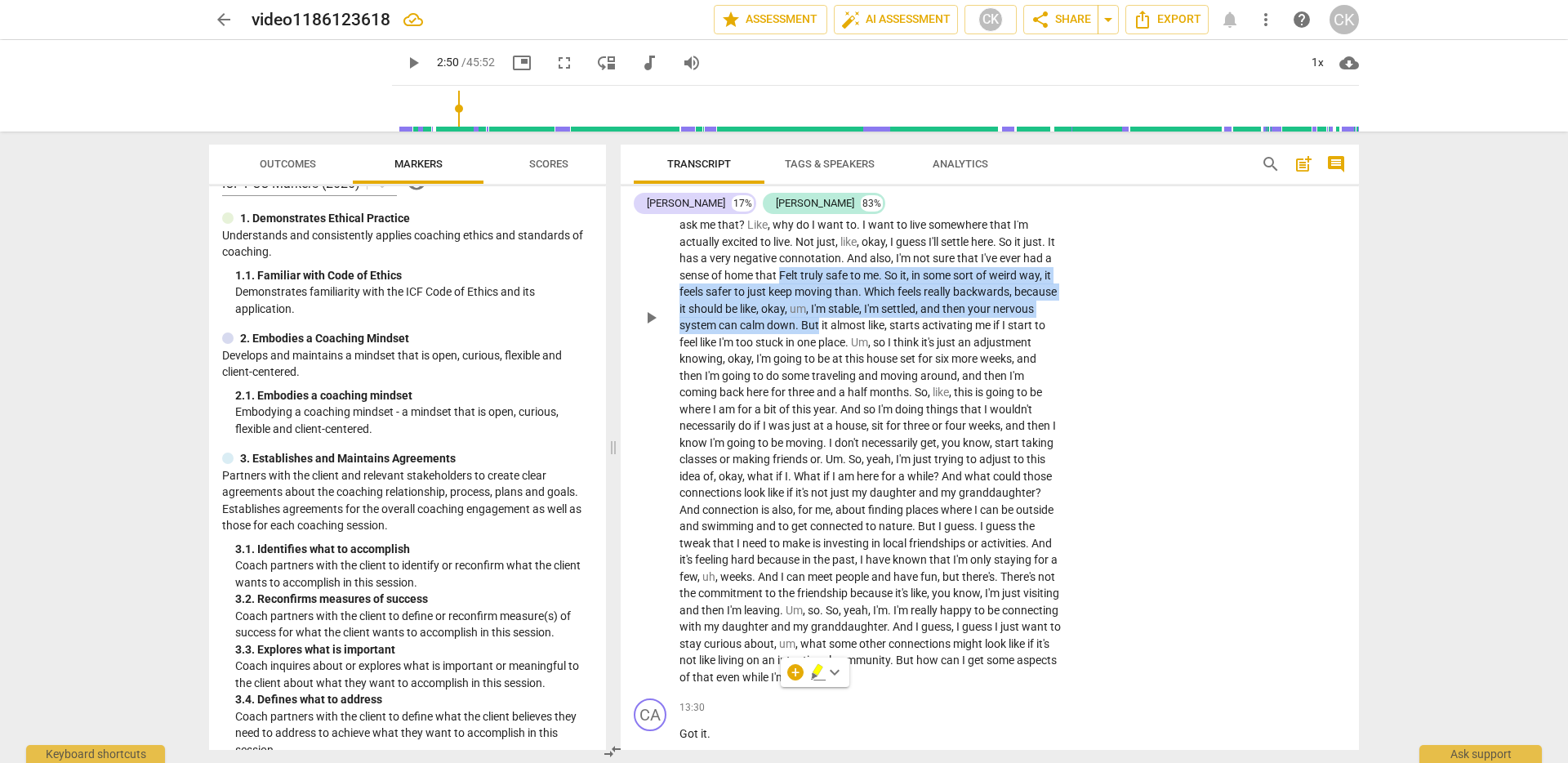
drag, startPoint x: 921, startPoint y: 276, endPoint x: 973, endPoint y: 330, distance: 75.0
click at [973, 330] on p "Yeah , definitely . Because I've been . I feel like just recently , I've been p…" at bounding box center [870, 316] width 382 height 737
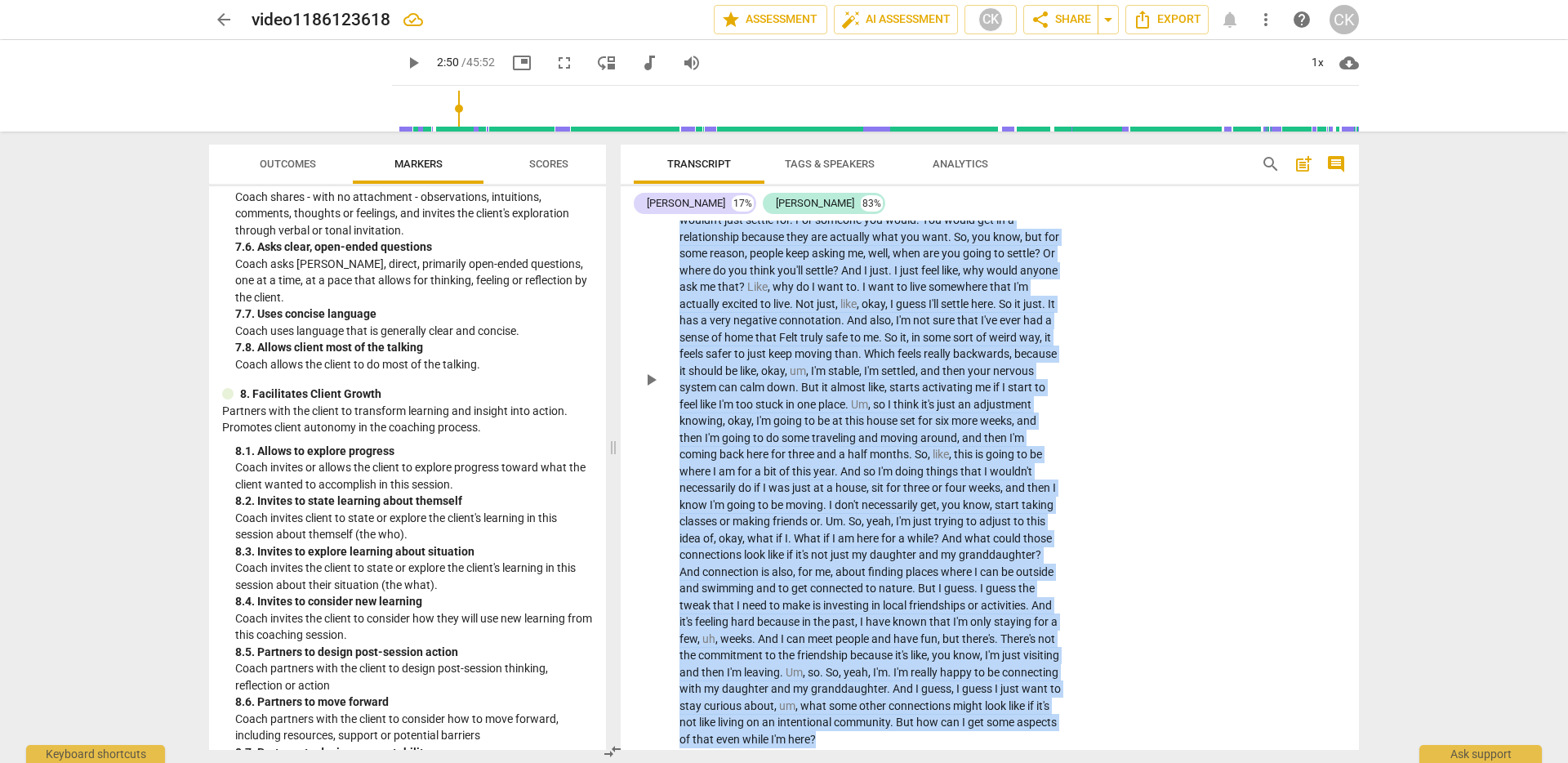
scroll to position [2126, 0]
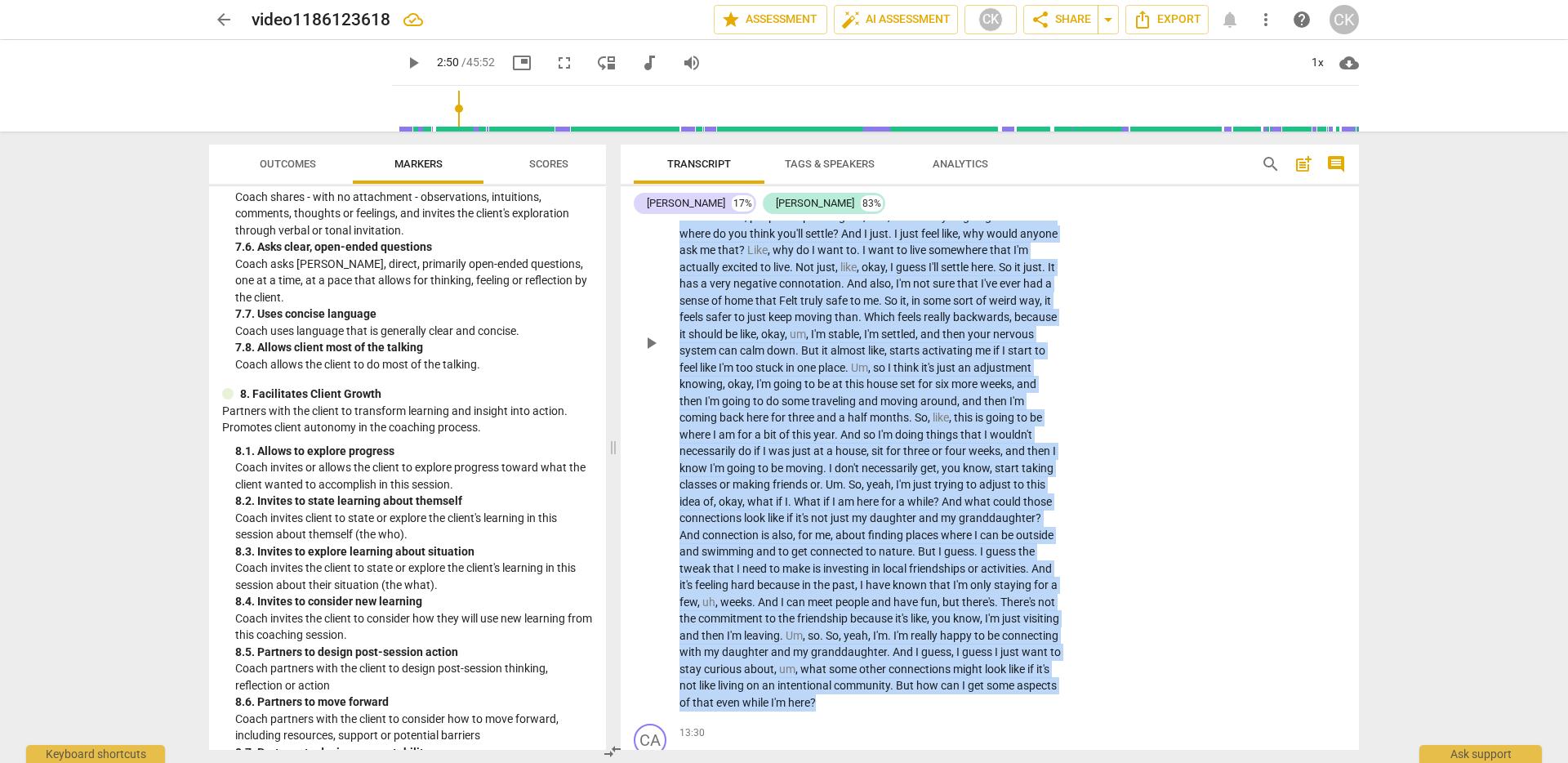
drag, startPoint x: 686, startPoint y: 263, endPoint x: 1029, endPoint y: 705, distance: 559.5
click at [1035, 704] on p "Yeah , definitely . Because I've been . I feel like just recently , I've been p…" at bounding box center [870, 342] width 382 height 737
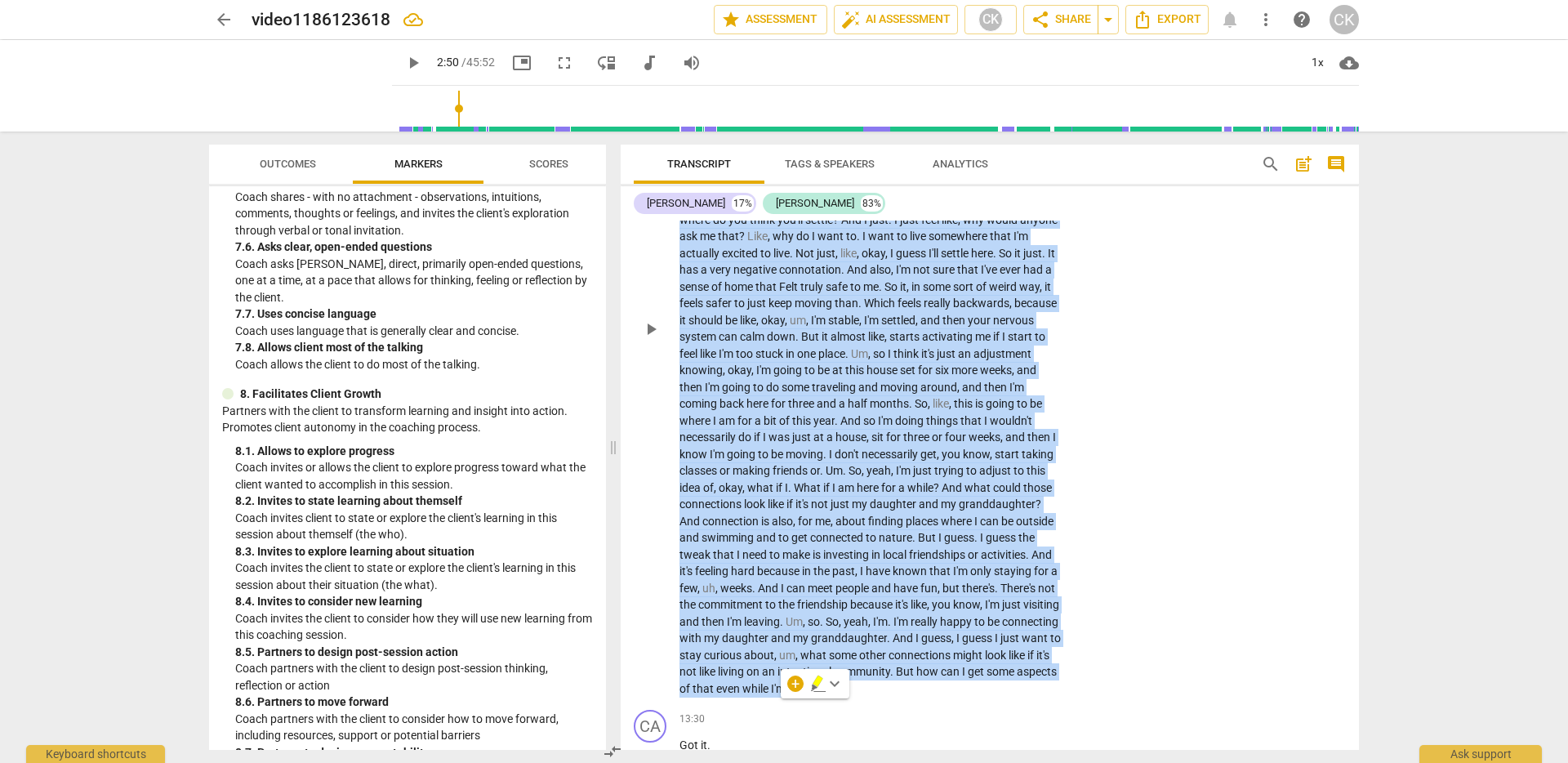
click at [767, 500] on span "look" at bounding box center [755, 504] width 24 height 13
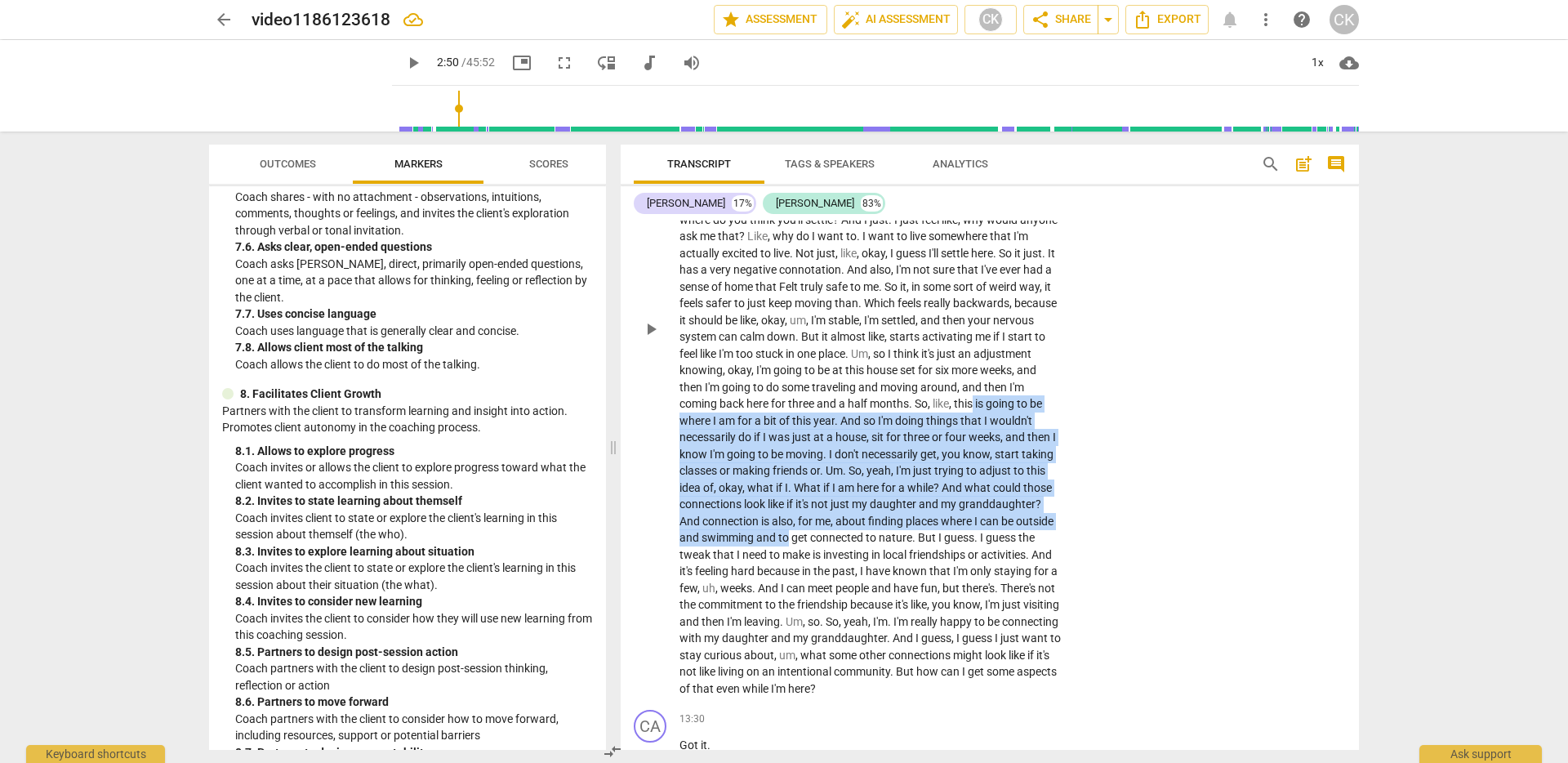
drag, startPoint x: 782, startPoint y: 421, endPoint x: 981, endPoint y: 545, distance: 234.5
click at [981, 545] on p "Yeah , definitely . Because I've been . I feel like just recently , I've been p…" at bounding box center [870, 329] width 382 height 737
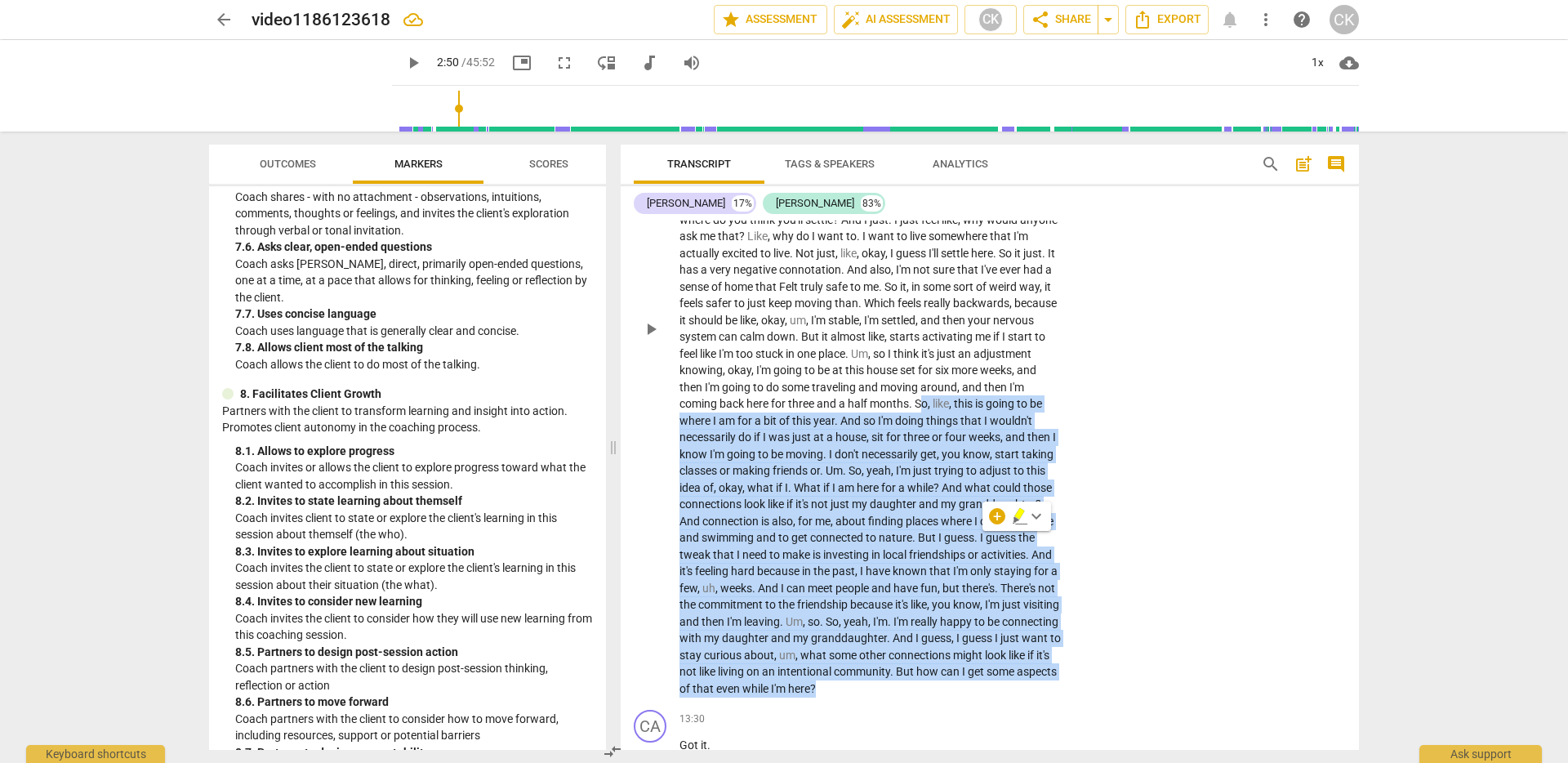
drag, startPoint x: 729, startPoint y: 422, endPoint x: 783, endPoint y: 545, distance: 134.3
click at [798, 675] on p "Yeah , definitely . Because I've been . I feel like just recently , I've been p…" at bounding box center [870, 329] width 382 height 737
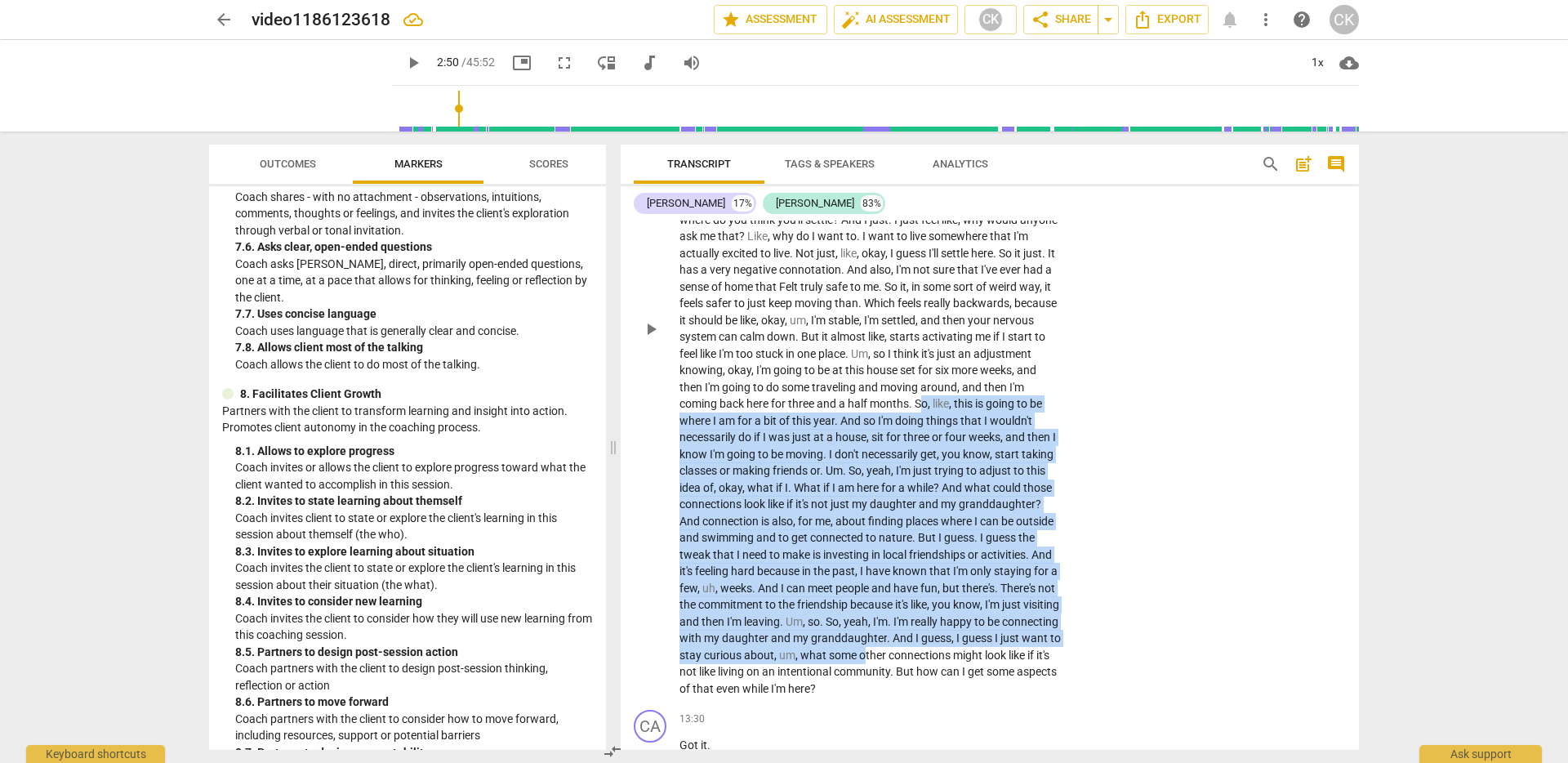
click at [1036, 511] on span "?" at bounding box center [1038, 504] width 6 height 13
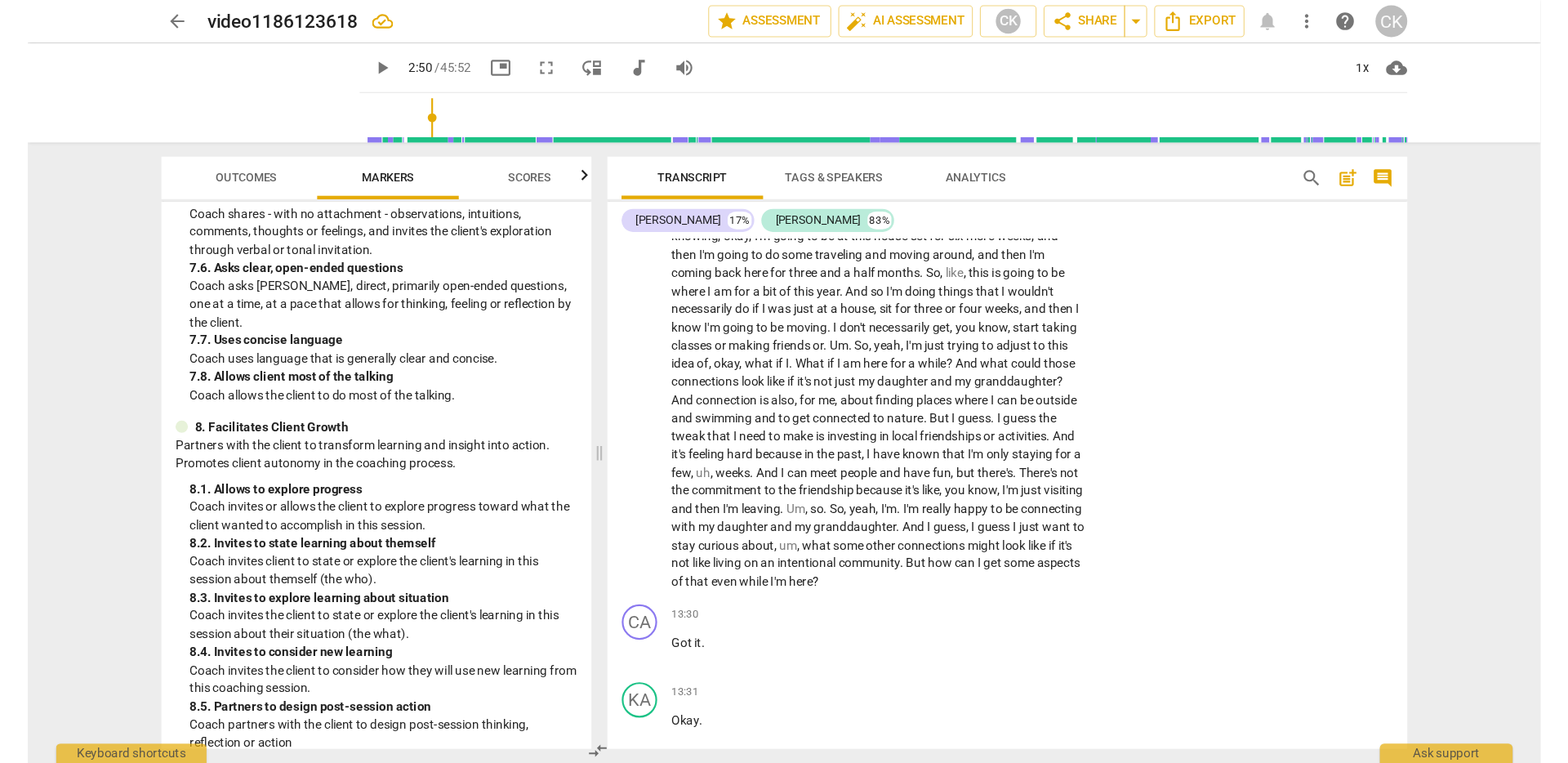
scroll to position [2292, 0]
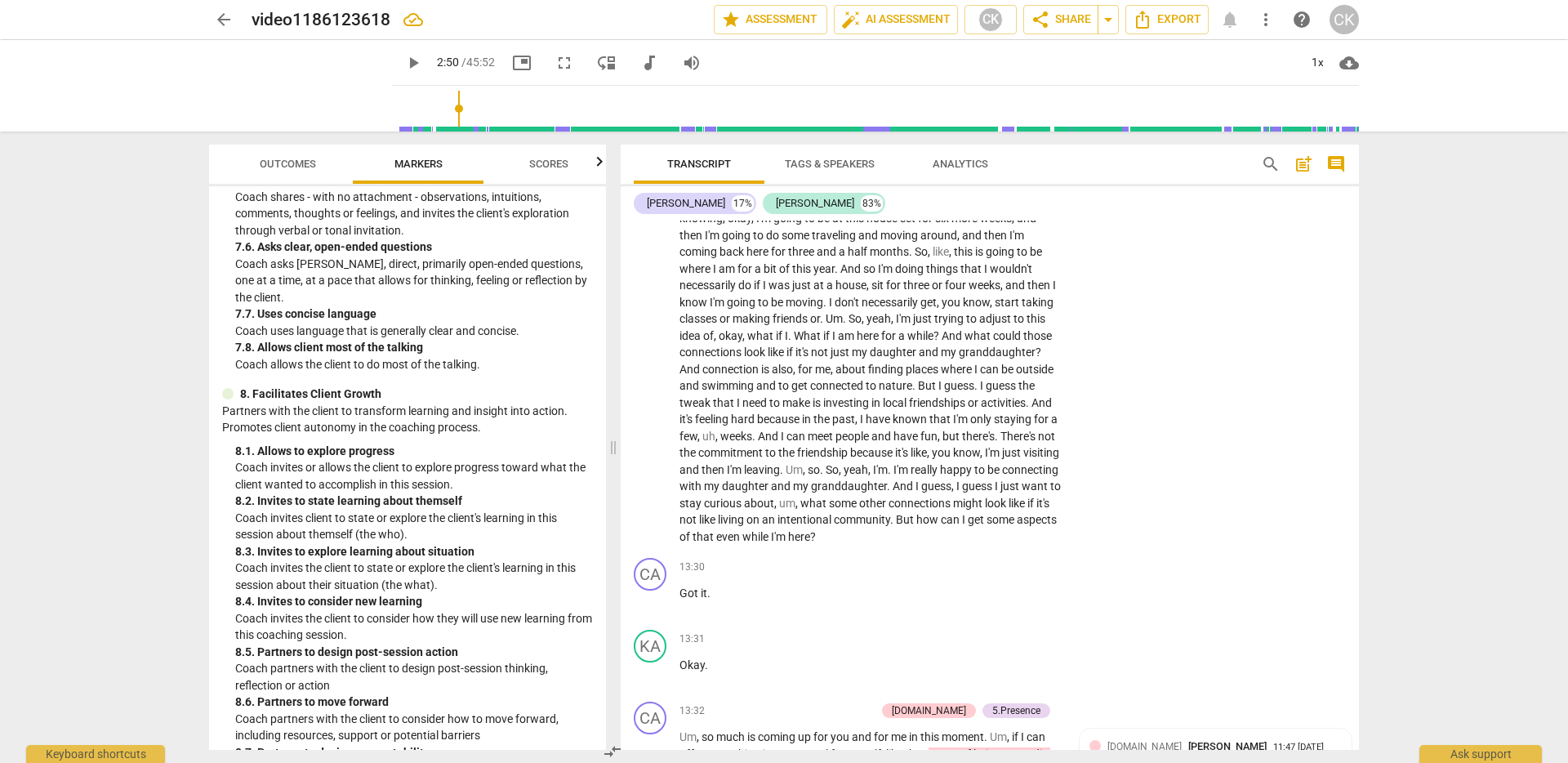
type input "171"
